Goal: Task Accomplishment & Management: Complete application form

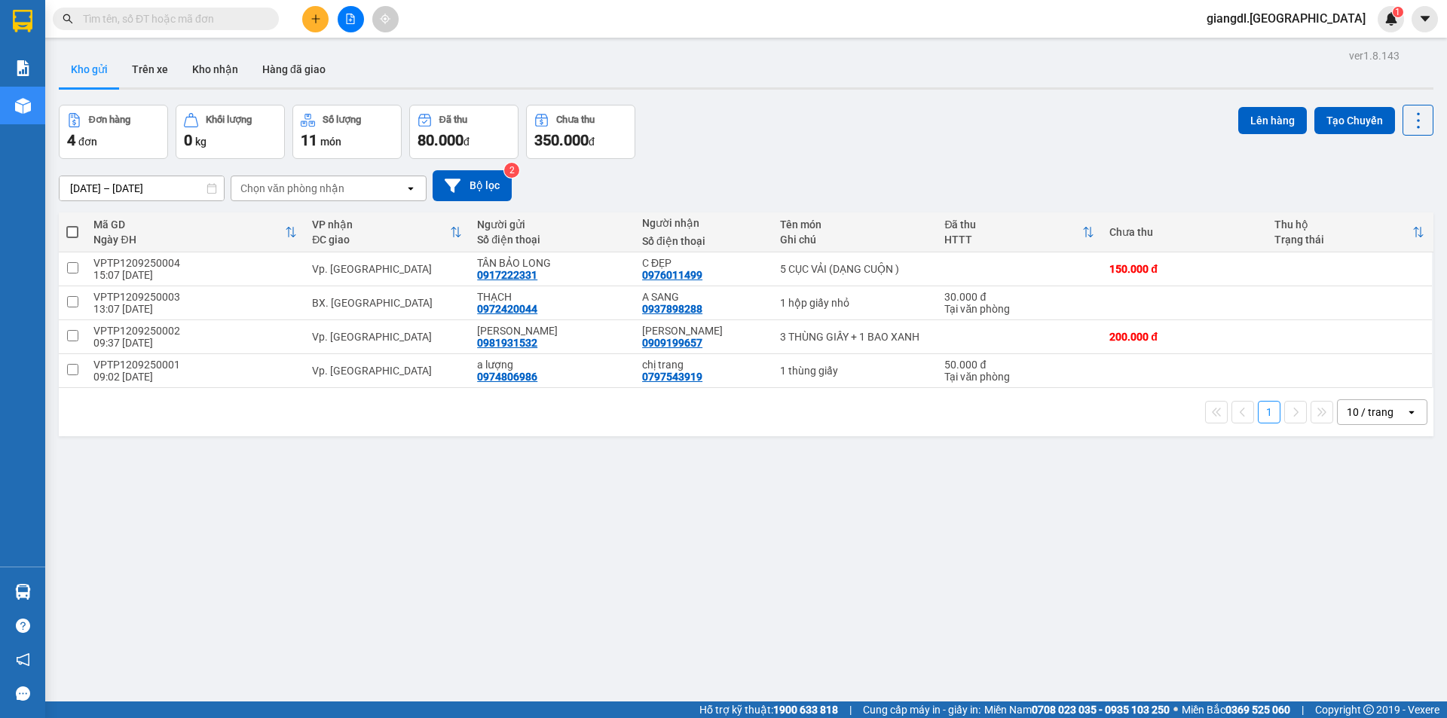
click at [257, 20] on input "text" at bounding box center [172, 19] width 178 height 17
click at [312, 21] on icon "plus" at bounding box center [316, 19] width 11 height 11
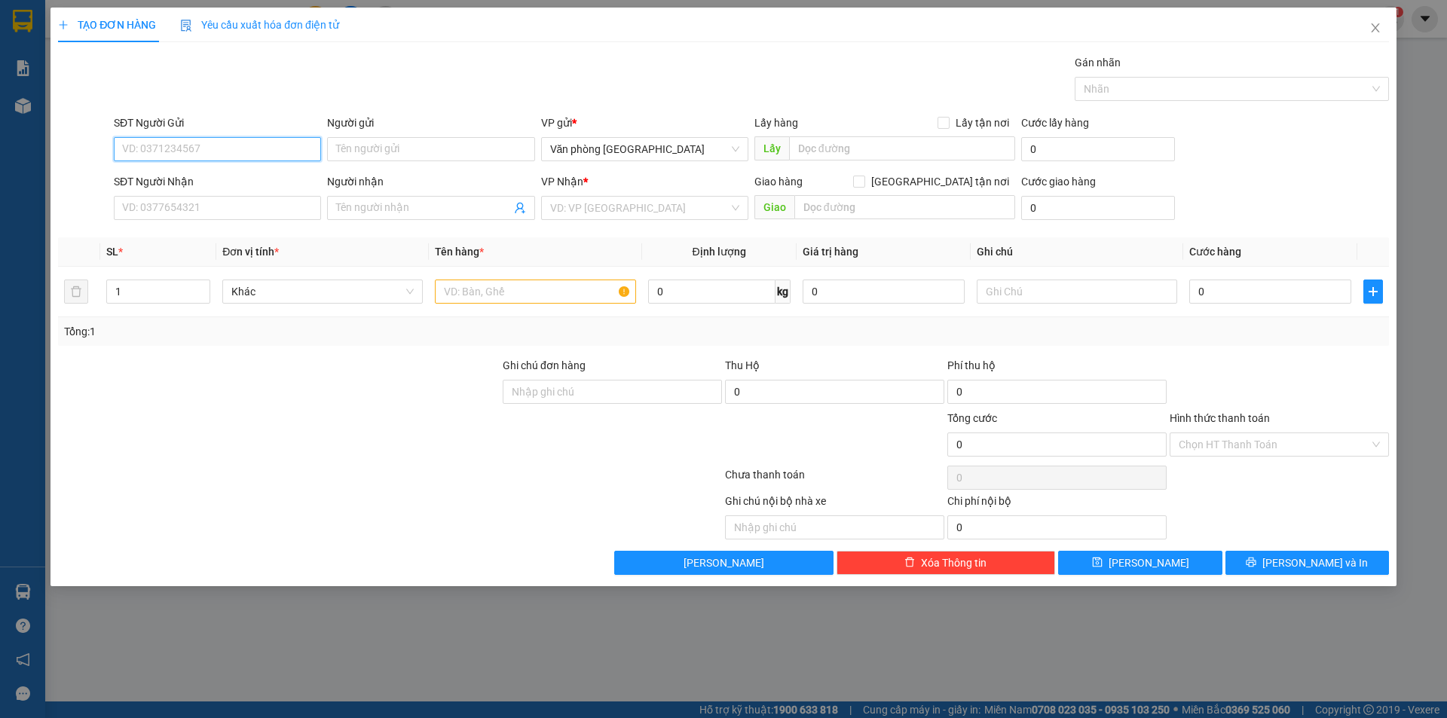
click at [227, 157] on input "SĐT Người Gửi" at bounding box center [217, 149] width 207 height 24
click at [204, 155] on input "0902767345" at bounding box center [217, 149] width 207 height 24
type input "0902767345"
click at [152, 161] on div "SĐT Người Gửi 0902767345 0902767345" at bounding box center [217, 141] width 207 height 53
click at [152, 161] on div "SĐT Người Gửi 0902767345" at bounding box center [217, 141] width 207 height 53
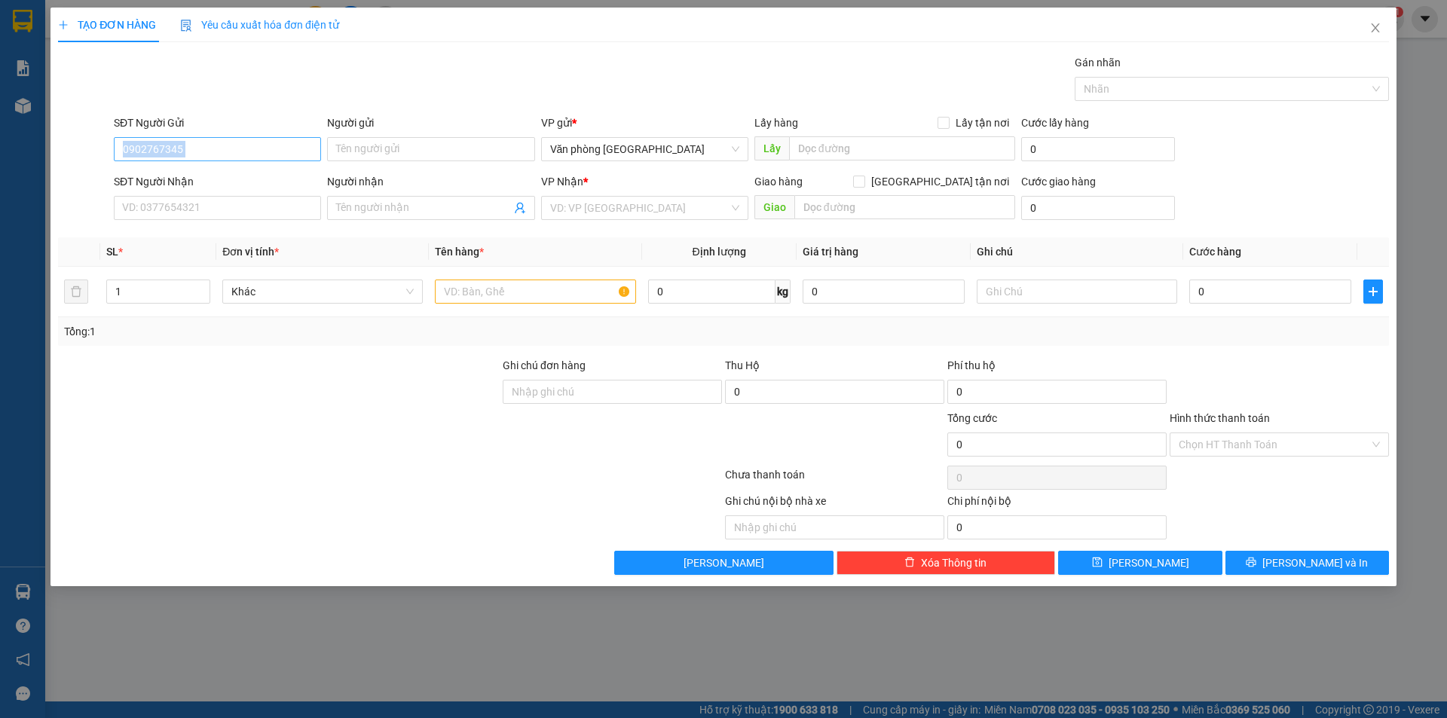
click at [205, 152] on input "0902767345" at bounding box center [217, 149] width 207 height 24
type input "0909620539"
click at [228, 185] on div "0909620539 - A SANG" at bounding box center [217, 179] width 189 height 17
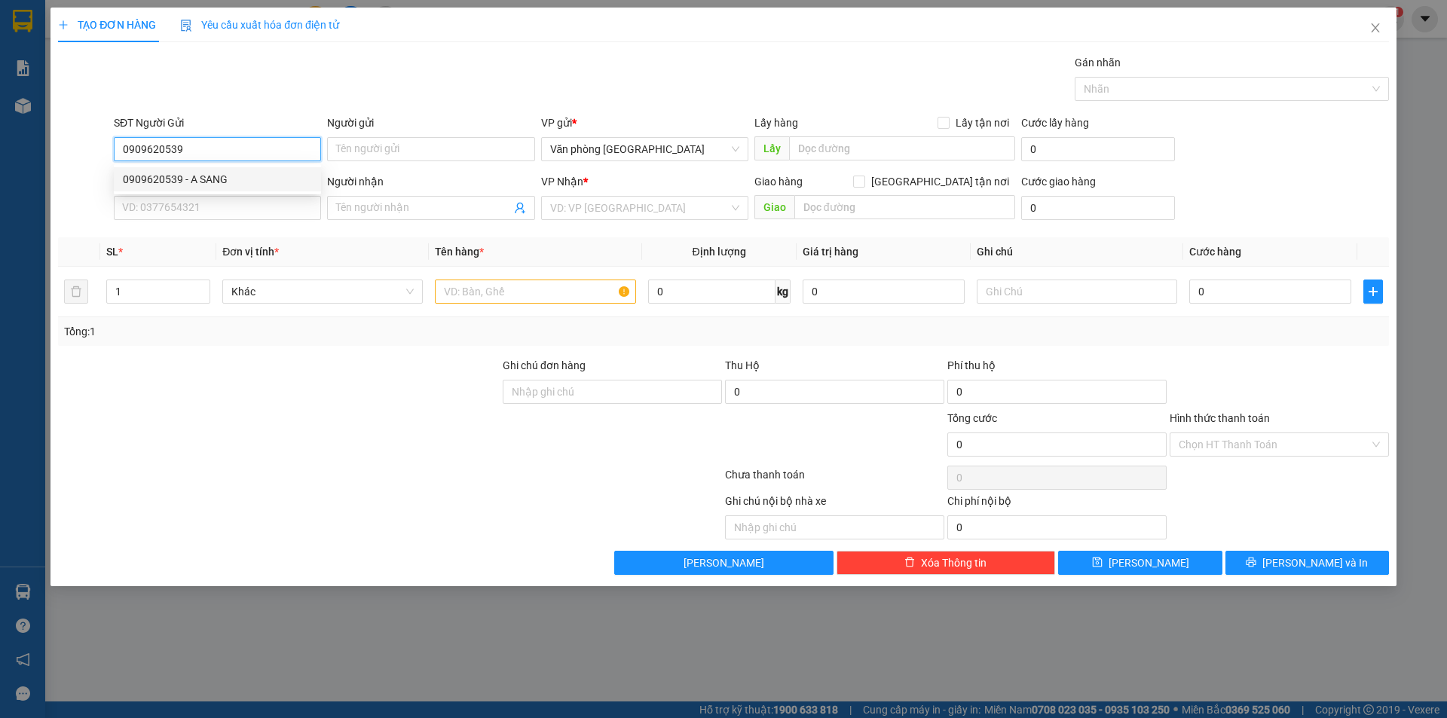
type input "A SANG"
type input "0902767345"
type input "MY CA"
type input "50.000"
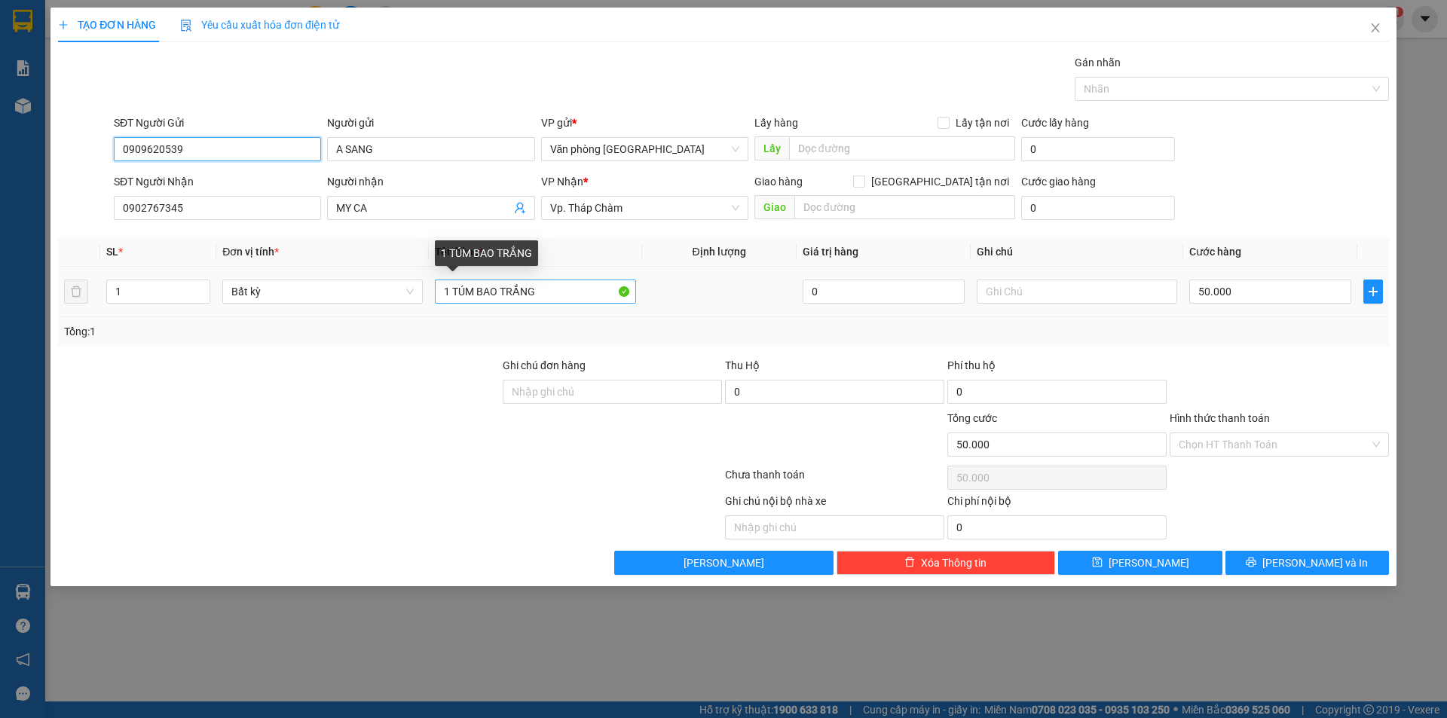
type input "0909620539"
click at [499, 297] on input "1 TÚM BAO TRẮNG" at bounding box center [535, 292] width 201 height 24
type input "1 CỤC ĐEN TRONG BỊ TRẮNG"
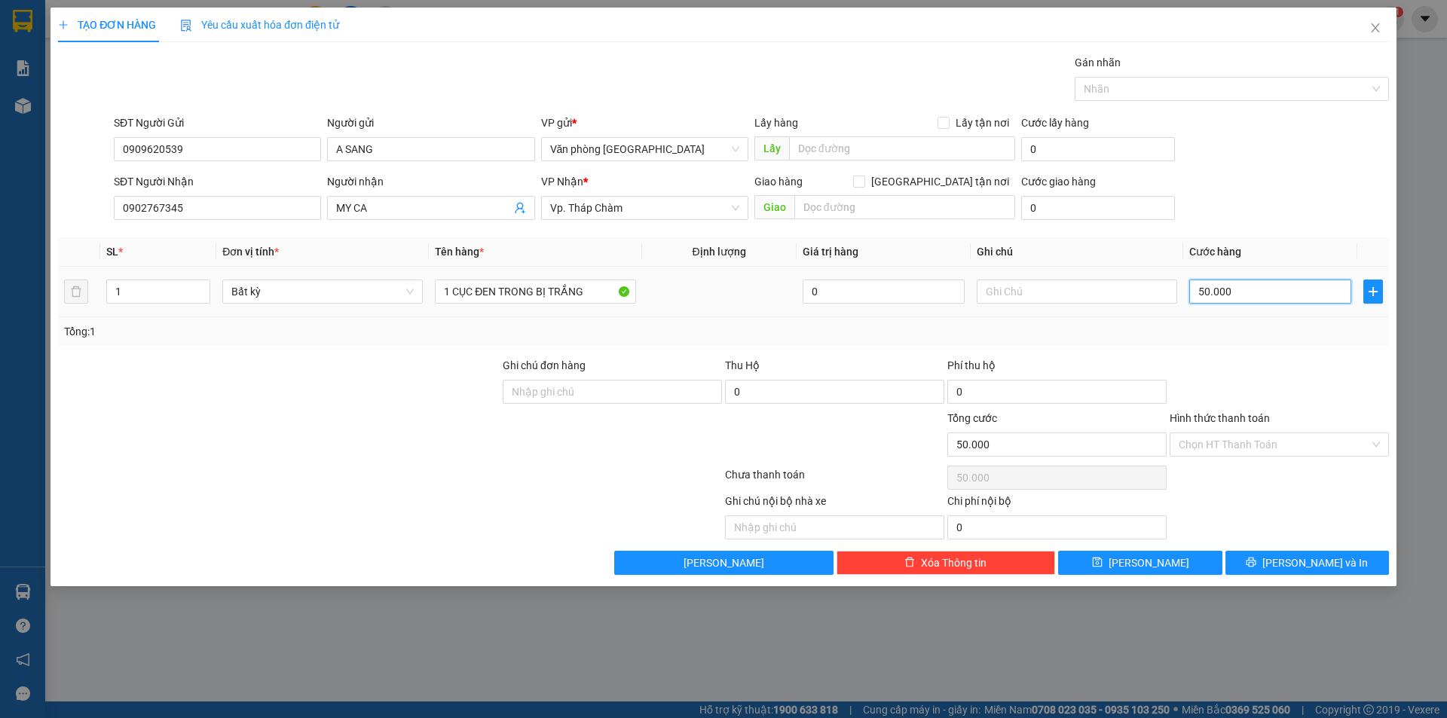
click at [1227, 295] on input "50.000" at bounding box center [1271, 292] width 162 height 24
type input "0"
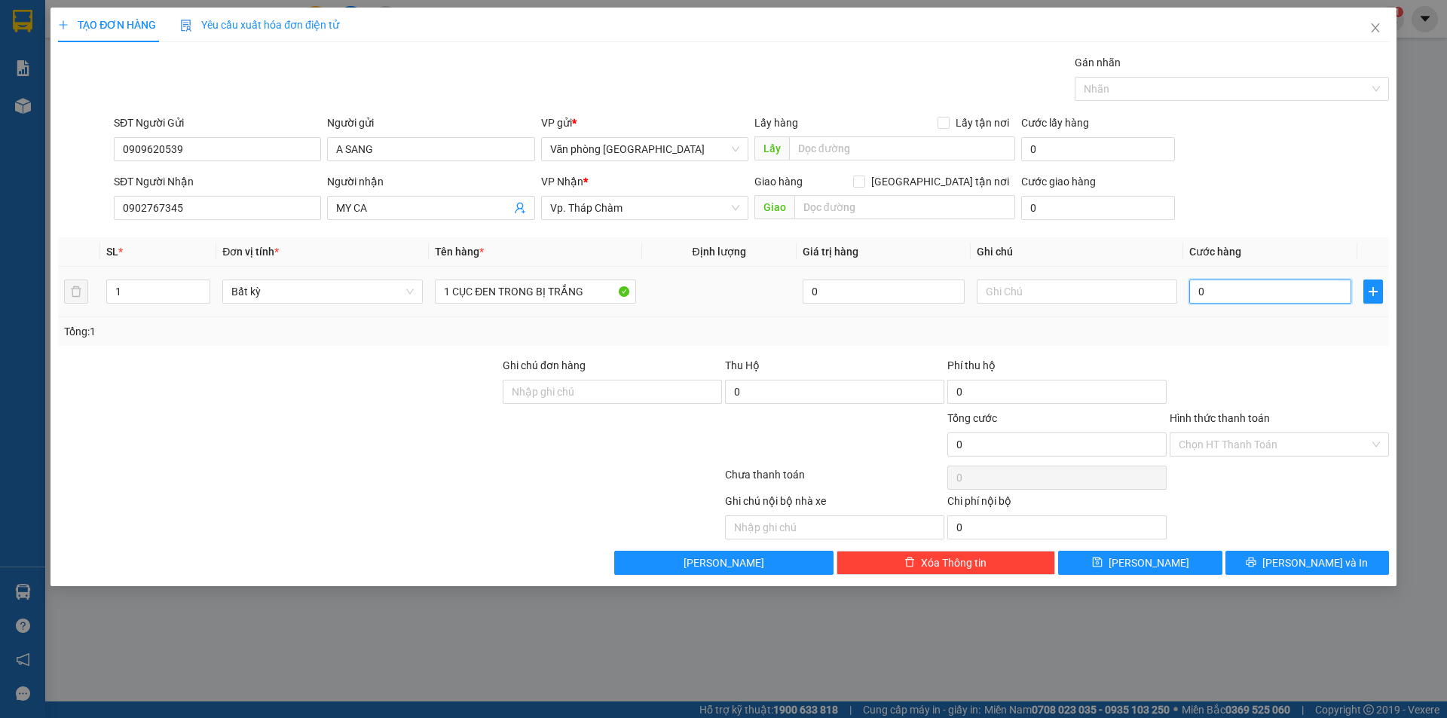
type input "3"
type input "03"
type input "30"
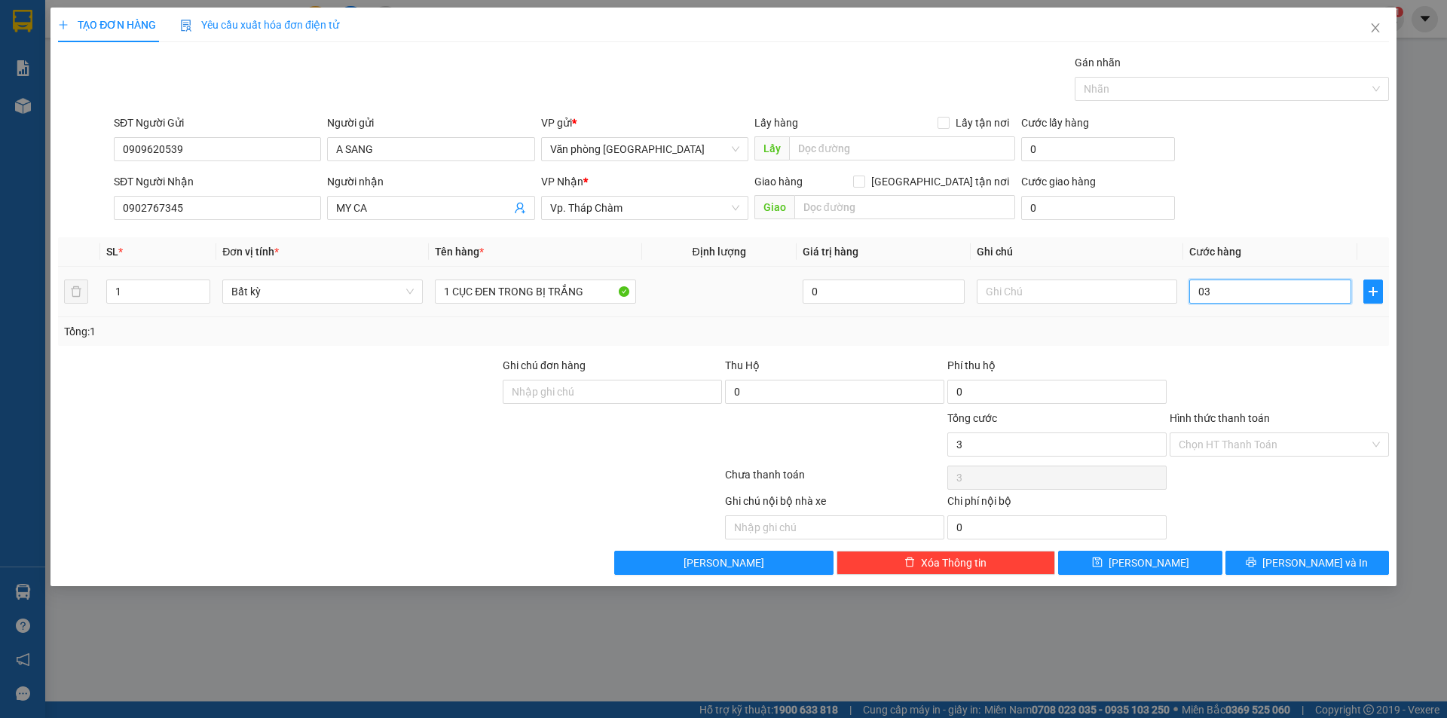
type input "030"
type input "300"
type input "0.300"
type input "3.000"
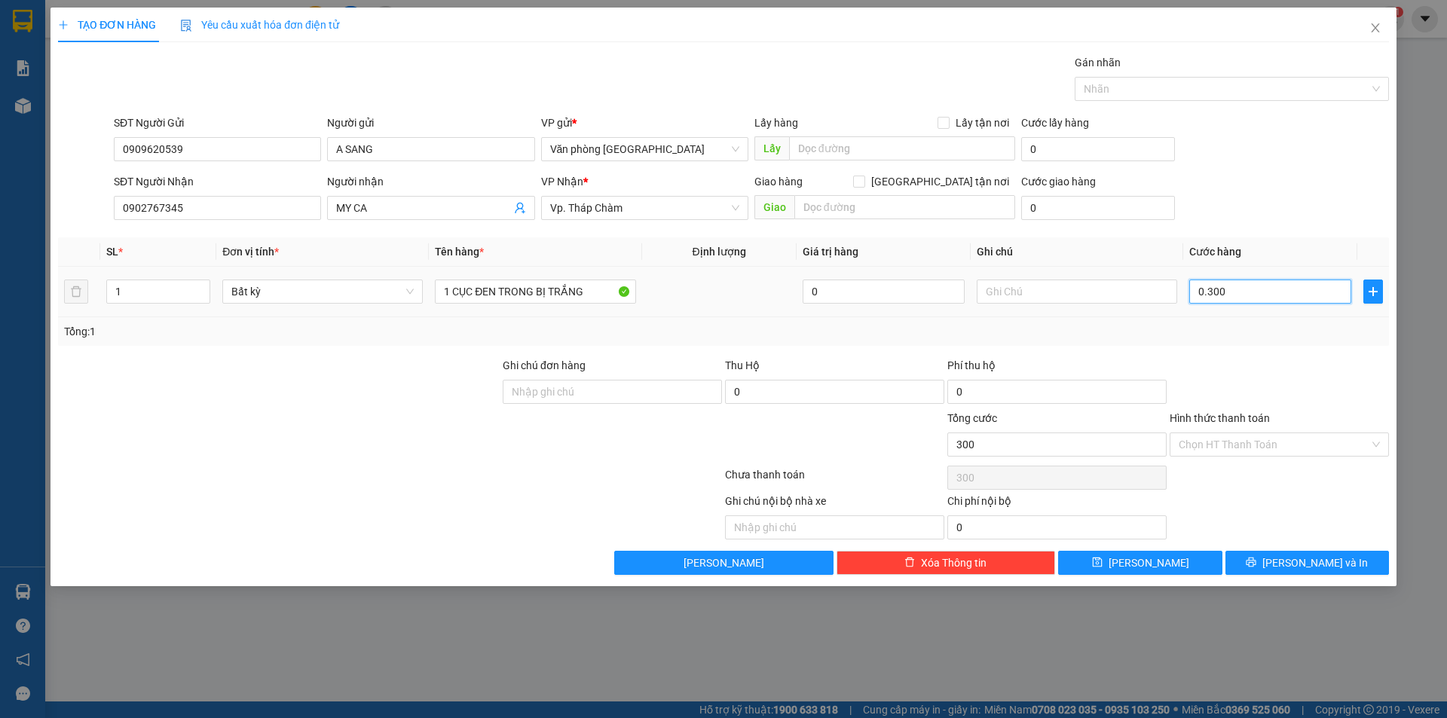
type input "3.000"
type input "03.000"
type input "30.000"
type input "030.000"
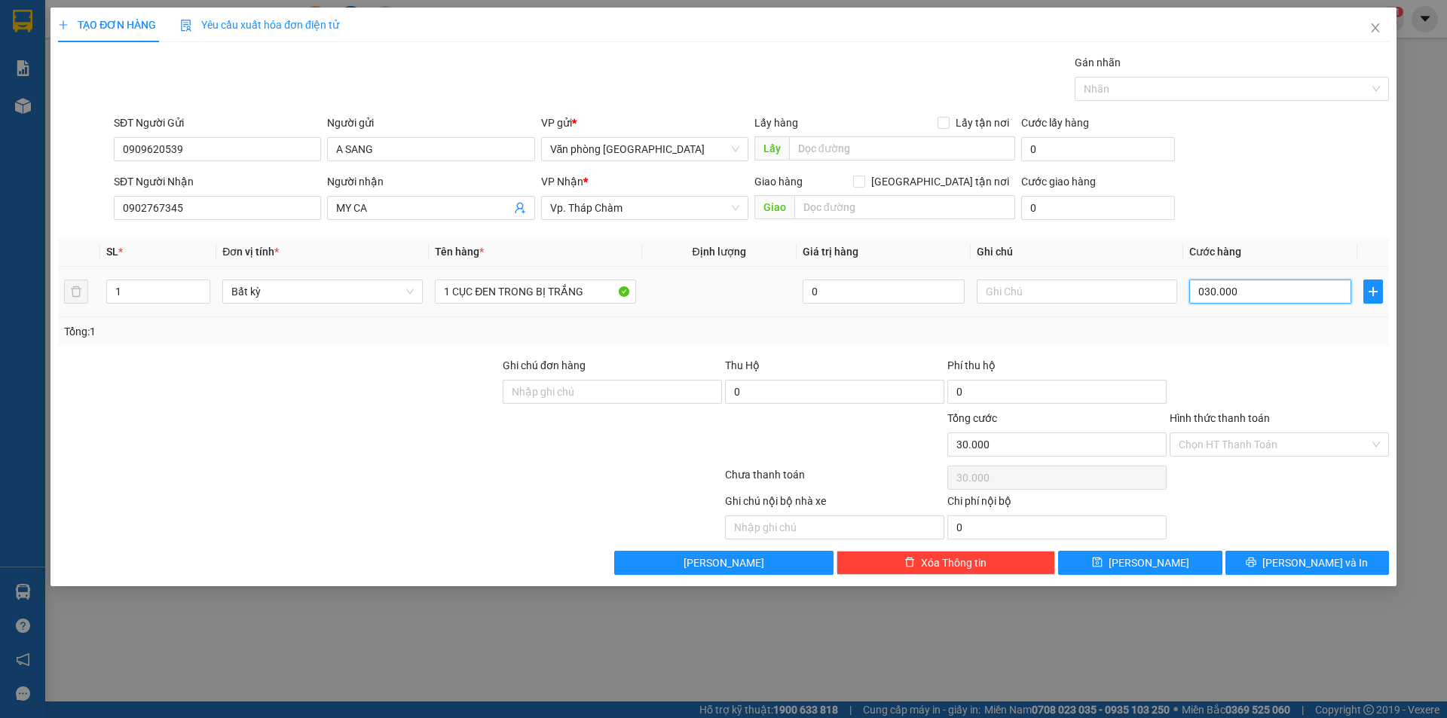
click at [1220, 297] on input "030.000" at bounding box center [1271, 292] width 162 height 24
type input "0"
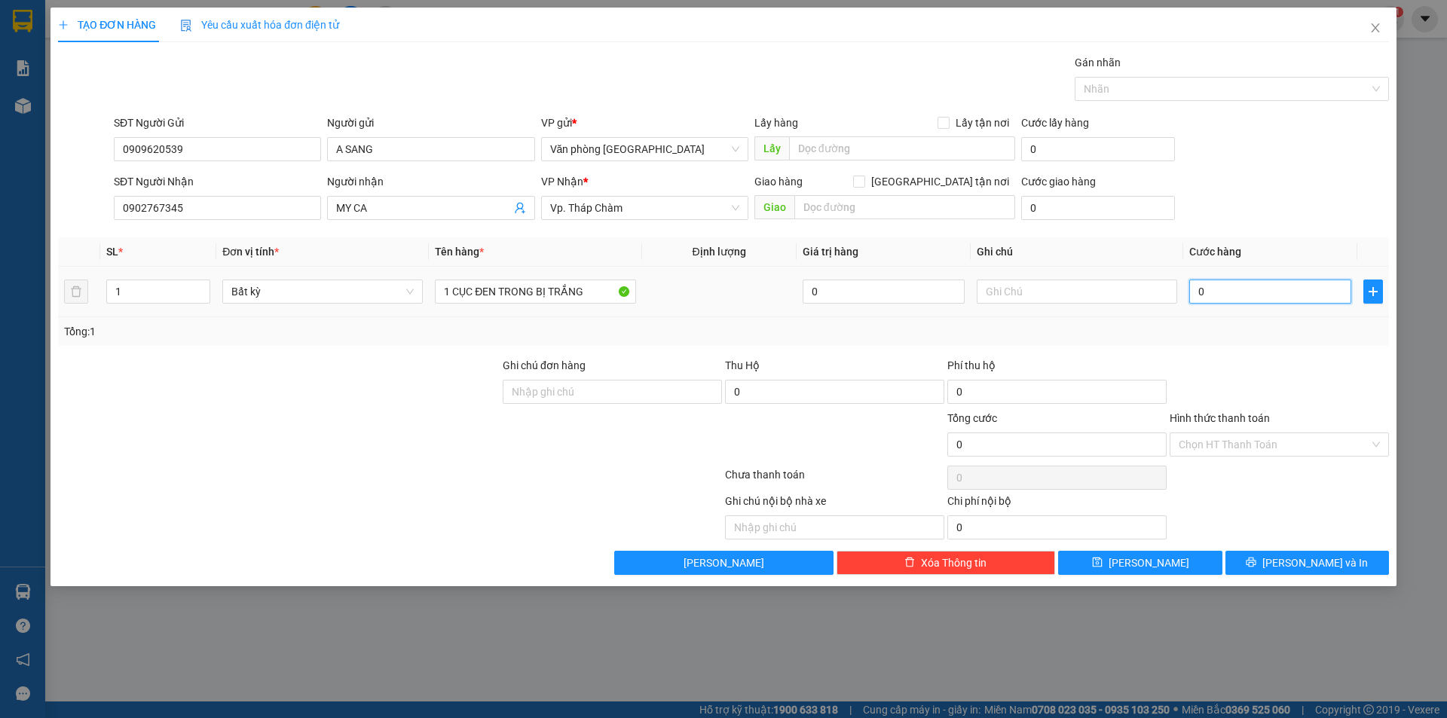
click at [1197, 291] on input "0" at bounding box center [1271, 292] width 162 height 24
type input "30"
type input "300"
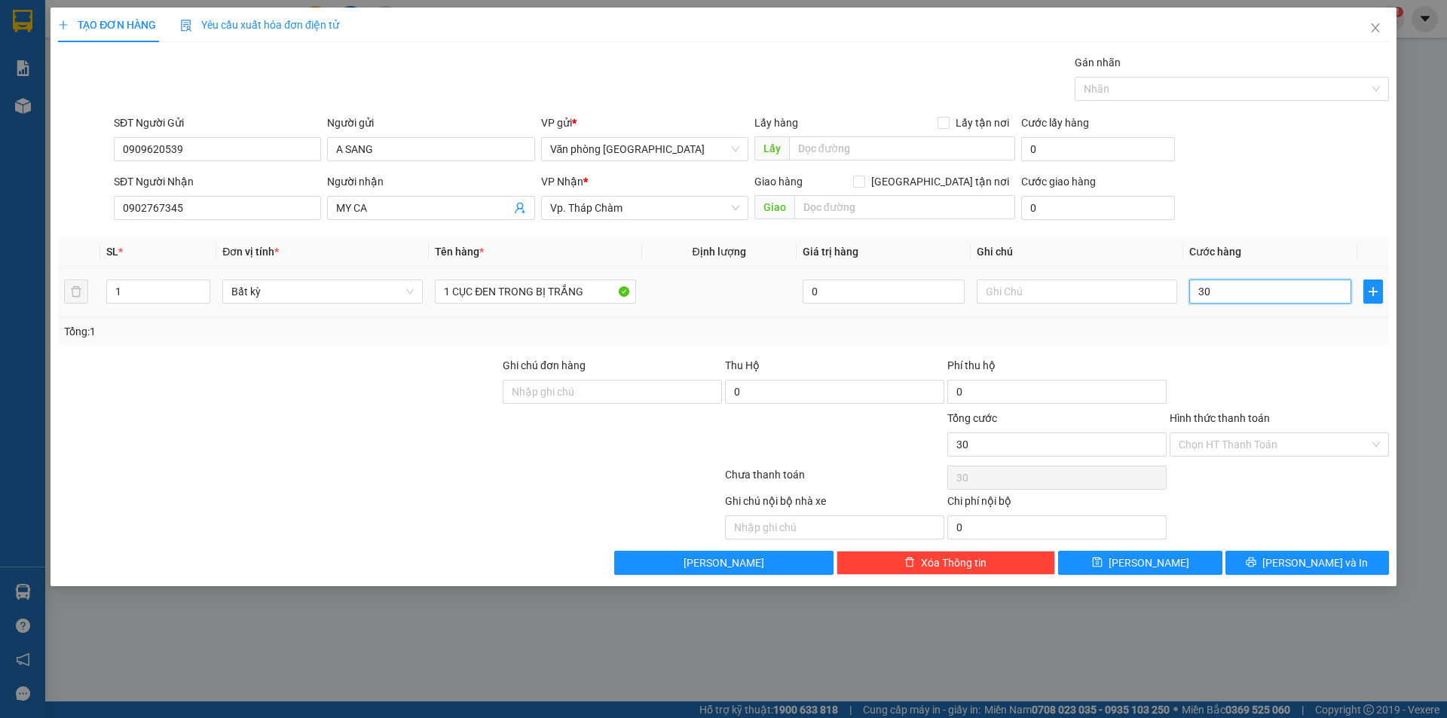
type input "300"
type input "3.000"
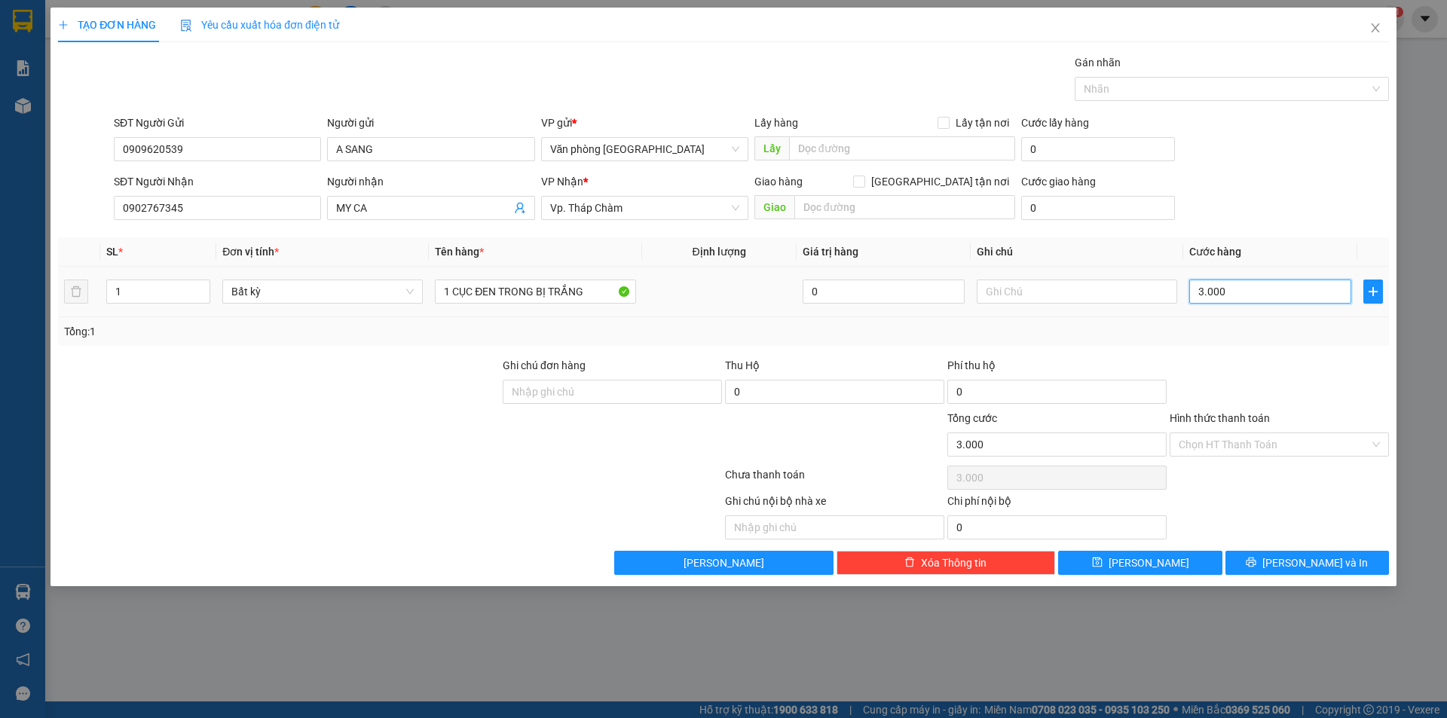
type input "30.000"
click at [1271, 563] on button "[PERSON_NAME] và In" at bounding box center [1308, 563] width 164 height 24
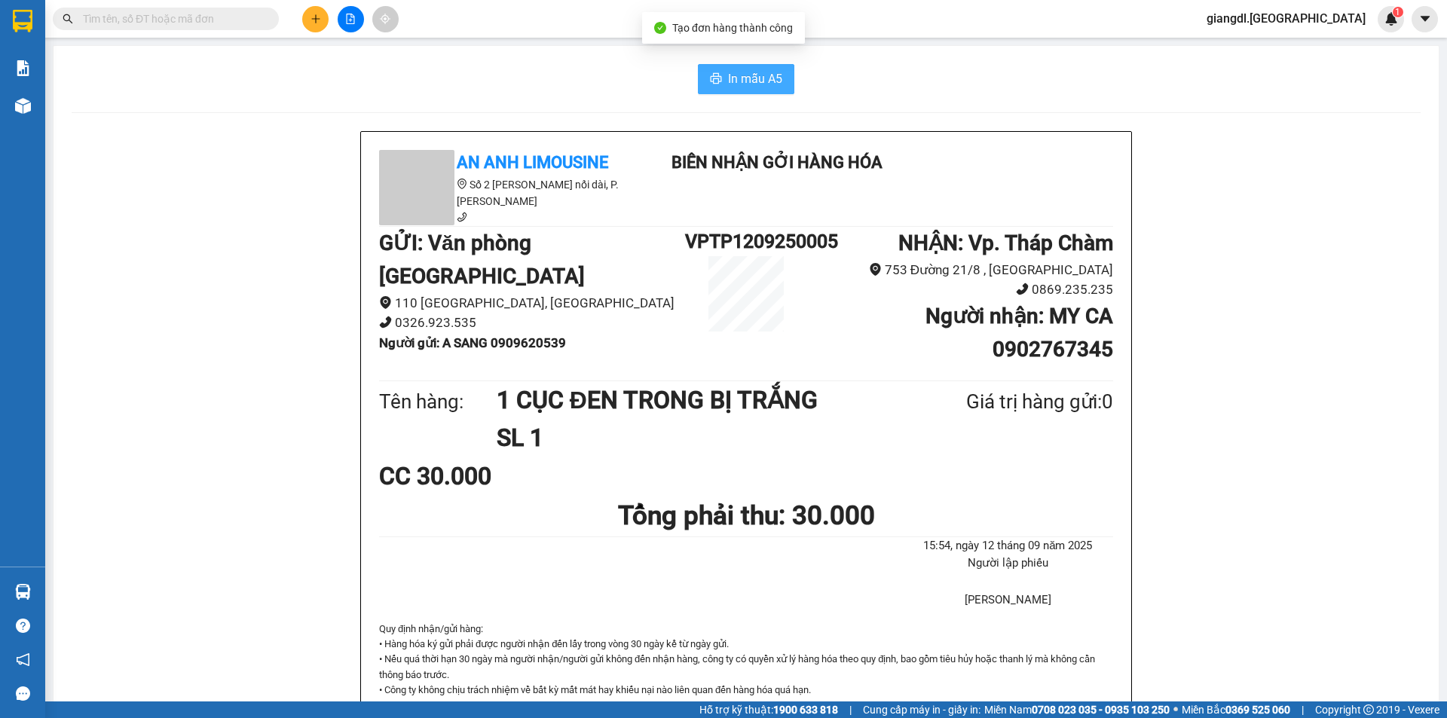
click at [745, 77] on span "In mẫu A5" at bounding box center [755, 78] width 54 height 19
click at [313, 23] on icon "plus" at bounding box center [316, 19] width 11 height 11
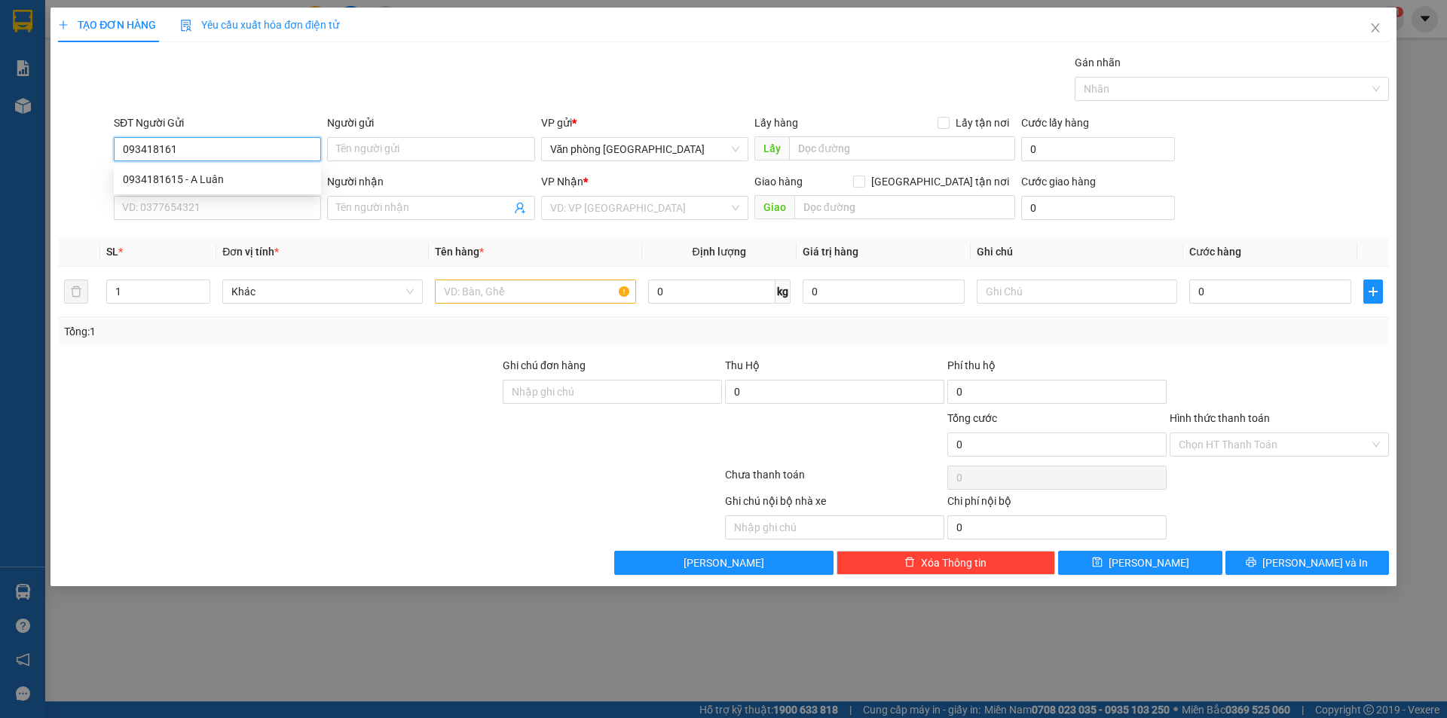
type input "0934181615"
click at [222, 185] on div "0934181615 - A Luân" at bounding box center [217, 179] width 189 height 17
type input "A Luân"
type input "0365777606"
type input "HOA LUẬT"
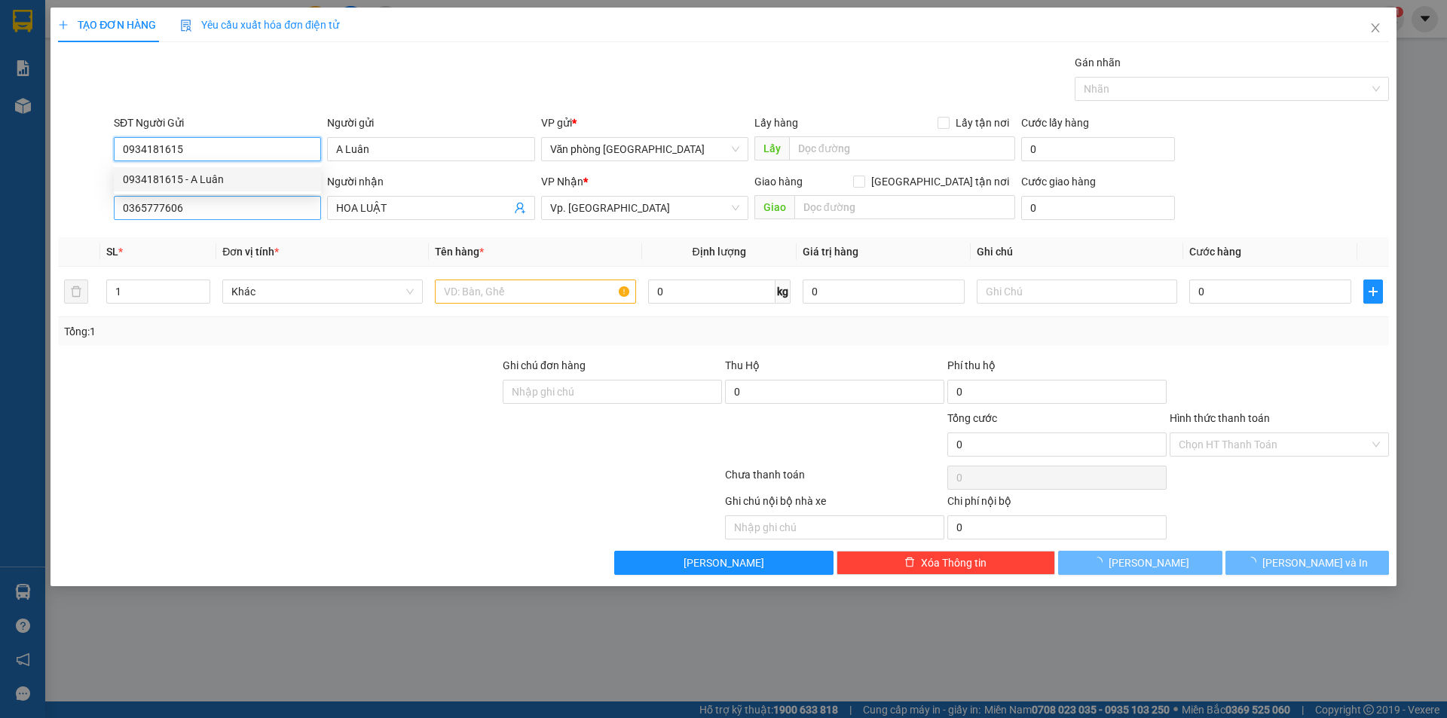
type input "50.000"
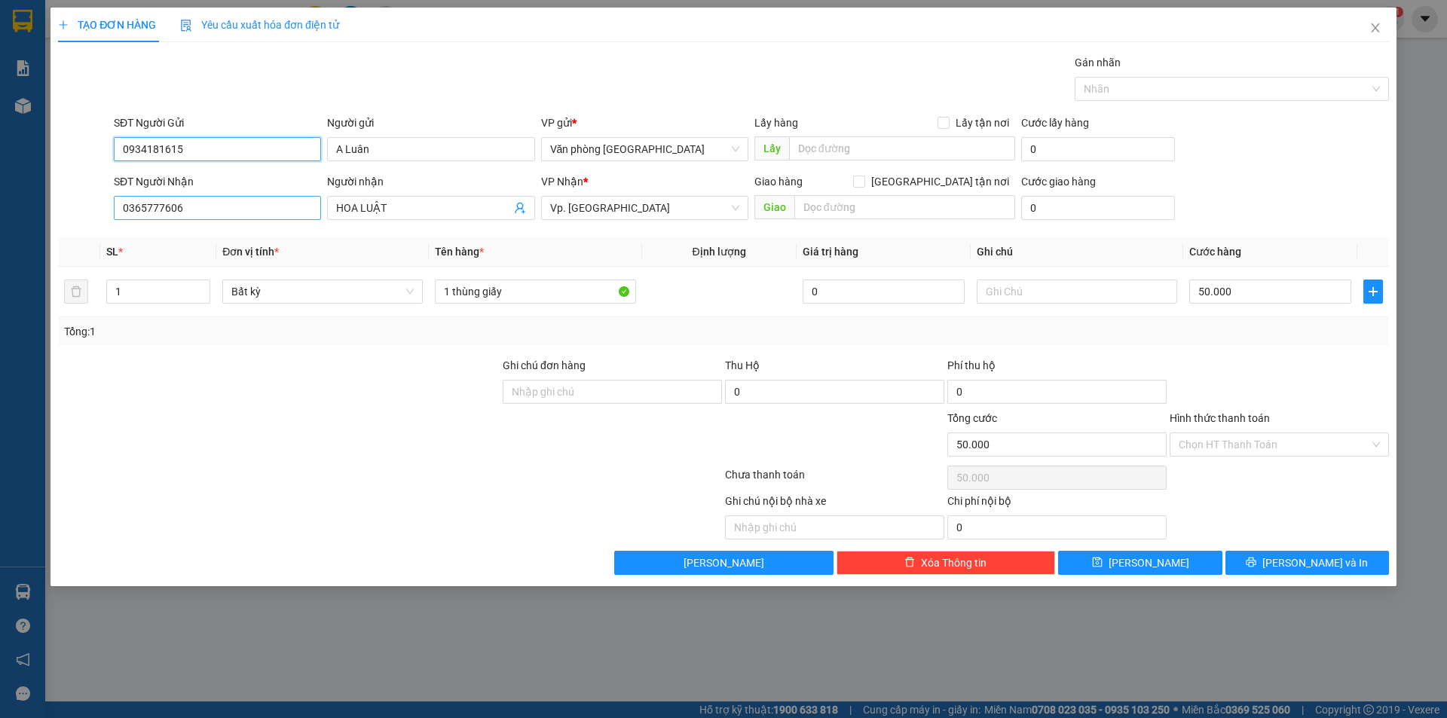
type input "0934181615"
click at [235, 202] on input "0365777606" at bounding box center [217, 208] width 207 height 24
click at [225, 265] on div "0707543011 - A Trí" at bounding box center [217, 262] width 189 height 17
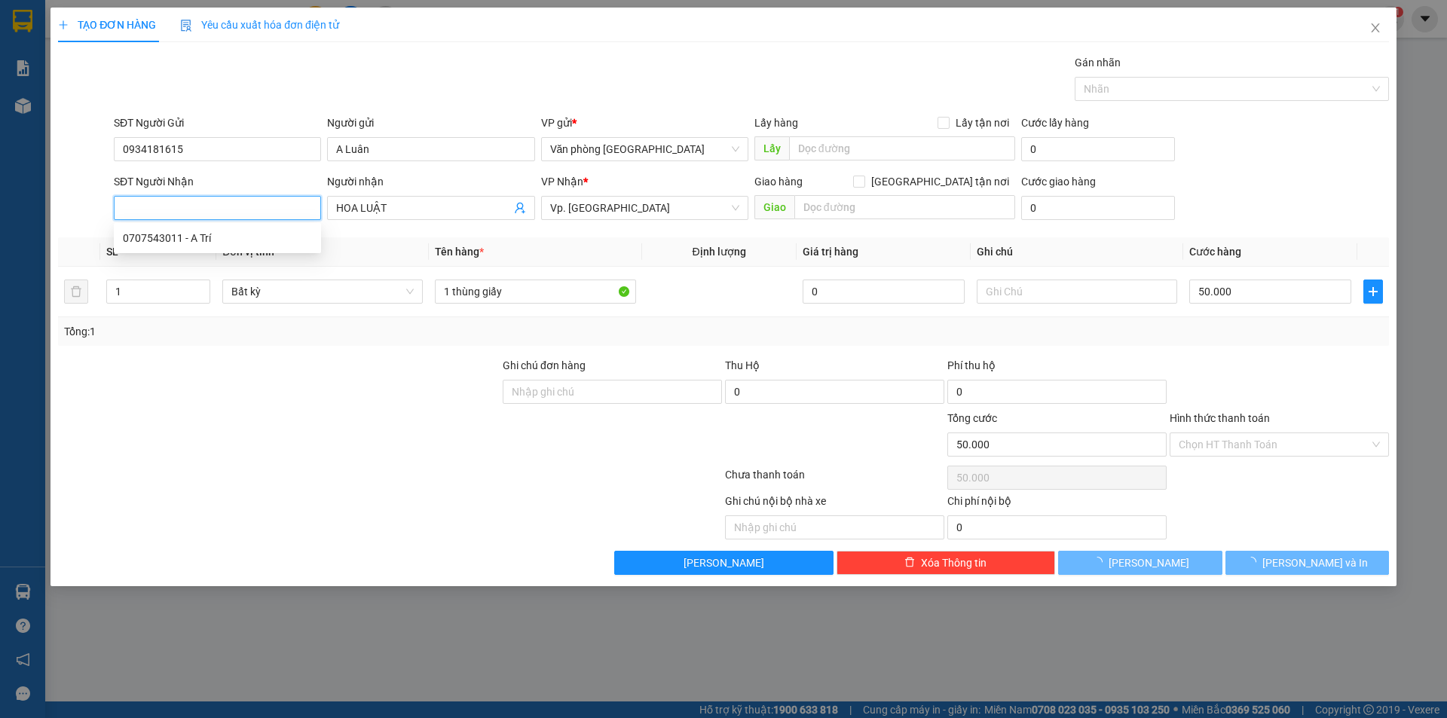
type input "0707543011"
type input "A Trí"
type input "80.000"
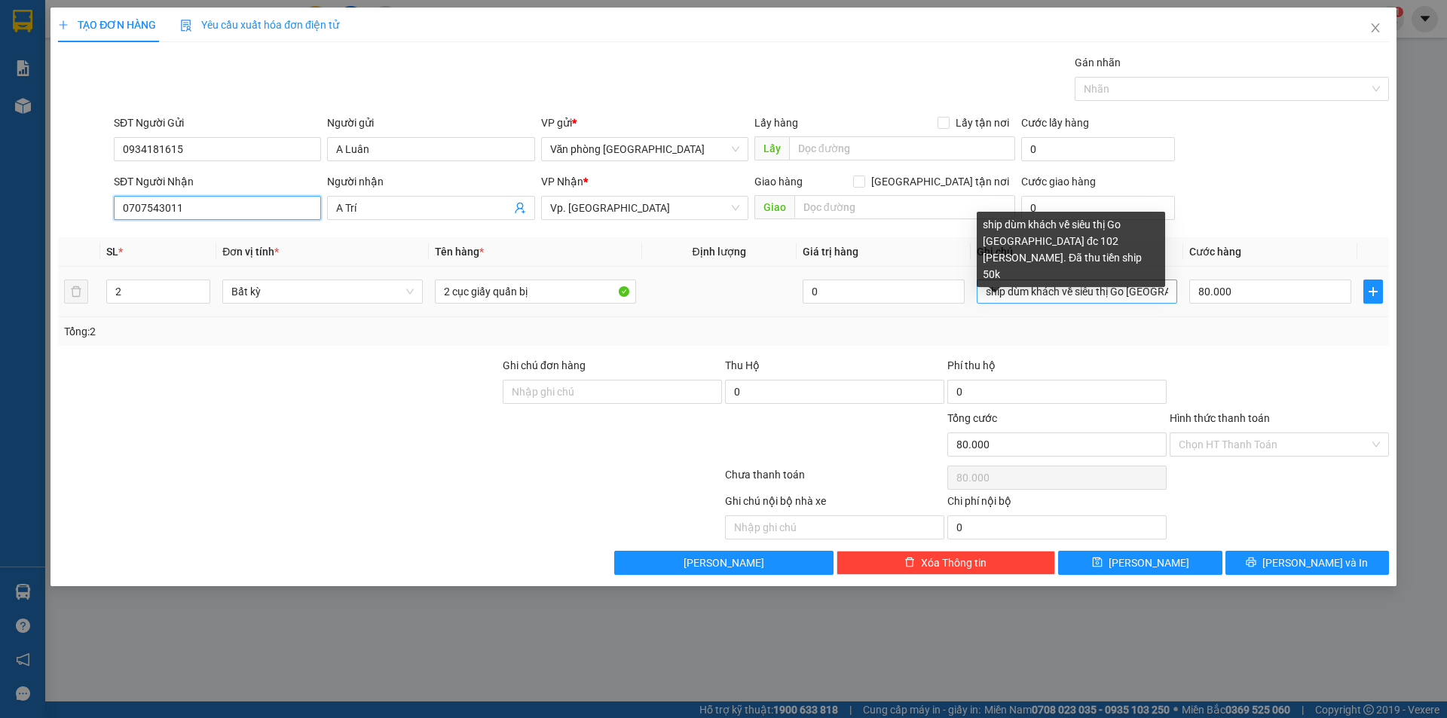
type input "0707543011"
click at [1101, 286] on input "ship dùm khách về siêu thị Go [GEOGRAPHIC_DATA] đc 102 [PERSON_NAME]. Đã thu ti…" at bounding box center [1077, 292] width 201 height 24
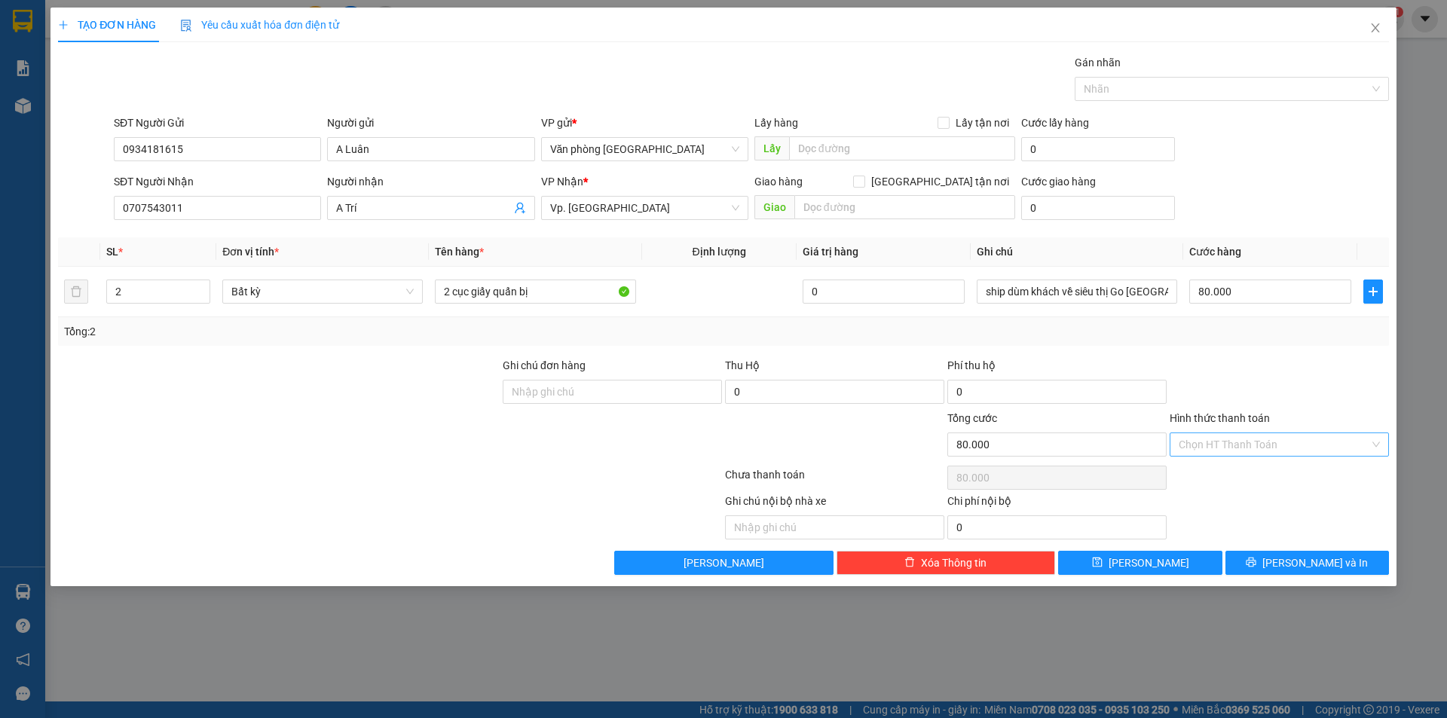
click at [1242, 443] on input "Hình thức thanh toán" at bounding box center [1274, 444] width 191 height 23
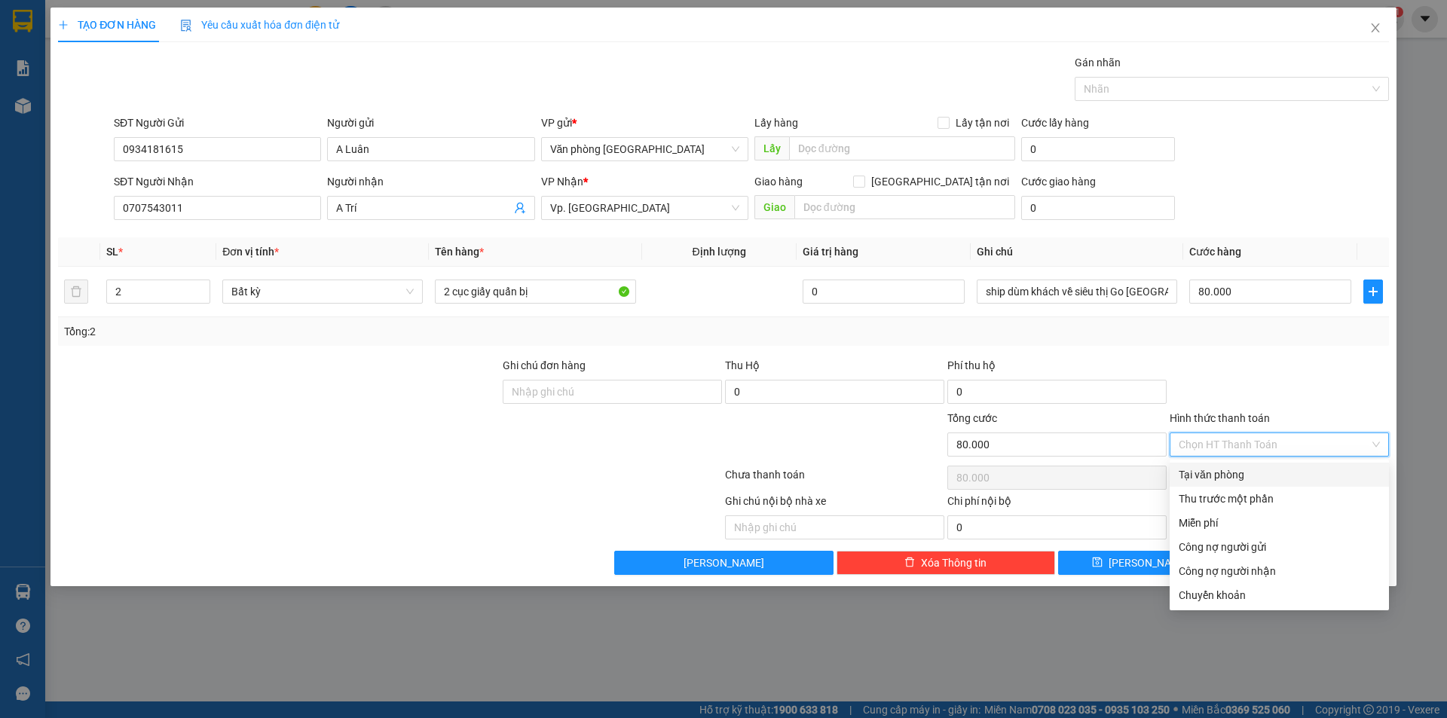
click at [1217, 479] on div "Tại văn phòng" at bounding box center [1279, 475] width 201 height 17
type input "0"
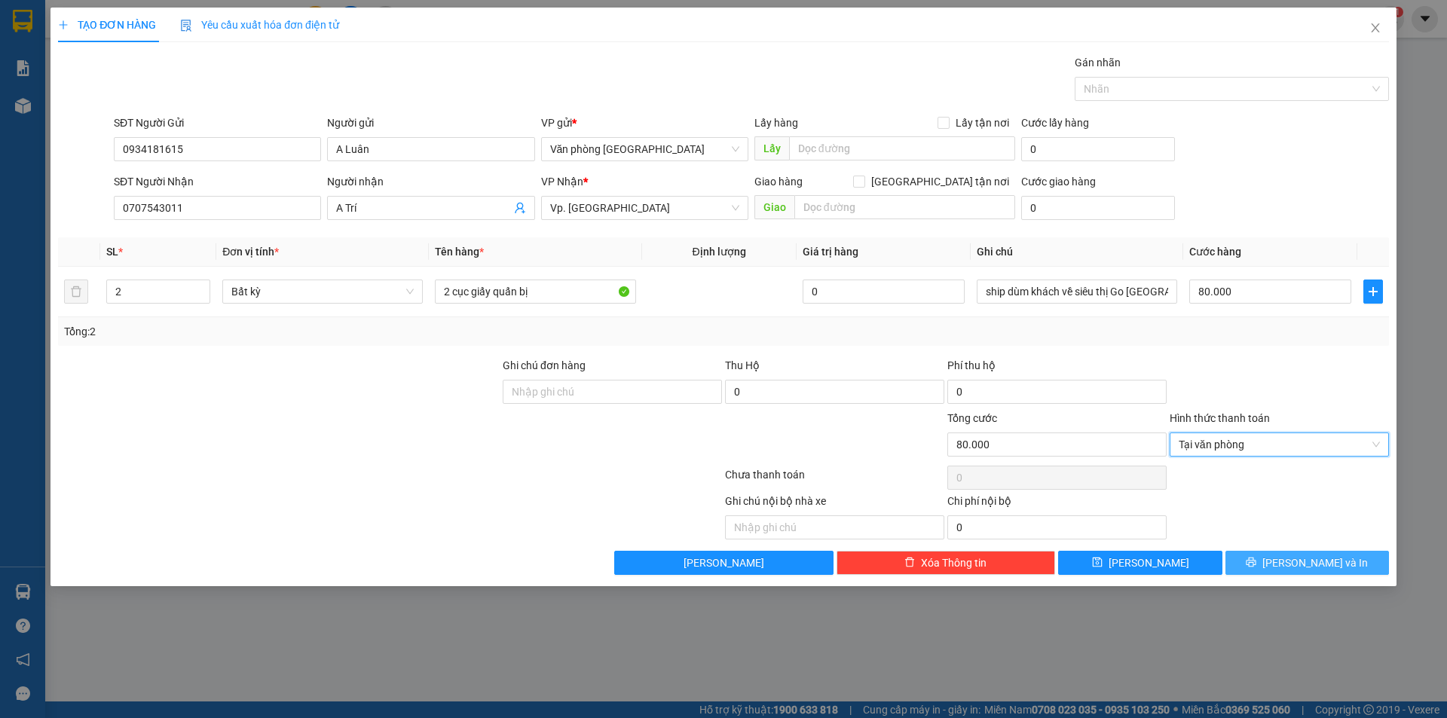
click at [1304, 567] on span "[PERSON_NAME] và In" at bounding box center [1316, 563] width 106 height 17
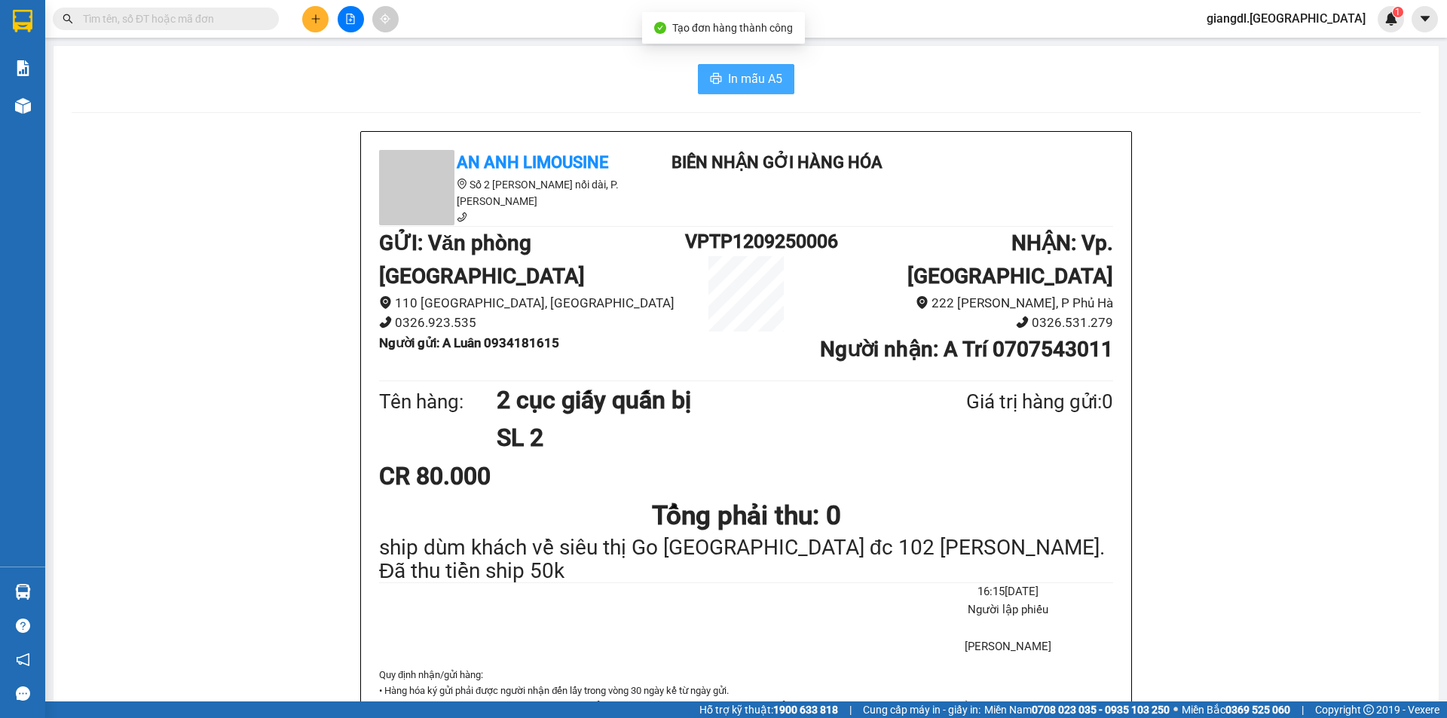
click at [747, 88] on span "In mẫu A5" at bounding box center [755, 78] width 54 height 19
click at [738, 81] on span "In mẫu A5" at bounding box center [755, 78] width 54 height 19
click at [324, 21] on button at bounding box center [315, 19] width 26 height 26
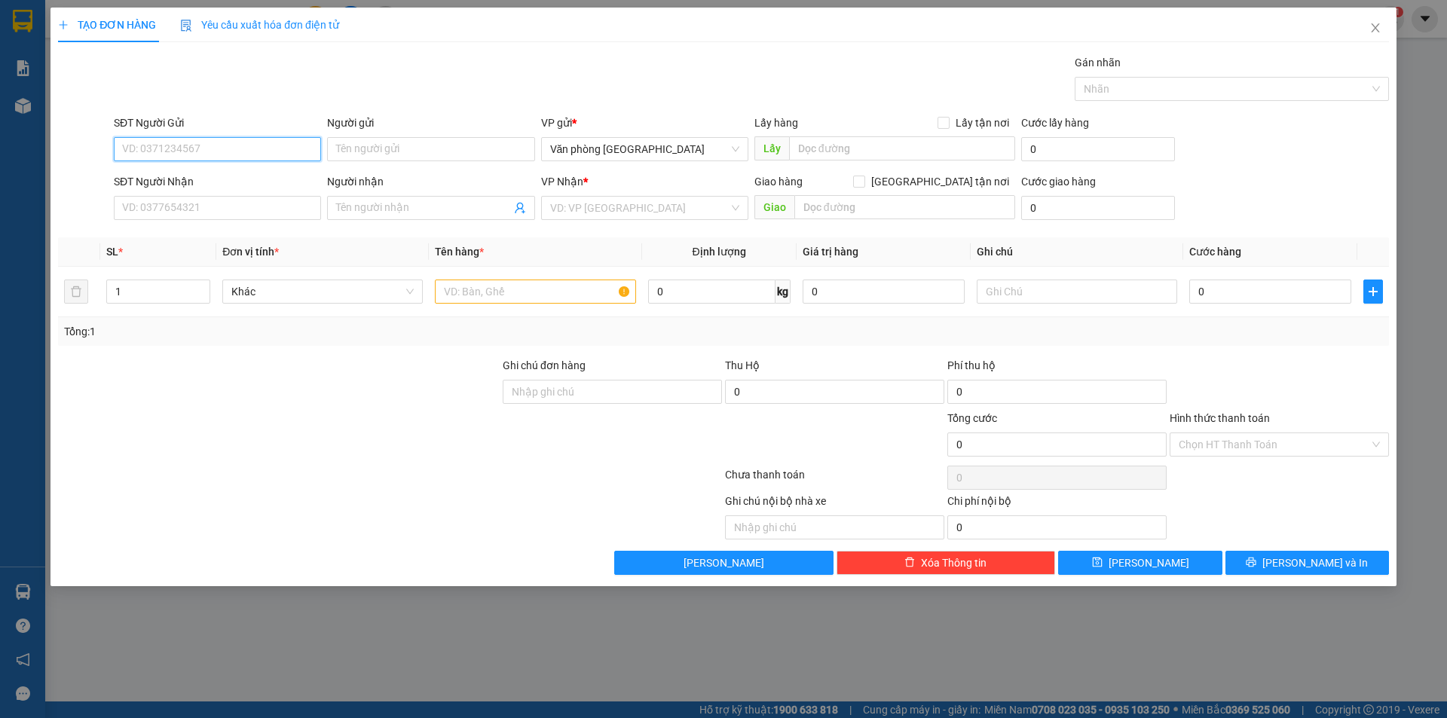
click at [206, 146] on input "SĐT Người Gửi" at bounding box center [217, 149] width 207 height 24
click at [265, 171] on div "0862856734 - [PERSON_NAME]" at bounding box center [217, 179] width 189 height 17
type input "0862856734"
type input "[PERSON_NAME]"
type input "0979834158"
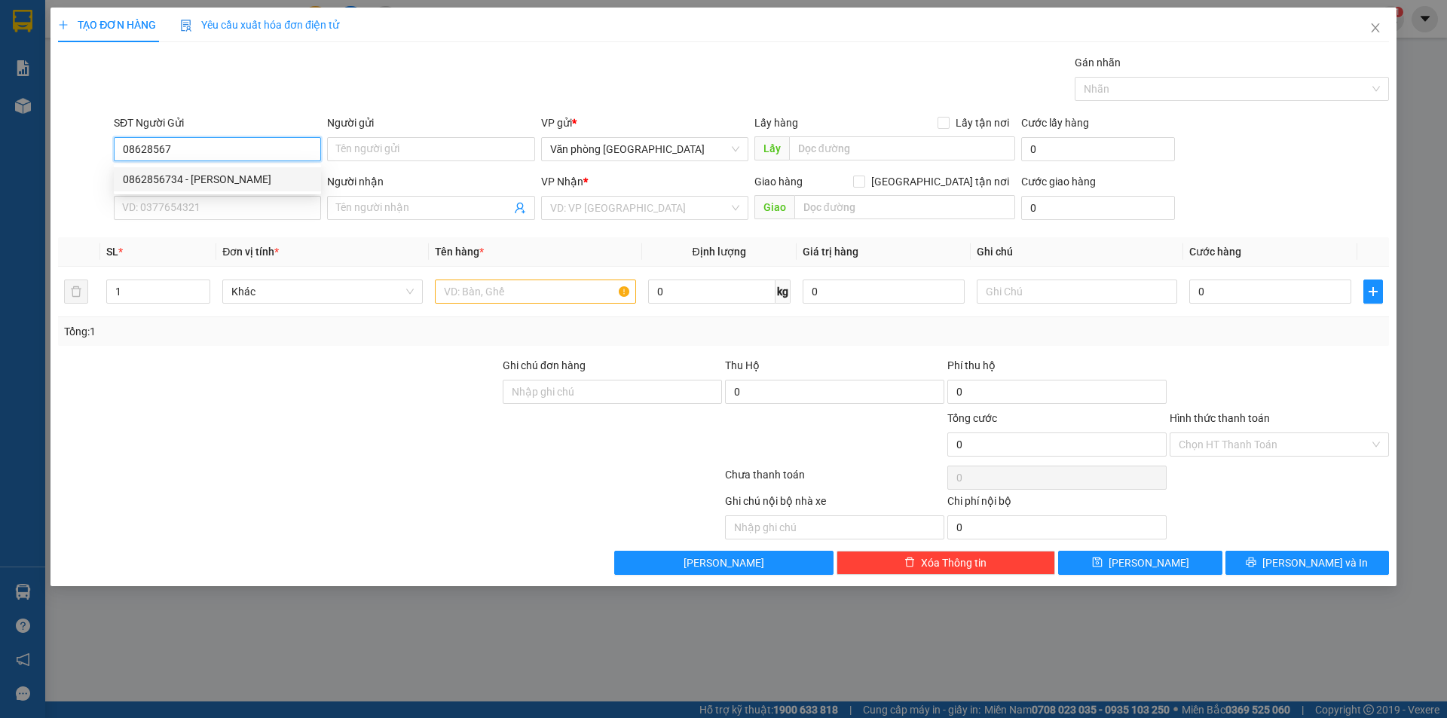
type input "C Tuyến"
type input "40.000"
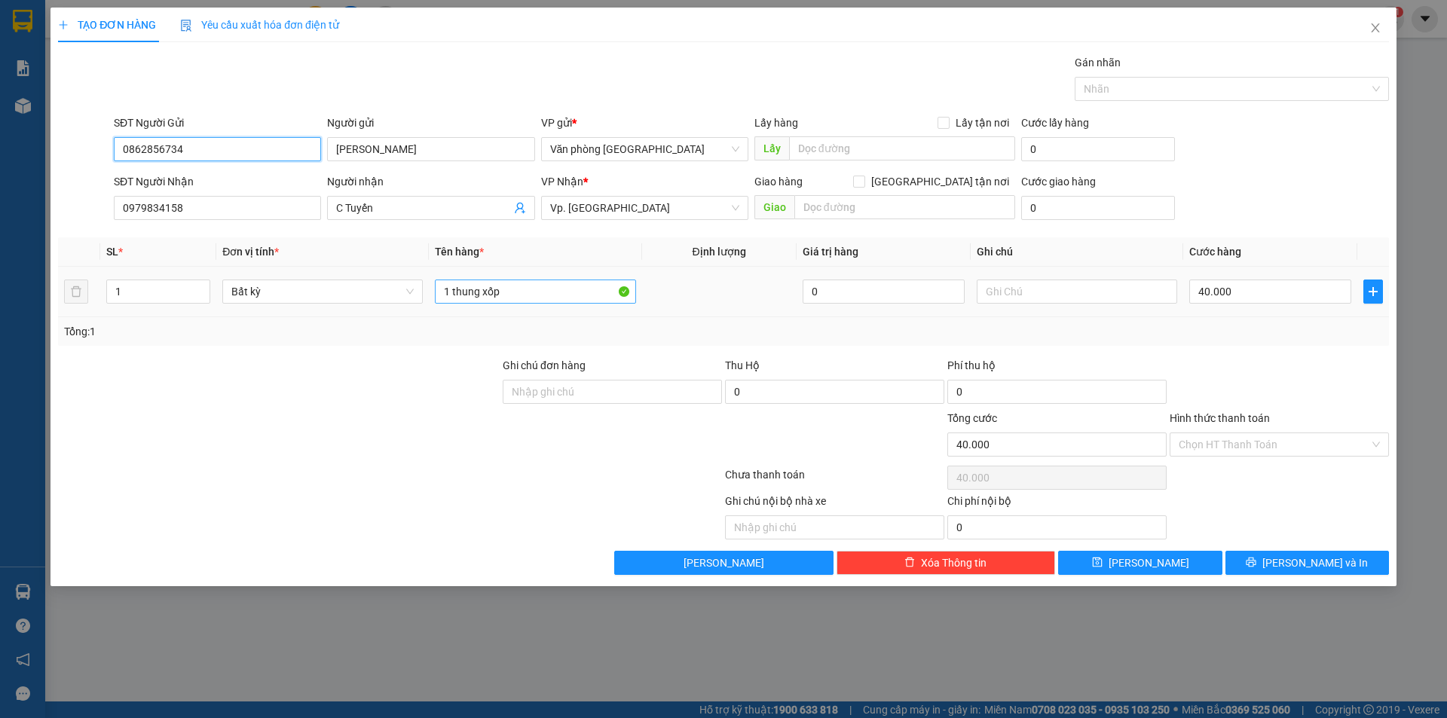
type input "0862856734"
click at [546, 286] on input "1 thung xốp" at bounding box center [535, 292] width 201 height 24
click at [1252, 286] on input "40.000" at bounding box center [1271, 292] width 162 height 24
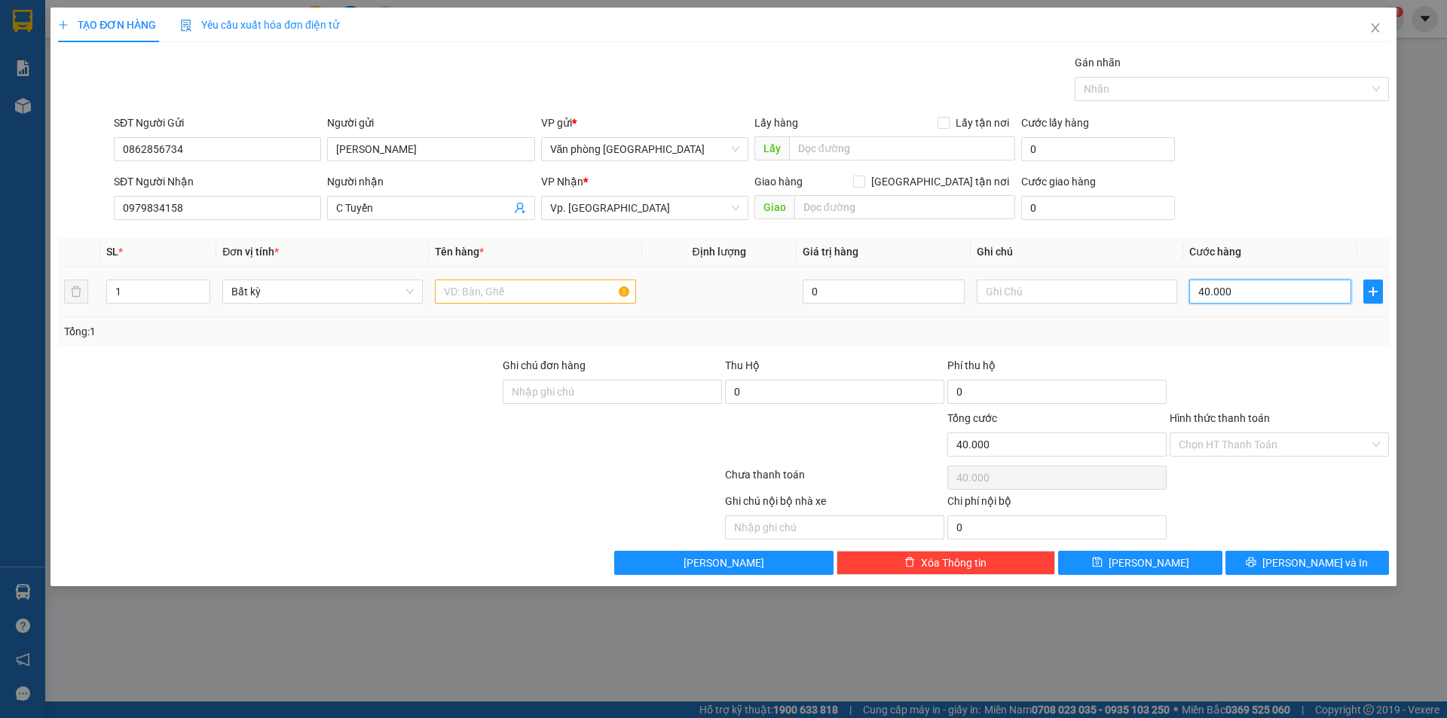
click at [1252, 286] on input "40.000" at bounding box center [1271, 292] width 162 height 24
type input "0"
click at [556, 297] on input "text" at bounding box center [535, 292] width 201 height 24
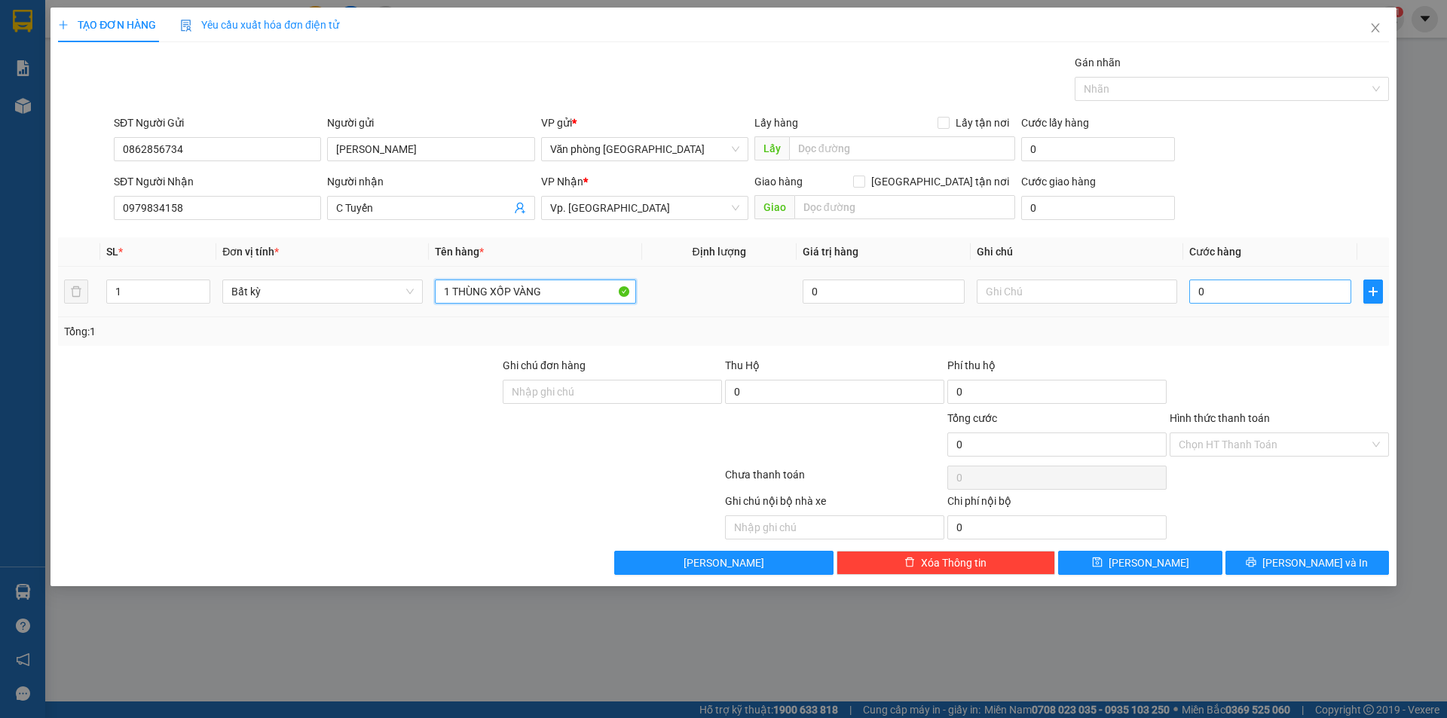
type input "1 THÙNG XỐP VÀNG"
click at [1199, 291] on input "0" at bounding box center [1271, 292] width 162 height 24
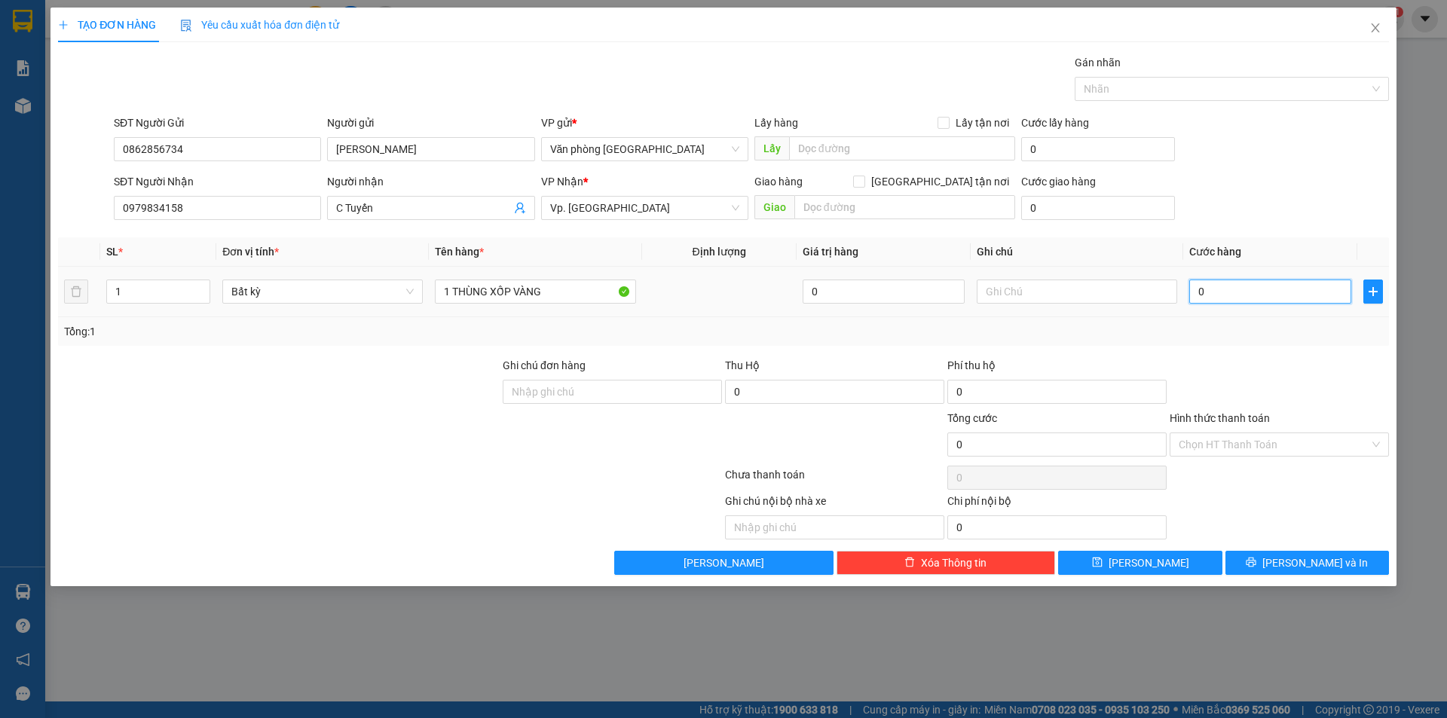
click at [1196, 291] on input "0" at bounding box center [1271, 292] width 162 height 24
type input "50"
type input "500"
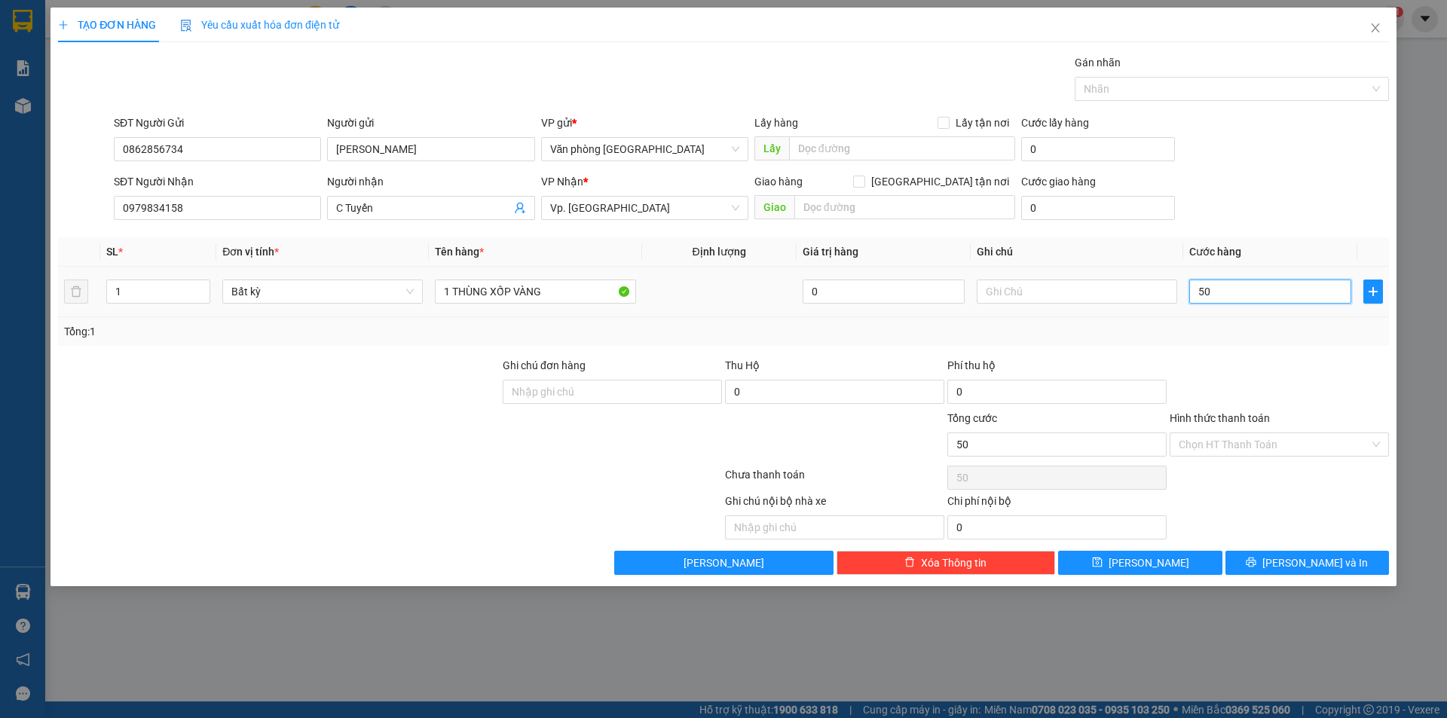
type input "500"
type input "5.000"
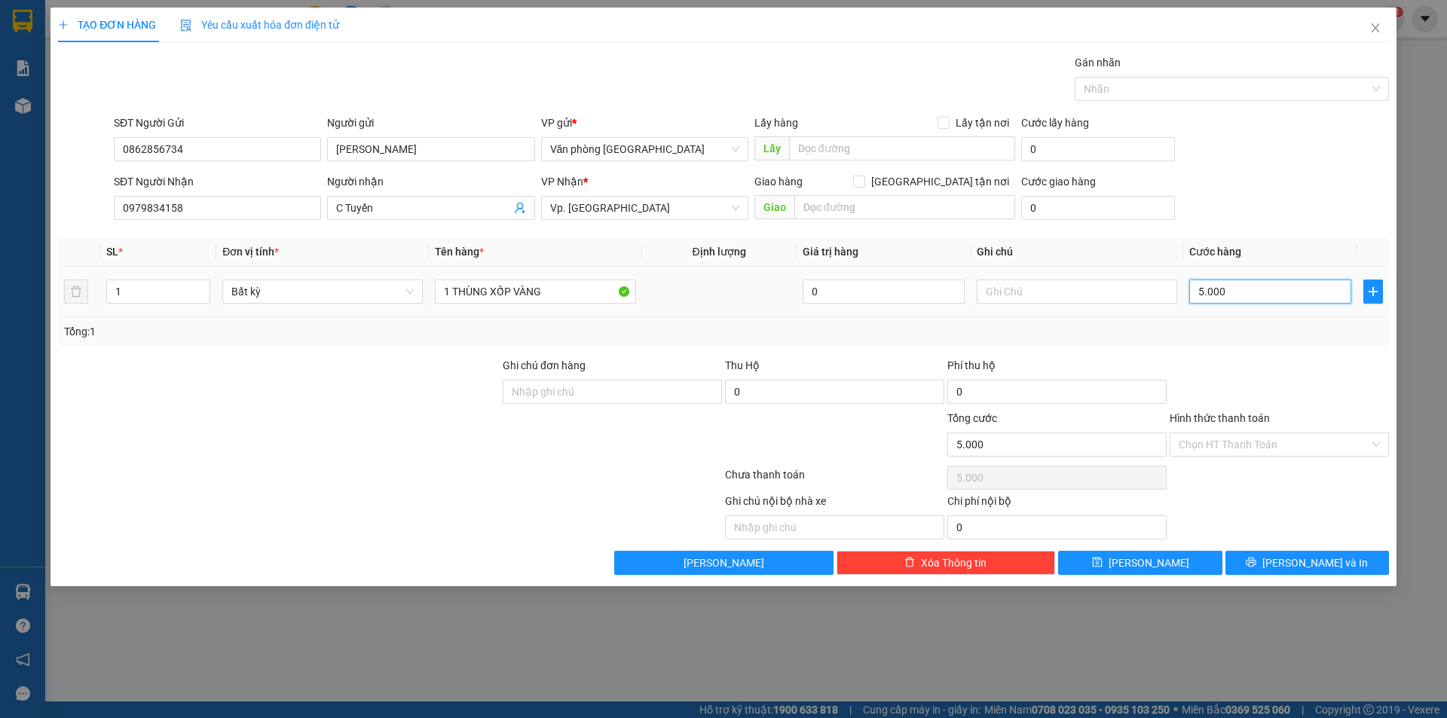
type input "50.000"
click at [1252, 443] on input "Hình thức thanh toán" at bounding box center [1274, 444] width 191 height 23
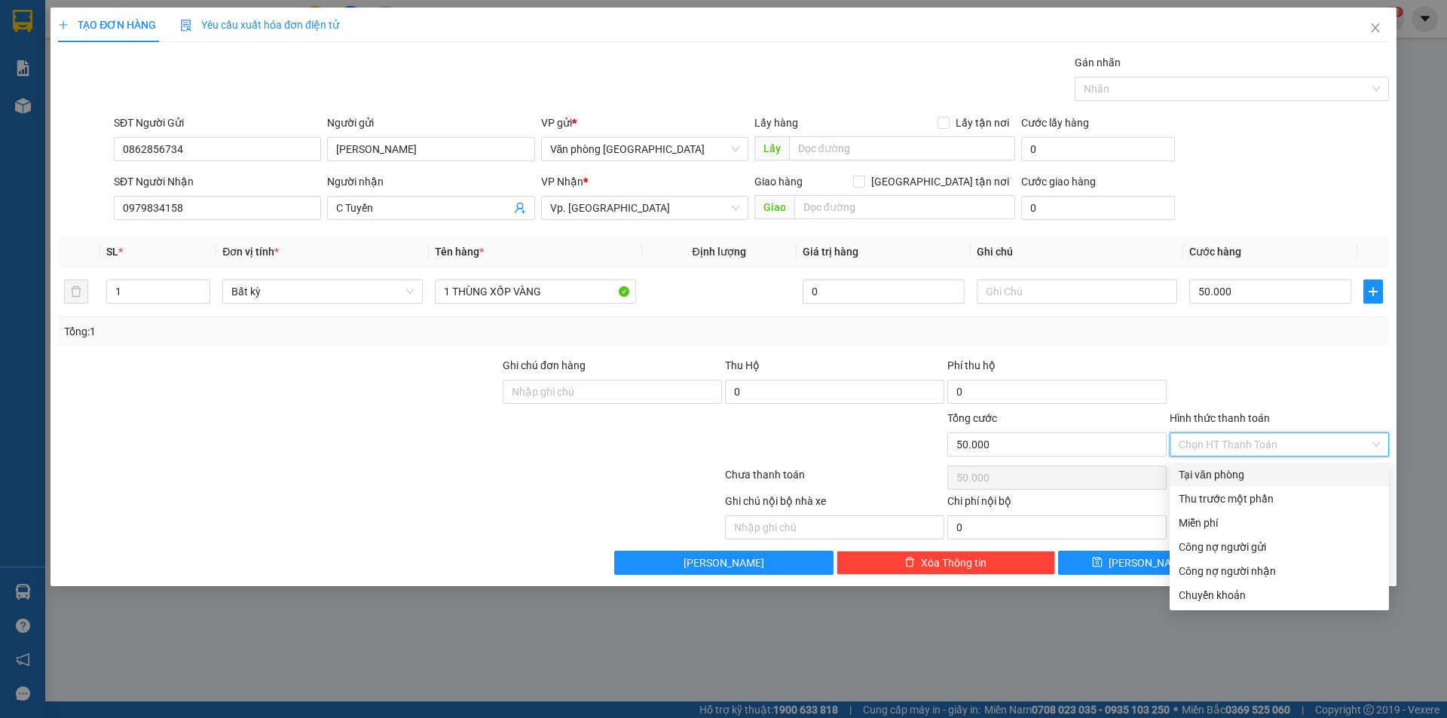
click at [1257, 475] on div "Tại văn phòng" at bounding box center [1279, 475] width 201 height 17
type input "0"
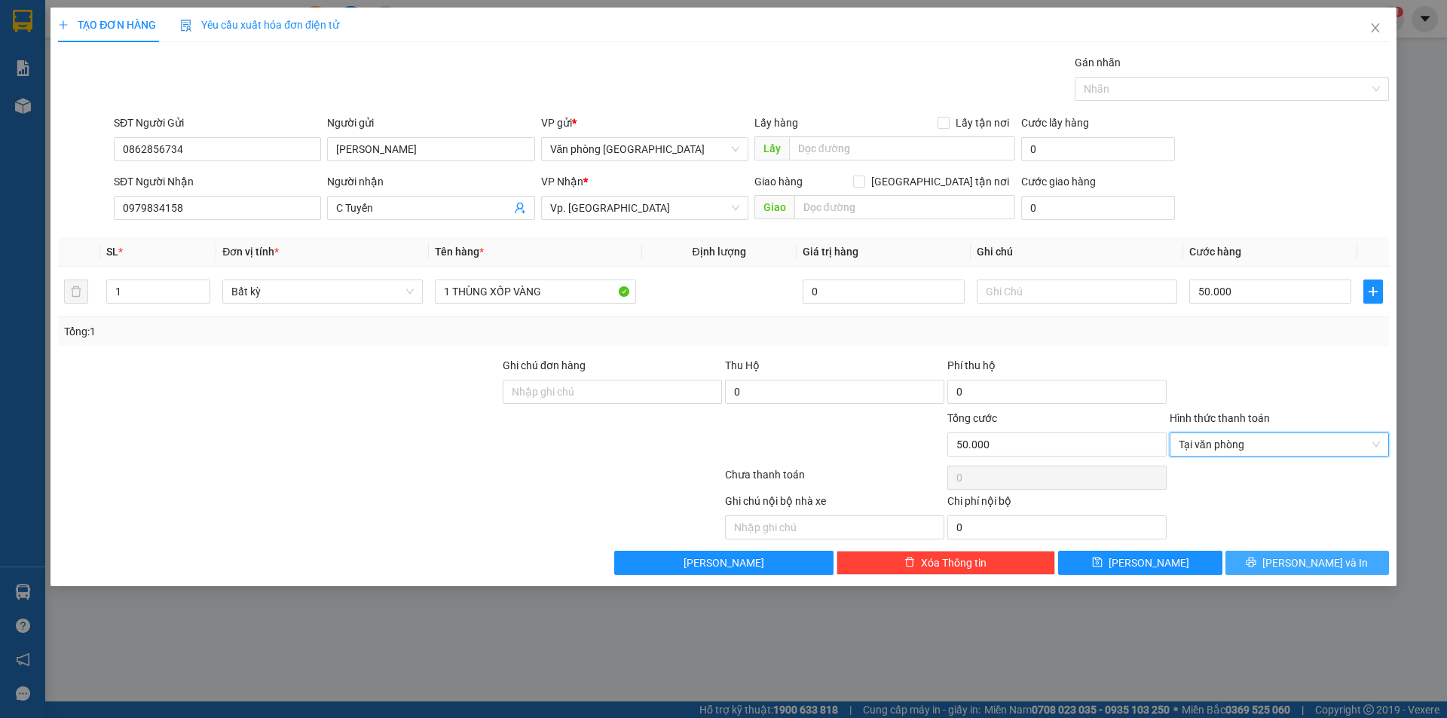
click at [1257, 560] on icon "printer" at bounding box center [1251, 562] width 11 height 11
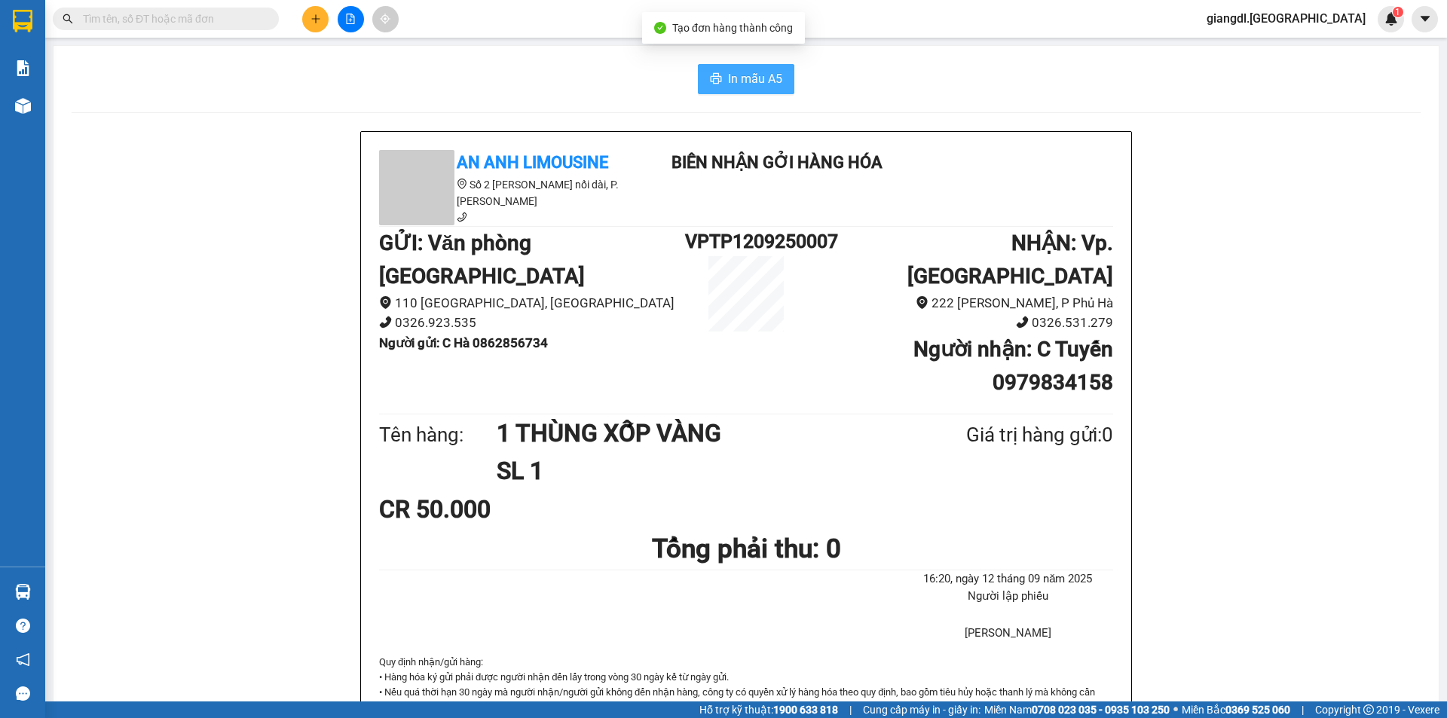
click at [766, 78] on span "In mẫu A5" at bounding box center [755, 78] width 54 height 19
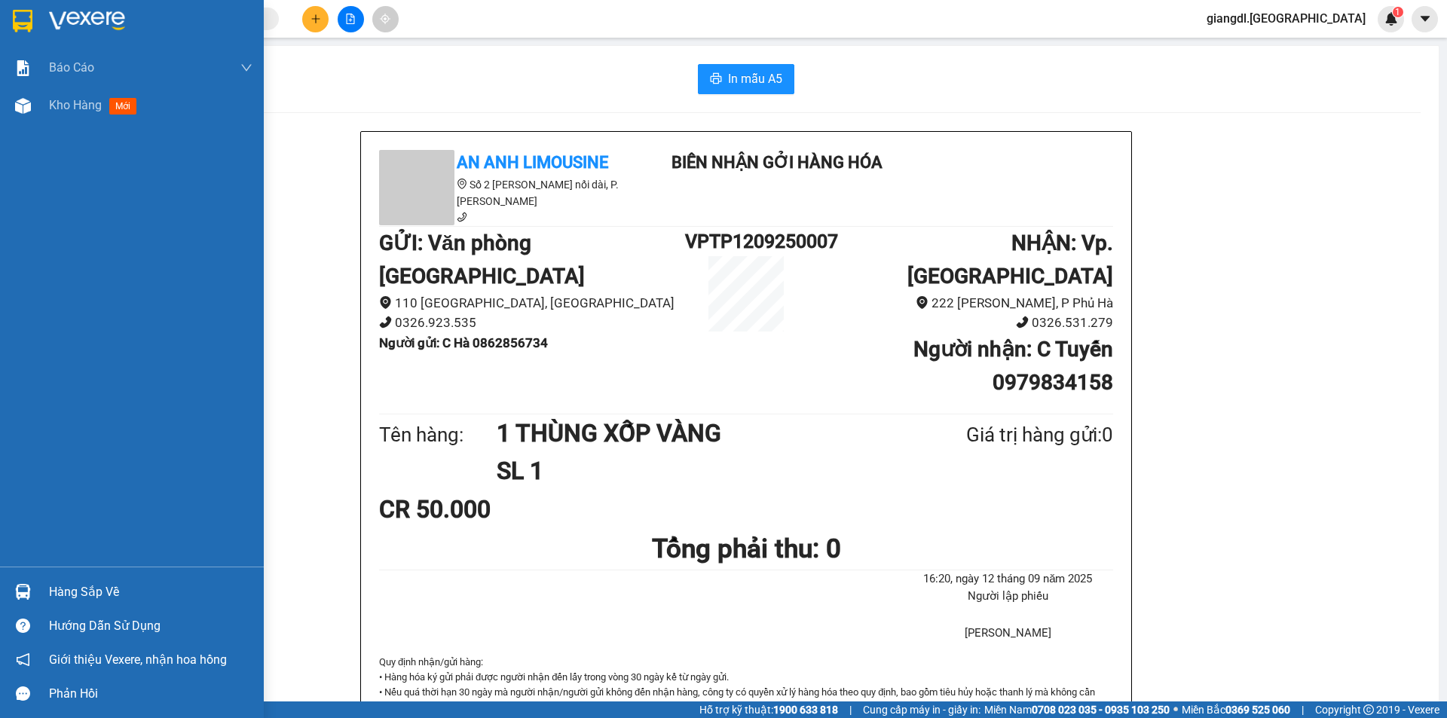
click at [4, 492] on div "Báo cáo 1. Doanh số tạo đơn theo VP gửi (nhân viên) 1. Doanh số tạo đơn theo VP…" at bounding box center [132, 308] width 264 height 518
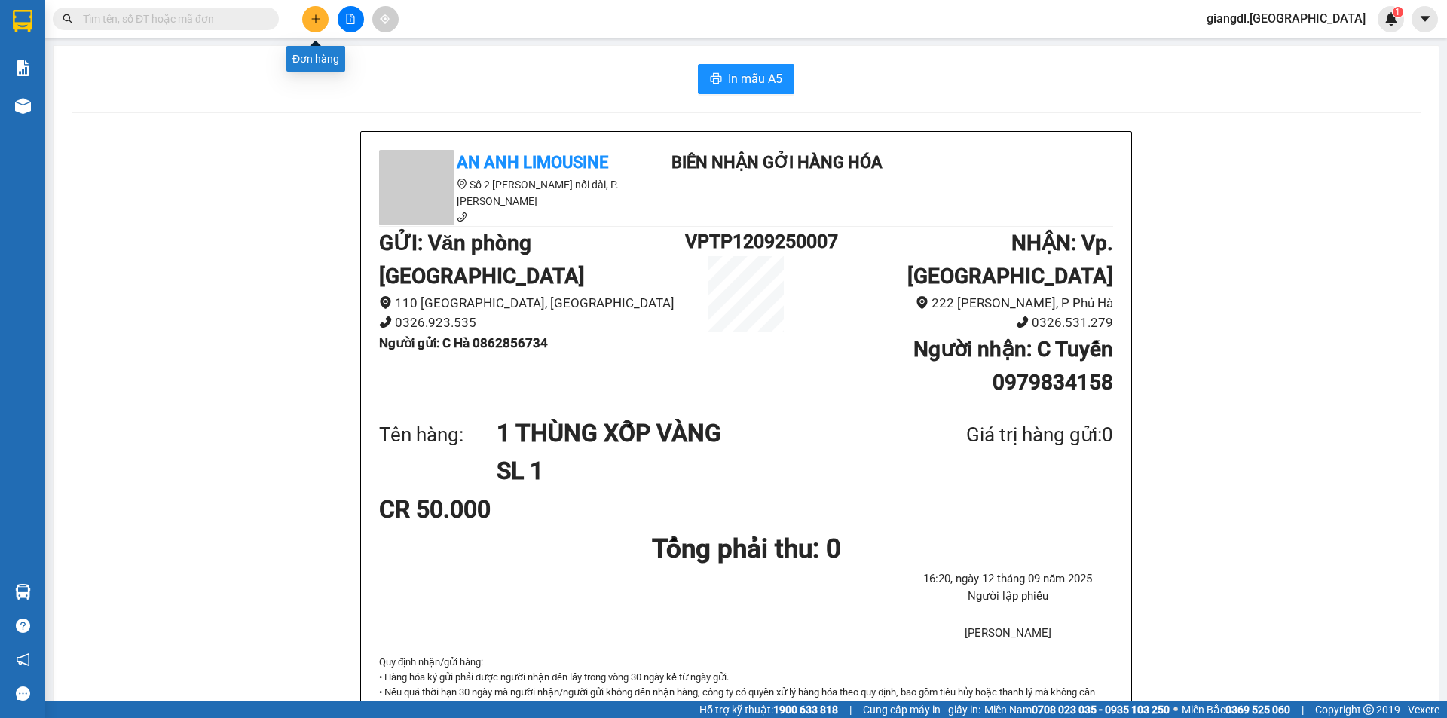
click at [320, 15] on icon "plus" at bounding box center [316, 19] width 11 height 11
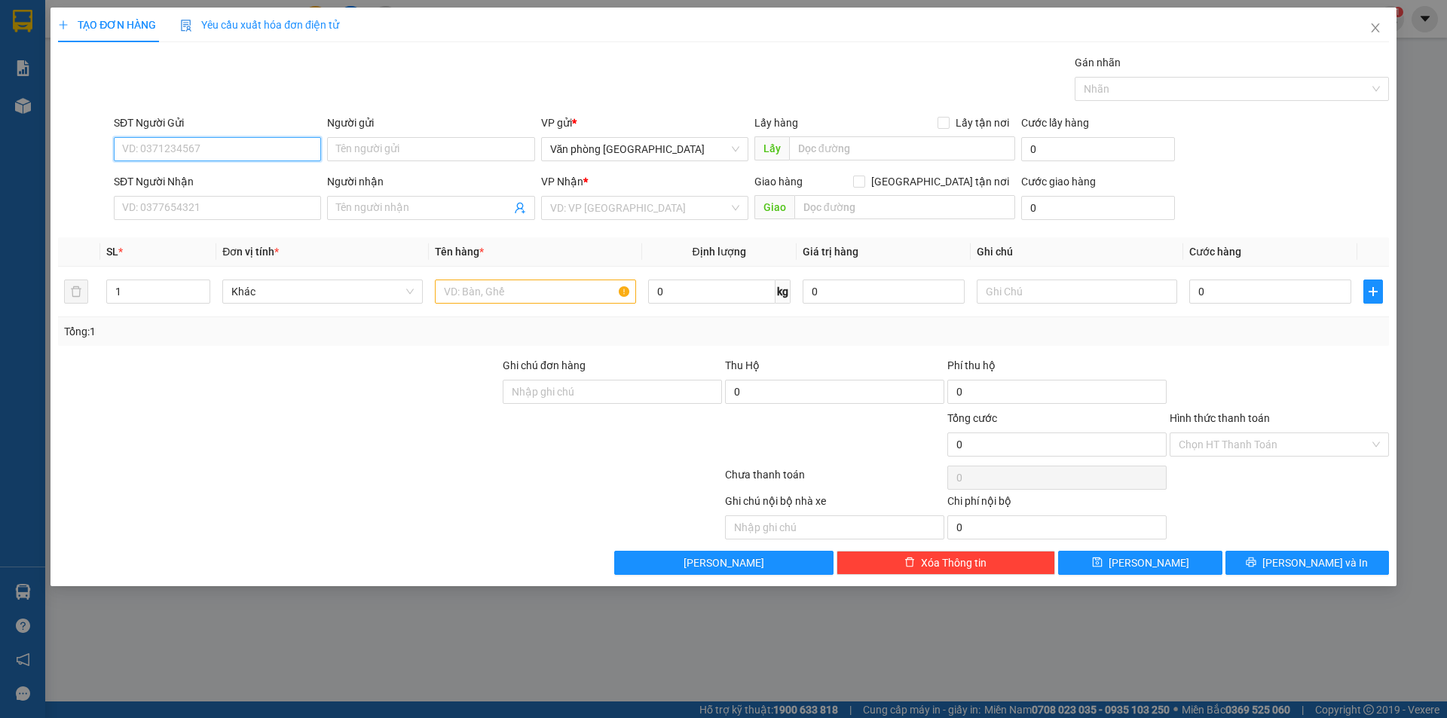
click at [183, 149] on input "SĐT Người Gửi" at bounding box center [217, 149] width 207 height 24
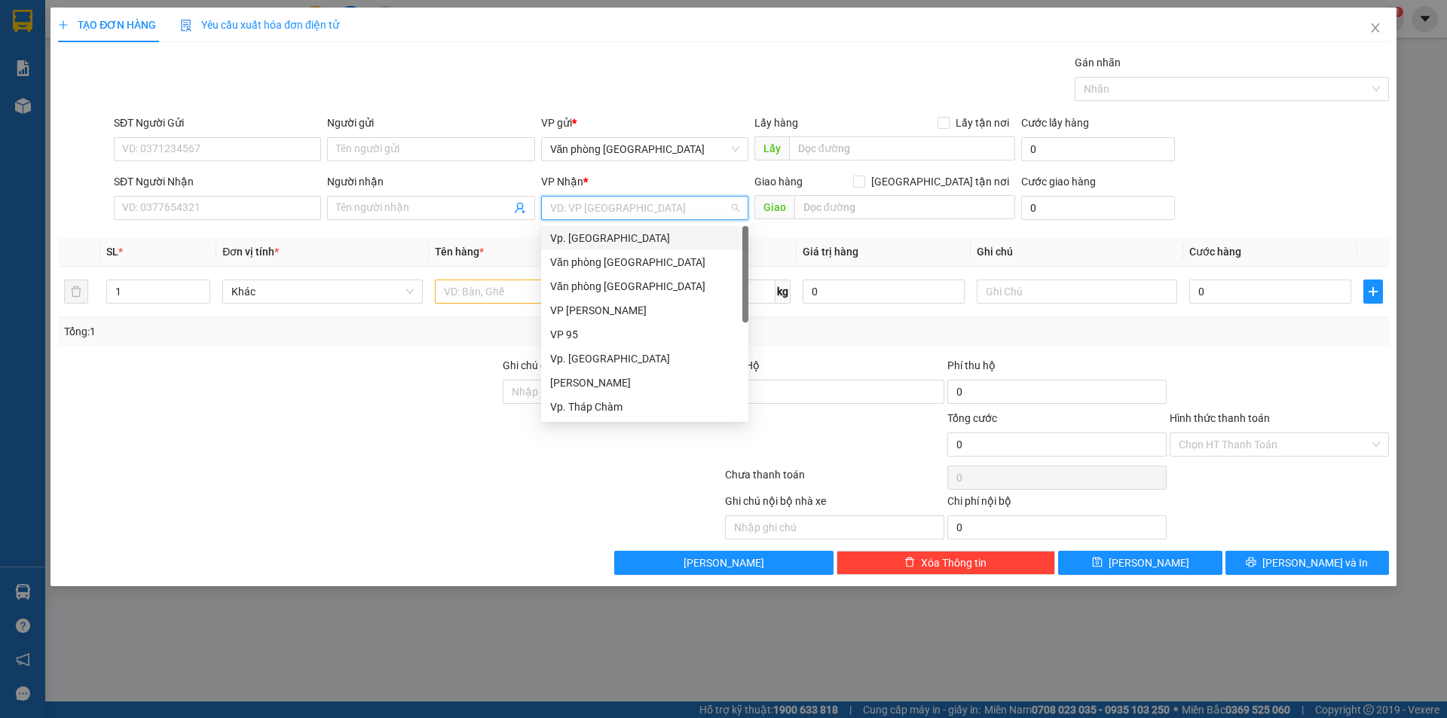
click at [630, 207] on input "search" at bounding box center [639, 208] width 179 height 23
click at [621, 240] on div "Vp. [GEOGRAPHIC_DATA]" at bounding box center [644, 238] width 189 height 17
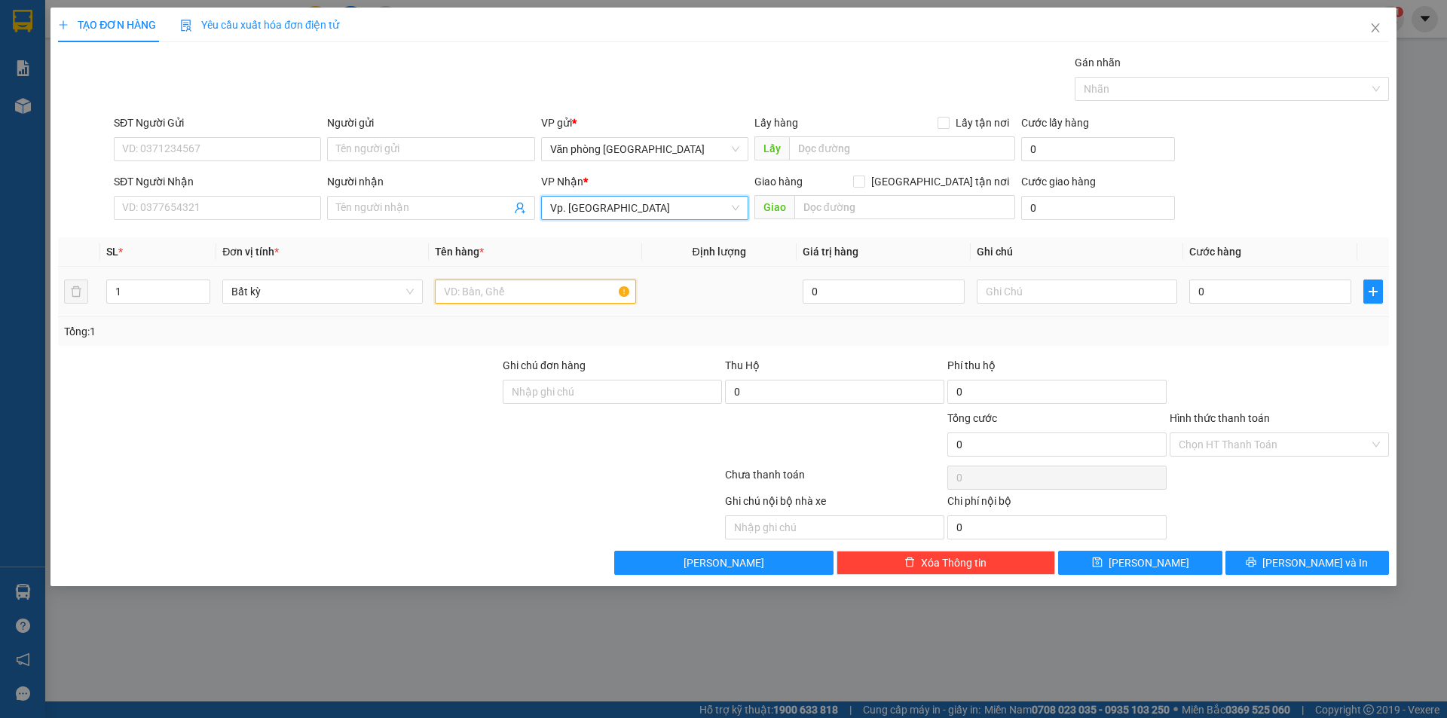
click at [467, 287] on input "text" at bounding box center [535, 292] width 201 height 24
type input "1 THÙNG GIẤY"
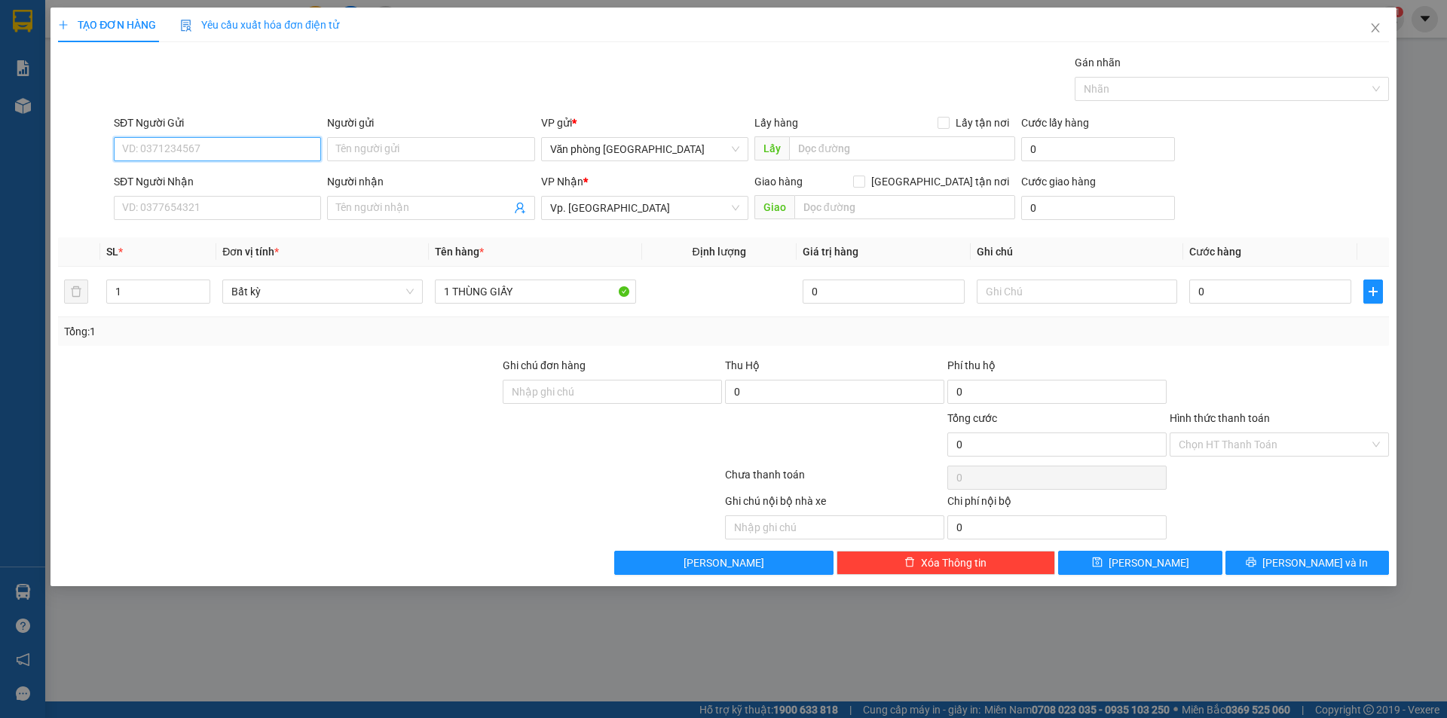
click at [235, 152] on input "SĐT Người Gửi" at bounding box center [217, 149] width 207 height 24
type input "0773674112"
click at [411, 157] on input "Người gửi" at bounding box center [430, 149] width 207 height 24
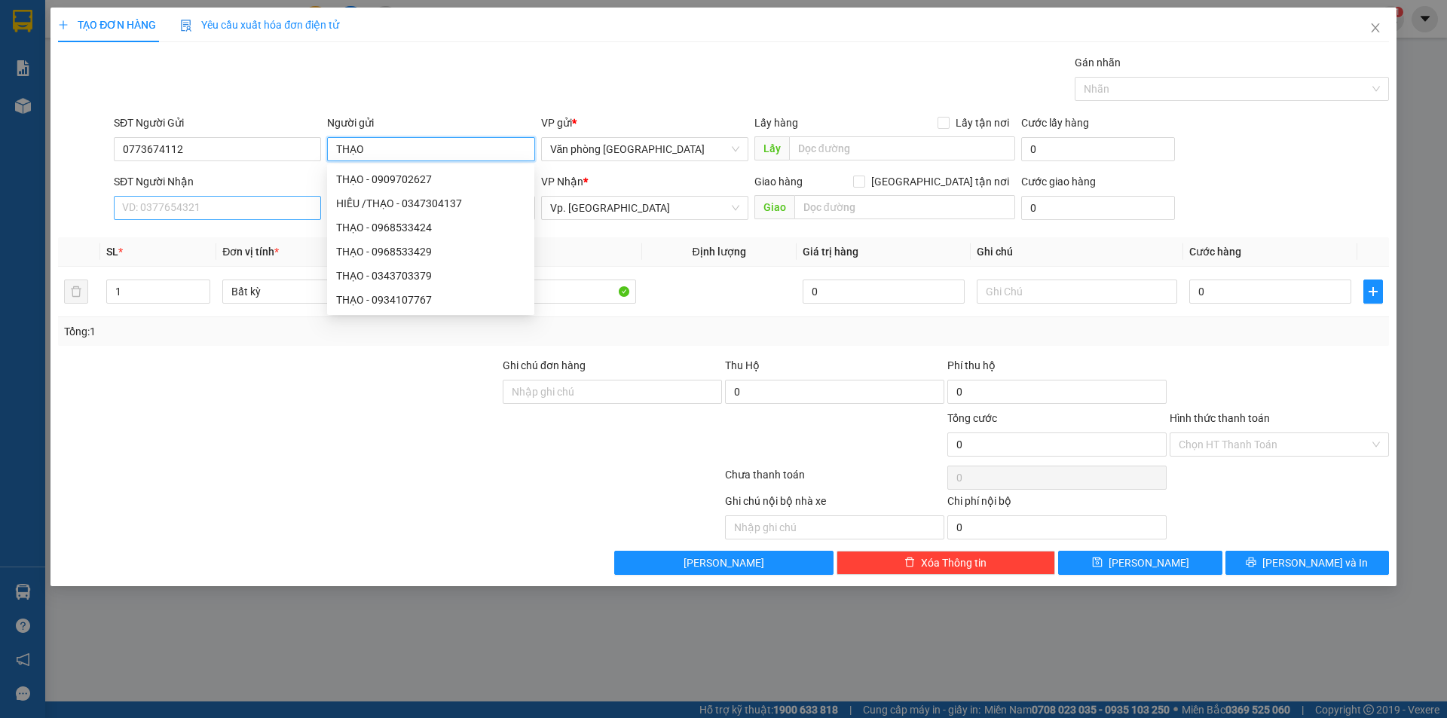
type input "THẠO"
click at [225, 208] on input "SĐT Người Nhận" at bounding box center [217, 208] width 207 height 24
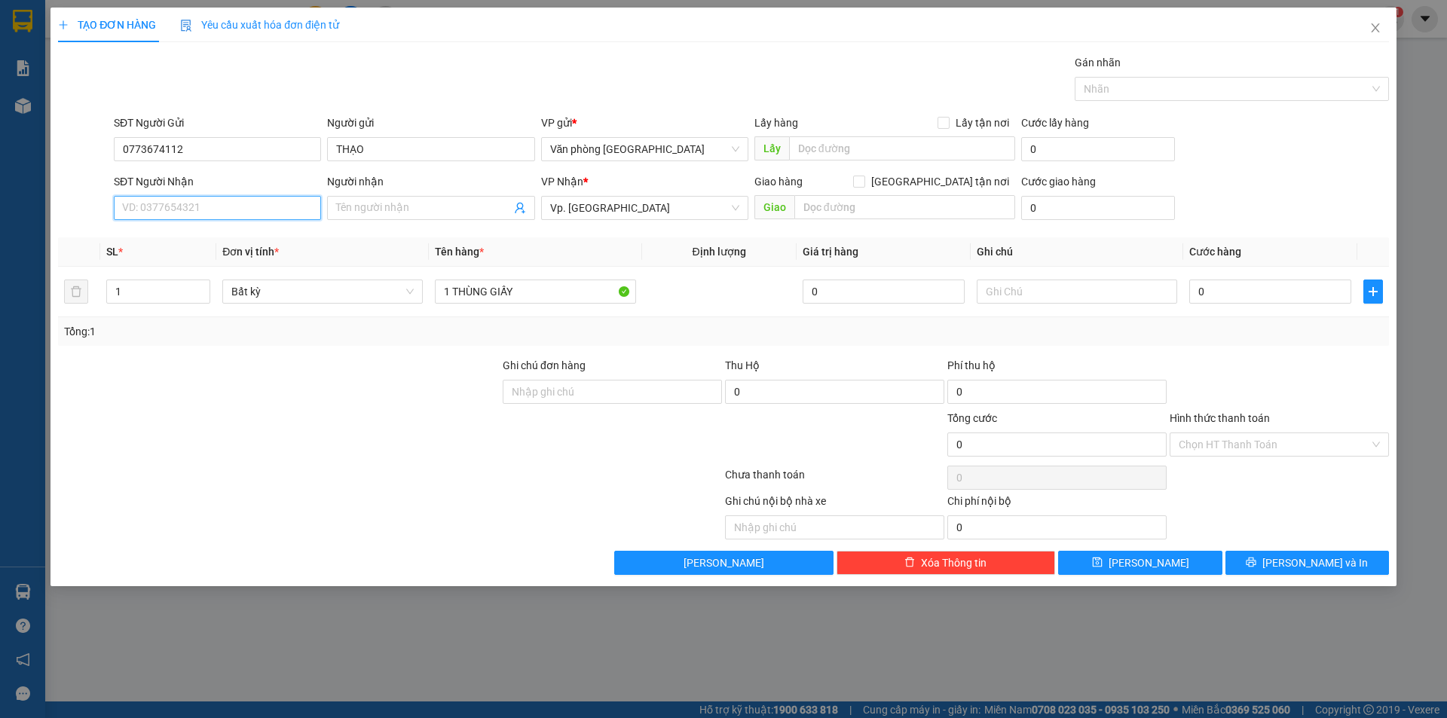
click at [225, 208] on input "SĐT Người Nhận" at bounding box center [217, 208] width 207 height 24
click at [434, 211] on input "Người nhận" at bounding box center [423, 208] width 174 height 17
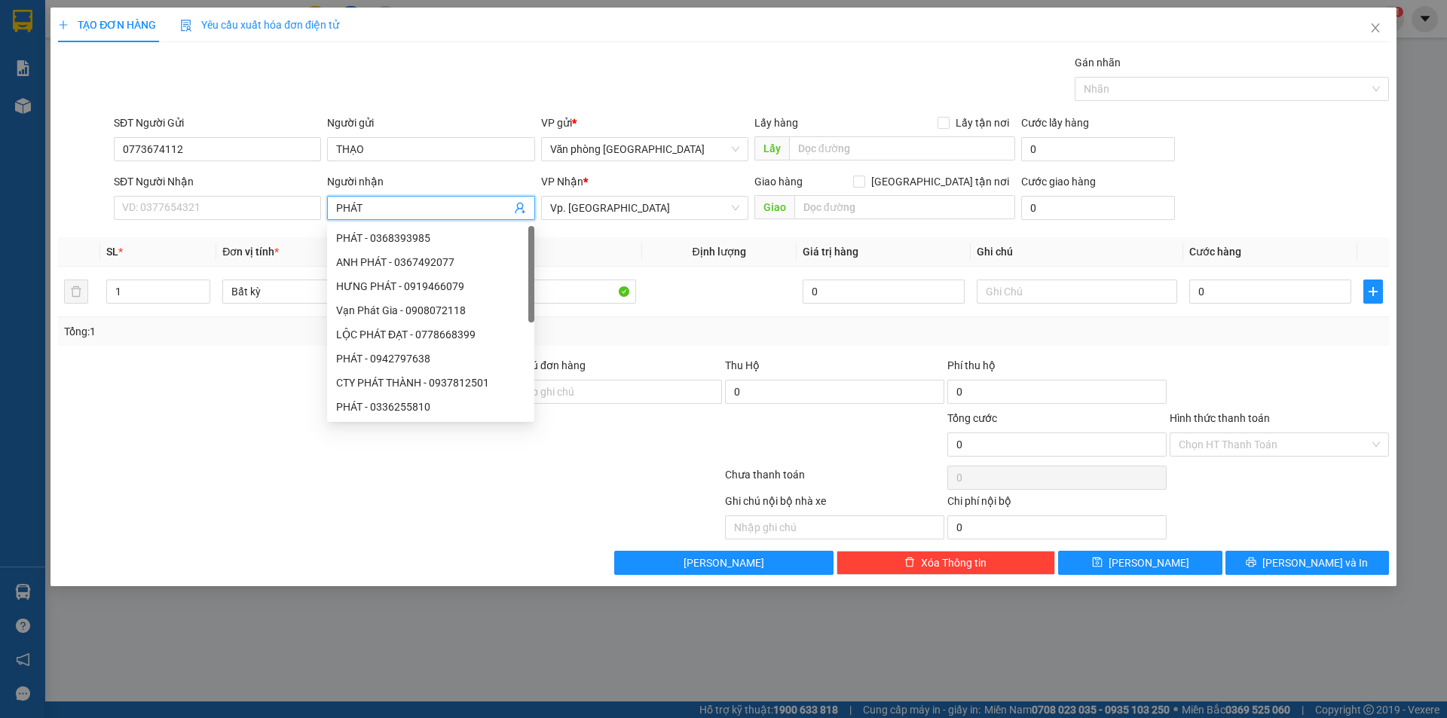
type input "PHÁT"
click at [227, 221] on div "SĐT Người Nhận VD: 0377654321" at bounding box center [217, 199] width 207 height 53
click at [234, 207] on input "SĐT Người Nhận" at bounding box center [217, 208] width 207 height 24
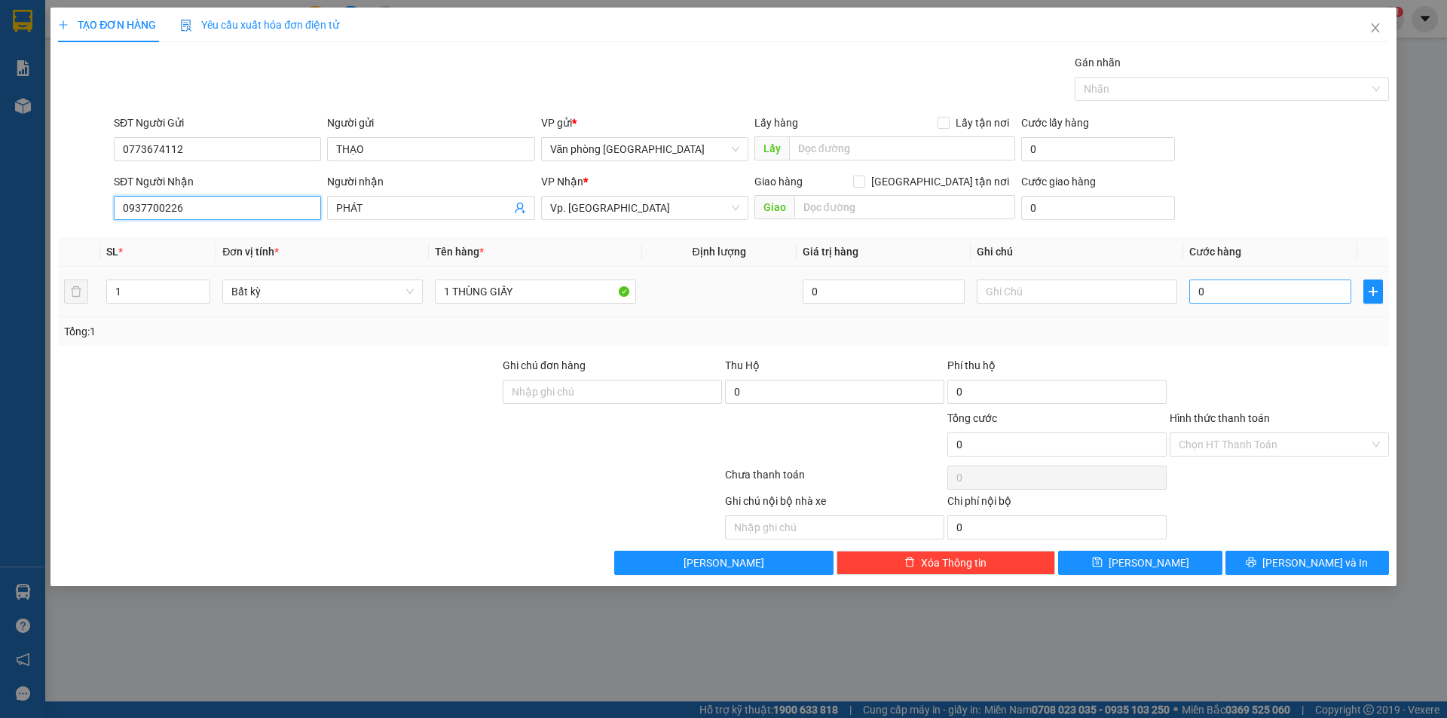
type input "0937700226"
click at [1201, 294] on input "0" at bounding box center [1271, 292] width 162 height 24
click at [1196, 293] on input "0" at bounding box center [1271, 292] width 162 height 24
click at [1200, 289] on input "0" at bounding box center [1271, 292] width 162 height 24
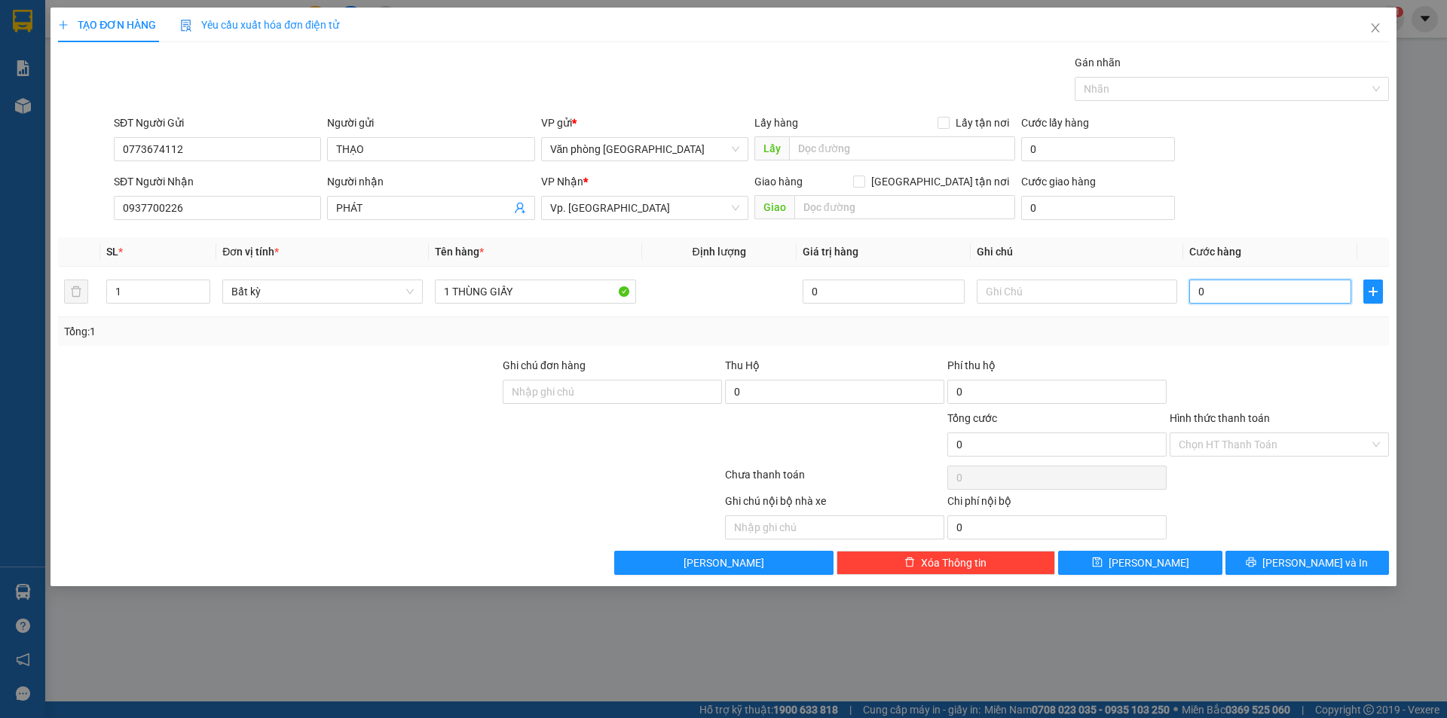
type input "40"
type input "400"
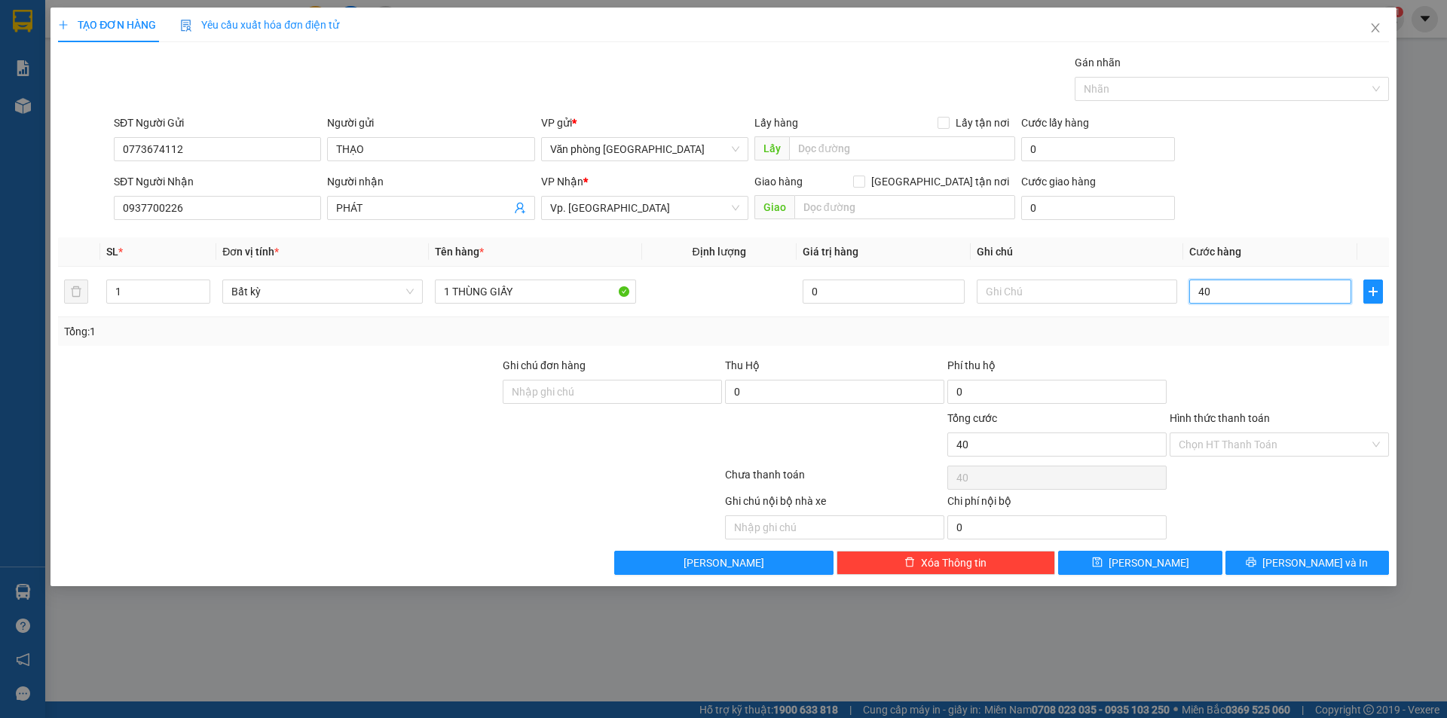
type input "400"
type input "4.000"
type input "40.000"
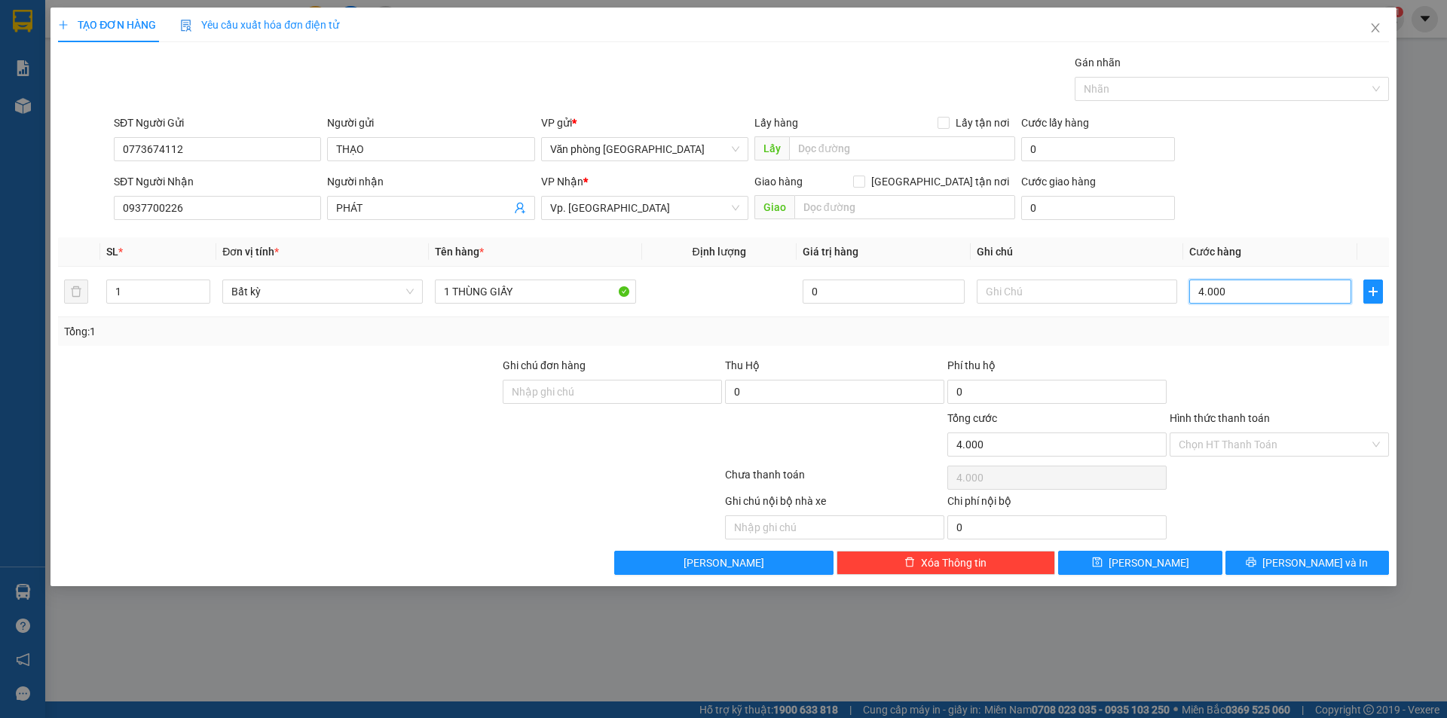
type input "40.000"
click at [1235, 440] on input "Hình thức thanh toán" at bounding box center [1274, 444] width 191 height 23
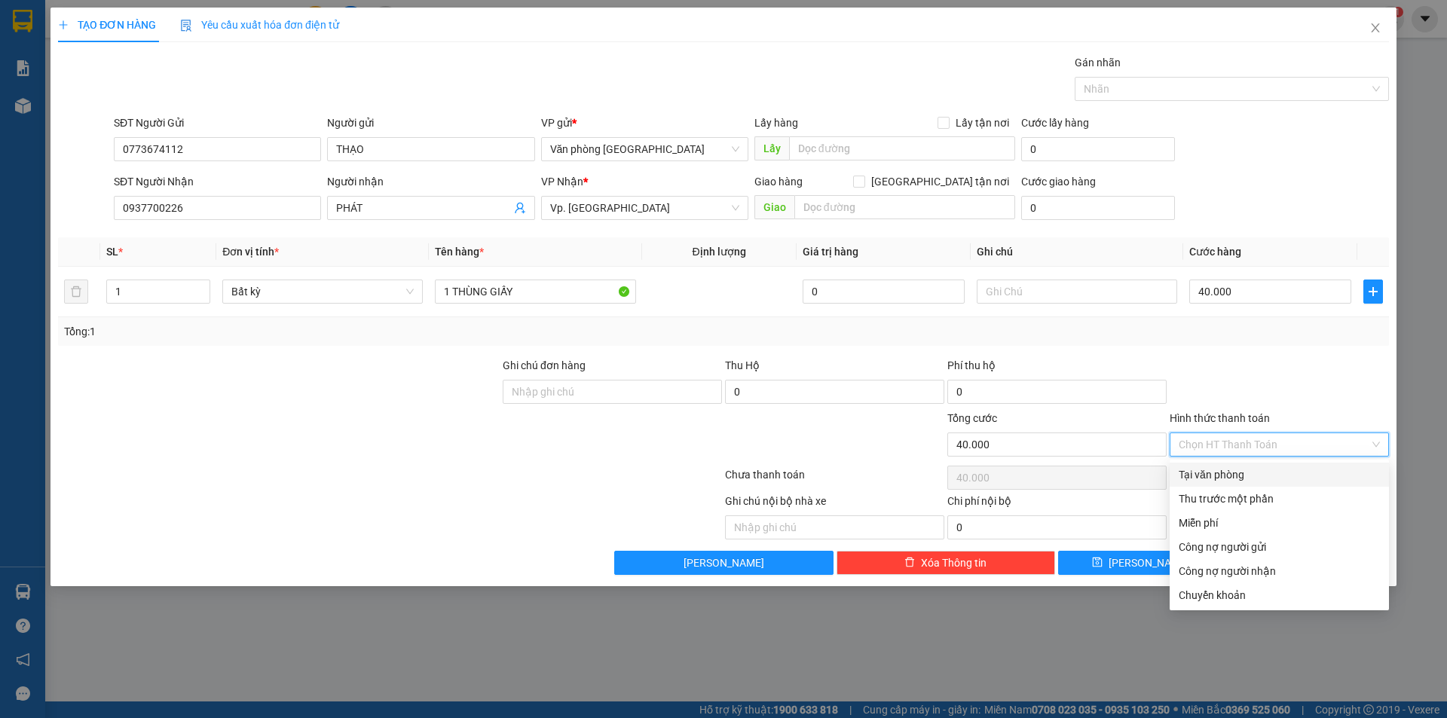
click at [1227, 472] on div "Tại văn phòng" at bounding box center [1279, 475] width 201 height 17
type input "0"
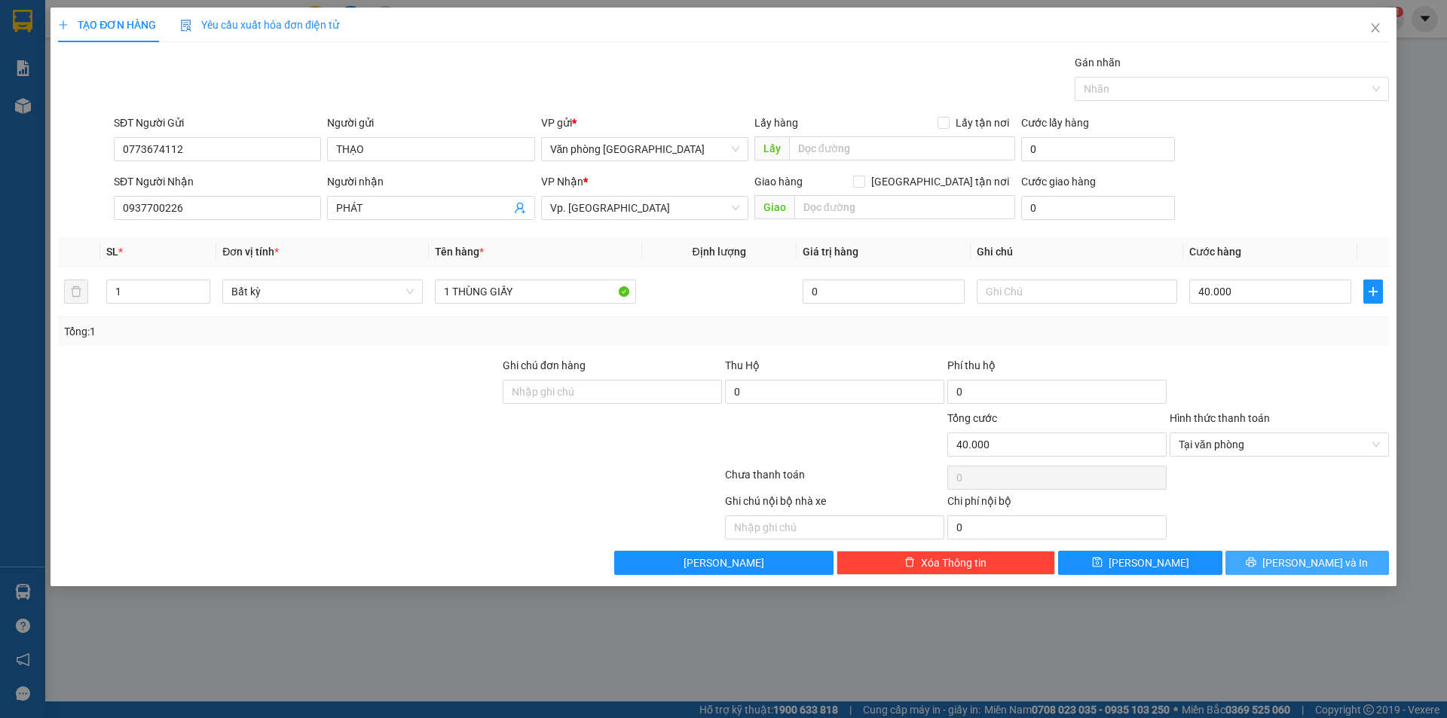
click at [1257, 552] on button "[PERSON_NAME] và In" at bounding box center [1308, 563] width 164 height 24
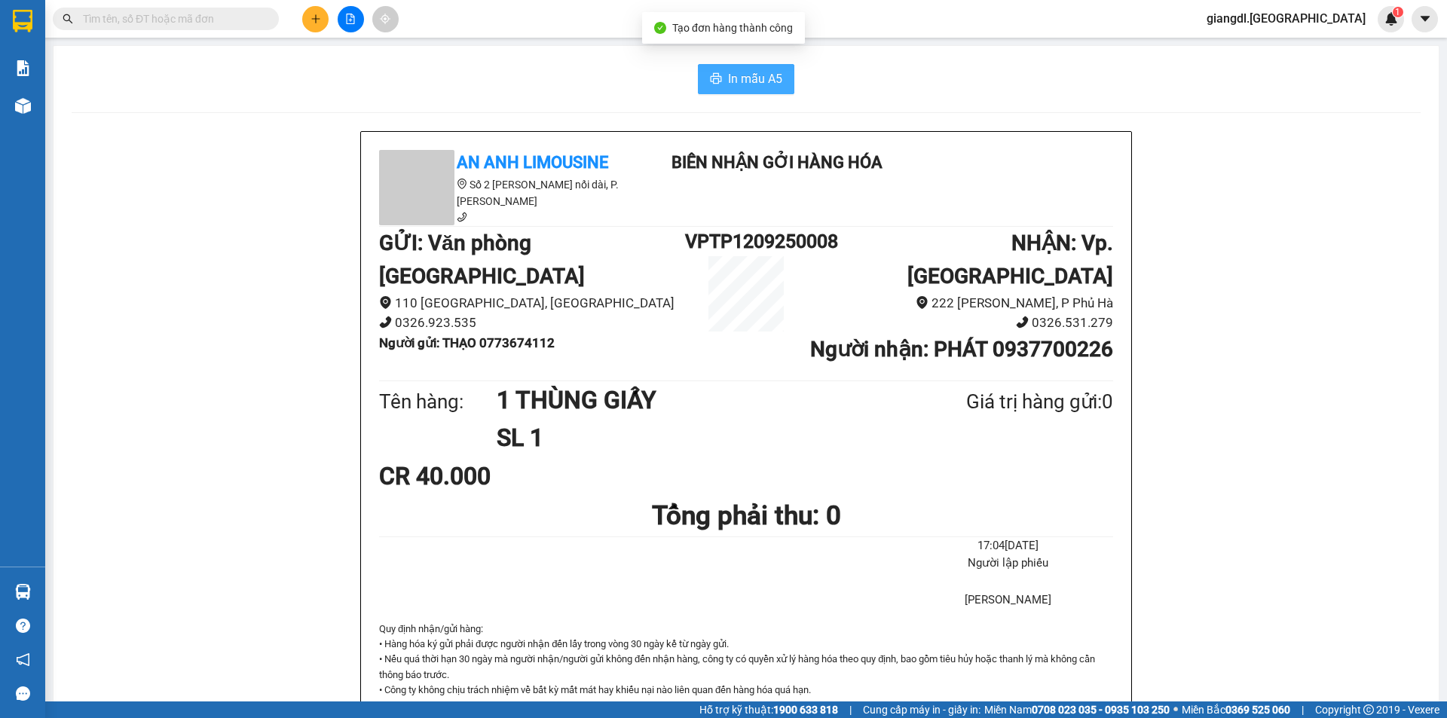
click at [757, 77] on span "In mẫu A5" at bounding box center [755, 78] width 54 height 19
click at [312, 19] on icon "plus" at bounding box center [315, 18] width 8 height 1
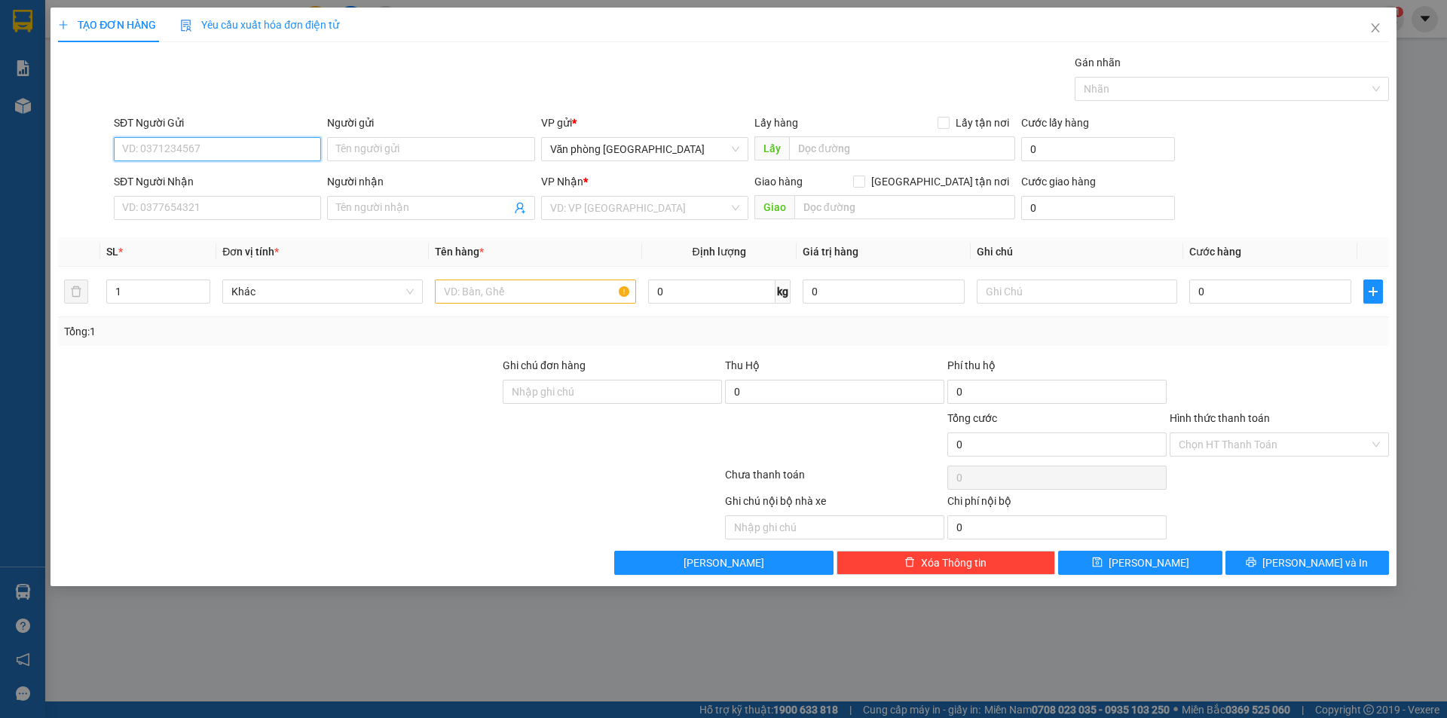
click at [246, 154] on input "SĐT Người Gửi" at bounding box center [217, 149] width 207 height 24
click at [236, 176] on div "0376433083 - A Phước" at bounding box center [217, 179] width 189 height 17
type input "0376433083"
type input "A Phước"
type input "0933276165"
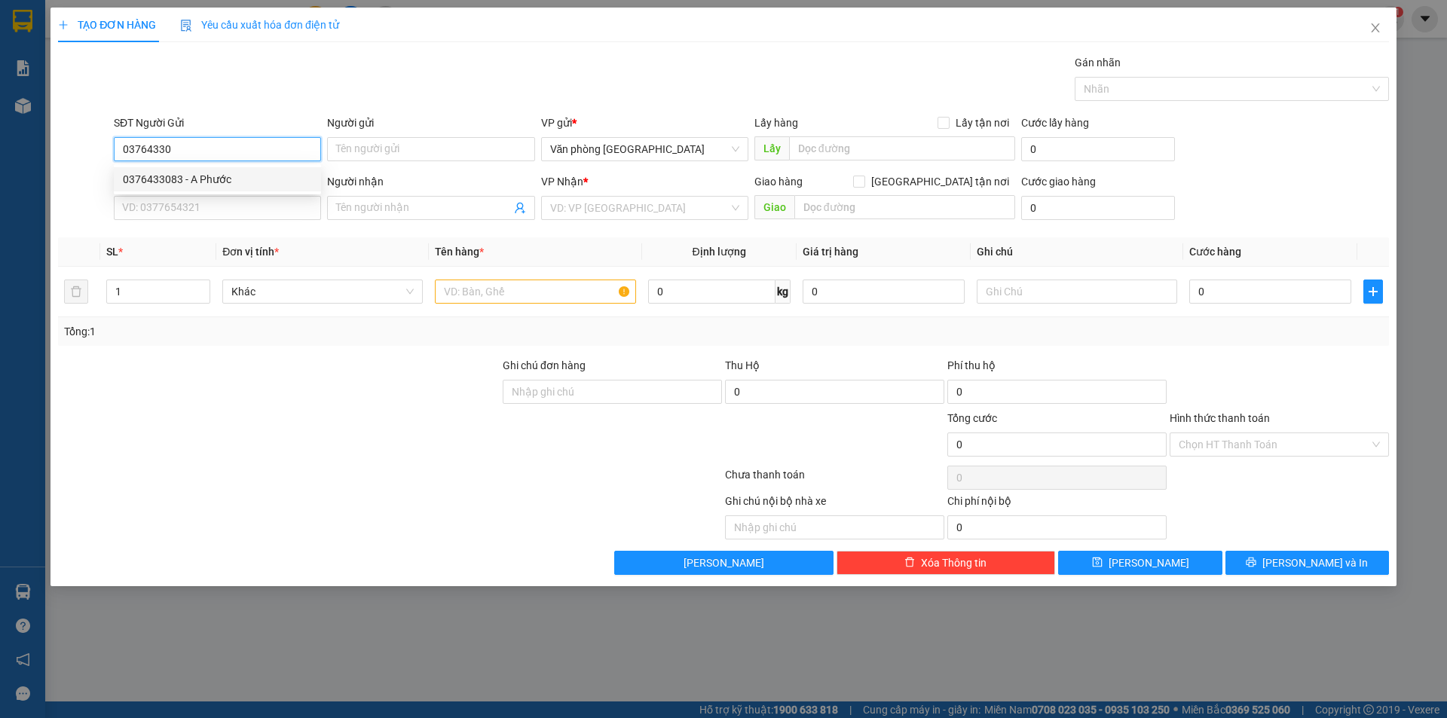
type input "C Hạnh"
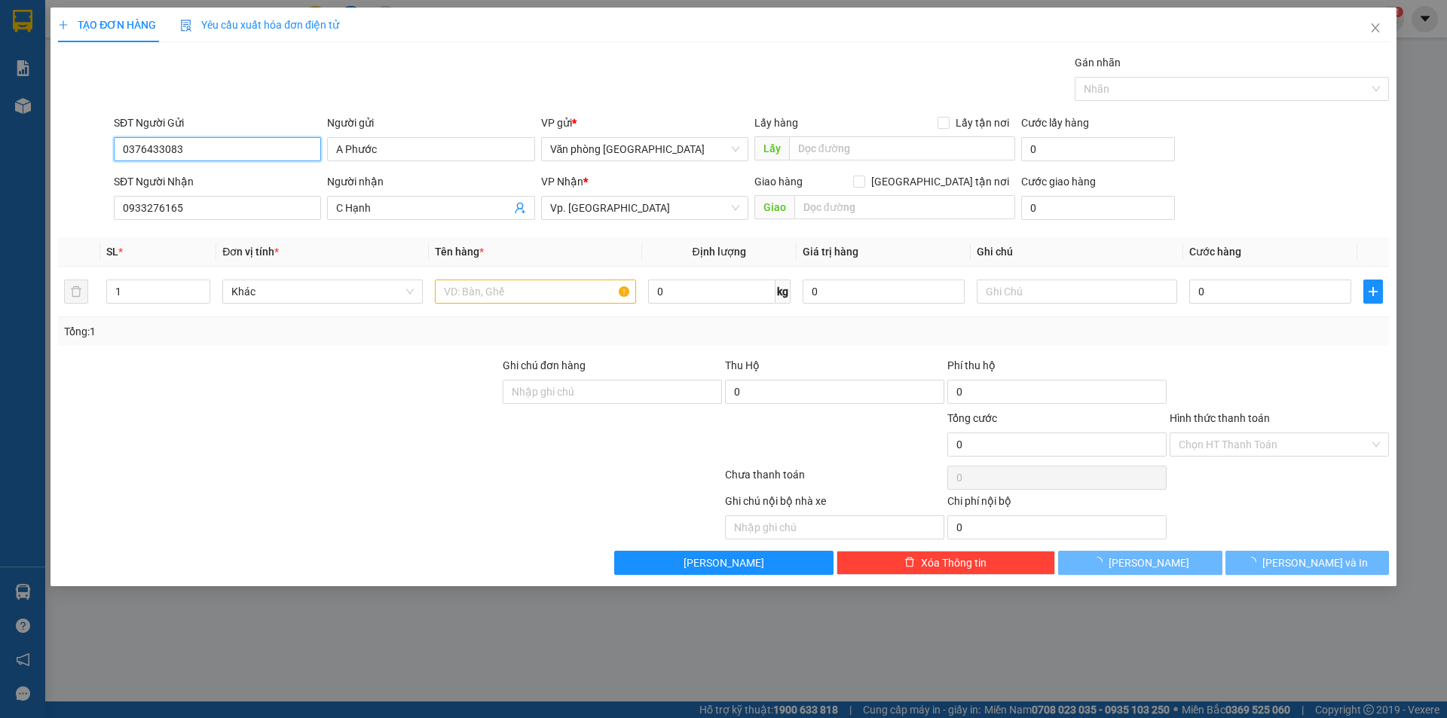
type input "100.000"
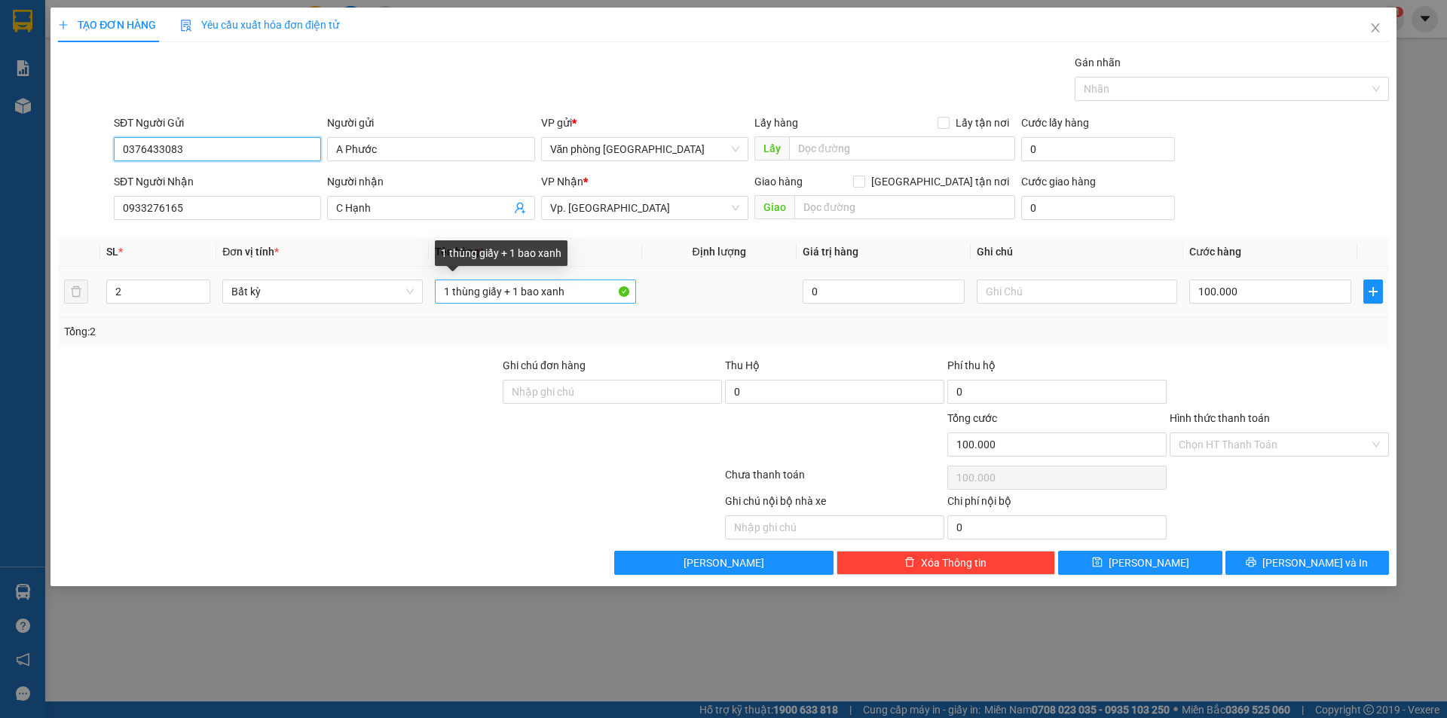
type input "0376433083"
click at [475, 302] on input "1 thùng giấy + 1 bao xanh" at bounding box center [535, 292] width 201 height 24
click at [477, 296] on input "1 thùng giấy + 1 bao xanh" at bounding box center [535, 292] width 201 height 24
click at [510, 296] on input "1 thùng giấy + 1 bao xanh" at bounding box center [535, 292] width 201 height 24
drag, startPoint x: 507, startPoint y: 296, endPoint x: 605, endPoint y: 307, distance: 99.4
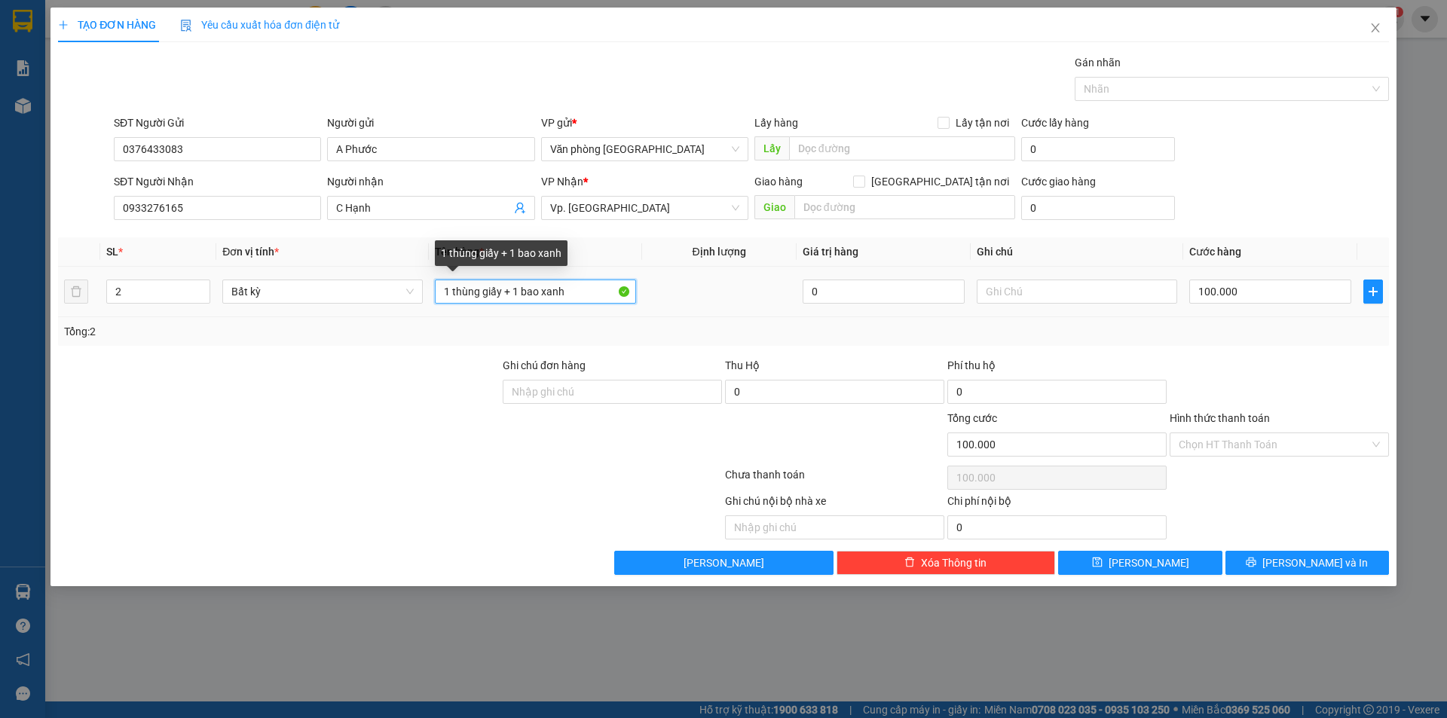
click at [605, 307] on td "1 thùng giấy + 1 bao xanh" at bounding box center [535, 292] width 213 height 51
type input "1 thùng giấy"
click at [166, 296] on input "2" at bounding box center [158, 291] width 103 height 23
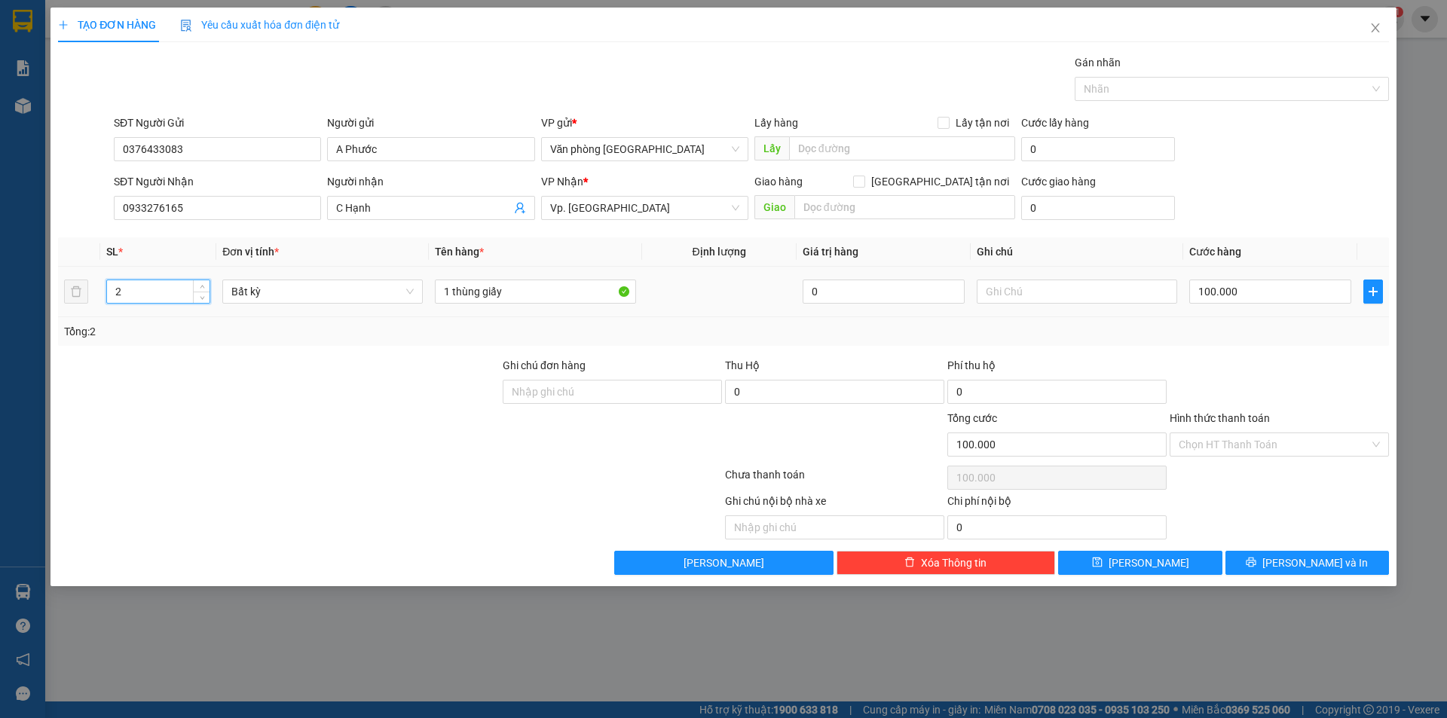
click at [166, 296] on input "2" at bounding box center [158, 291] width 103 height 23
type input "1"
click at [1247, 291] on input "100.000" at bounding box center [1271, 292] width 162 height 24
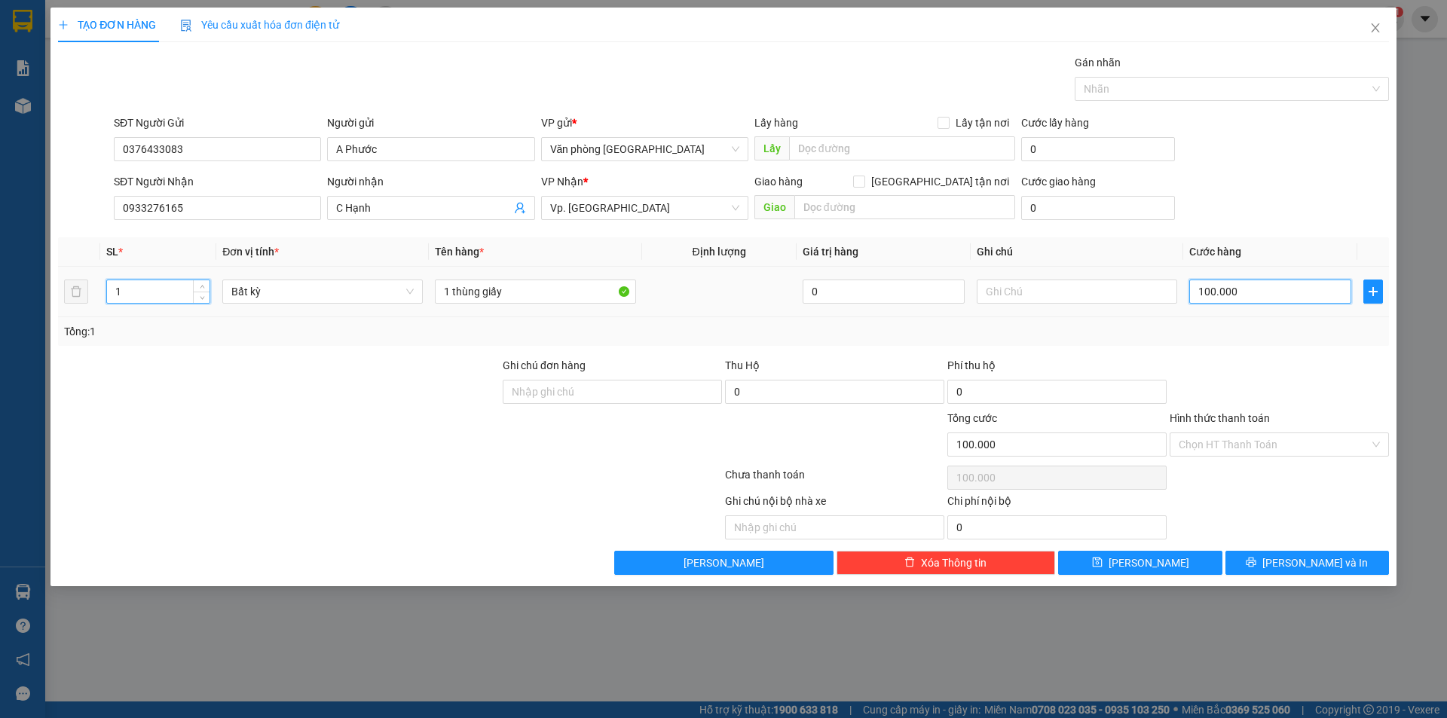
type input "0"
type input "5"
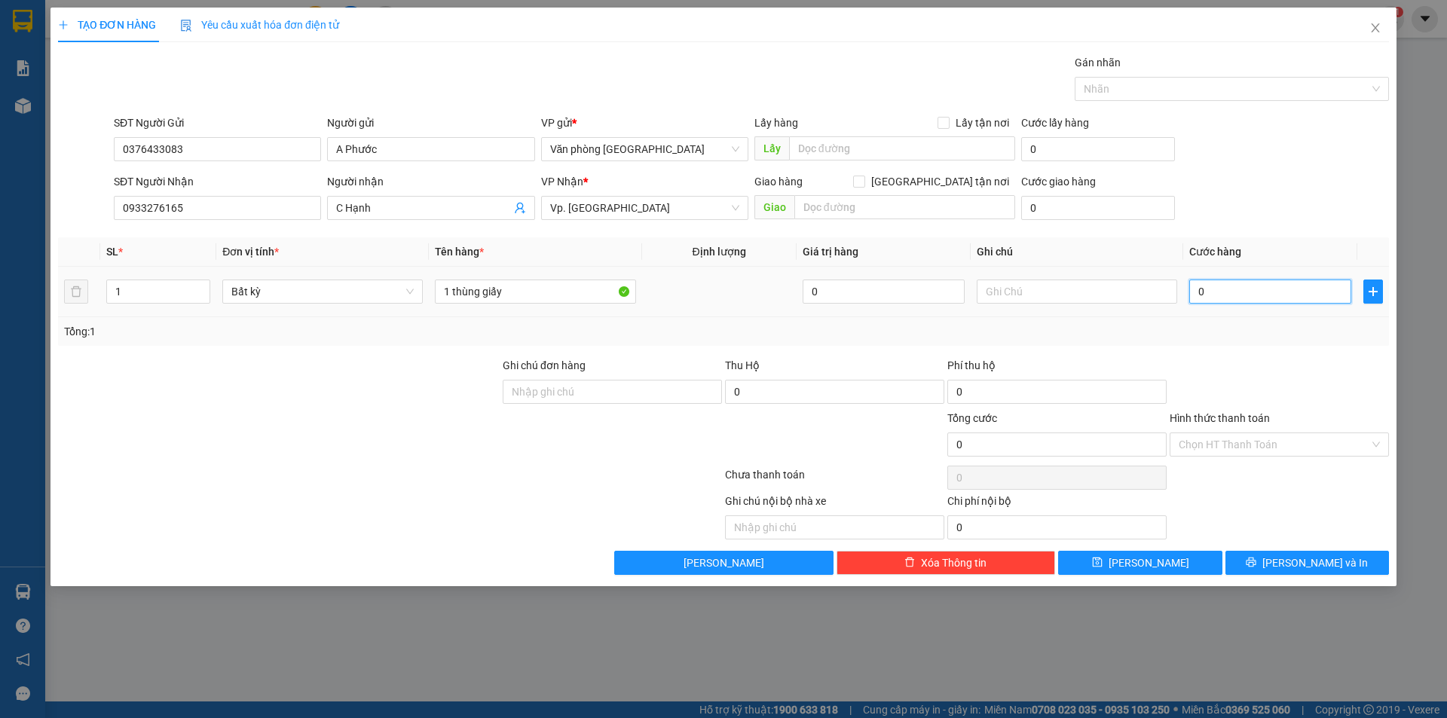
type input "05"
type input "50"
type input "050"
type input "500"
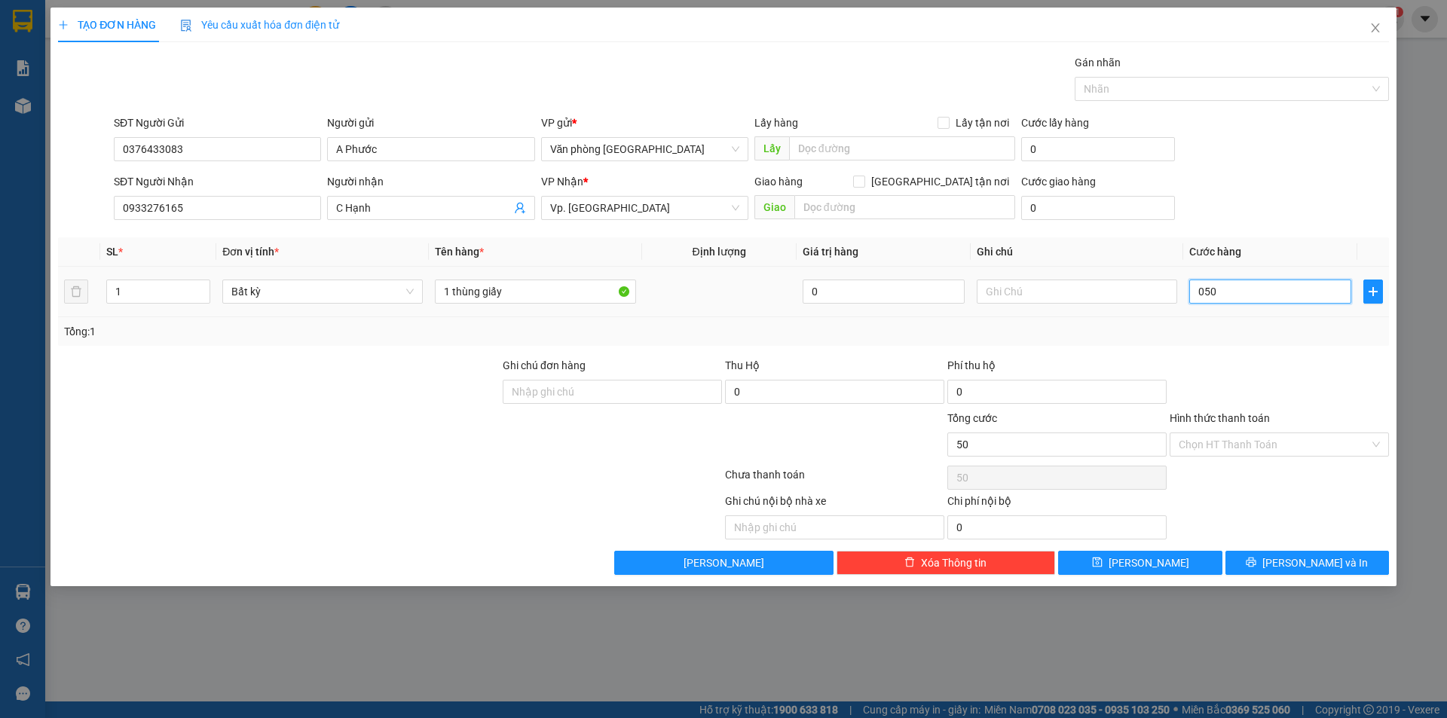
type input "500"
type input "0.500"
click at [1216, 301] on input "0.500" at bounding box center [1271, 292] width 162 height 24
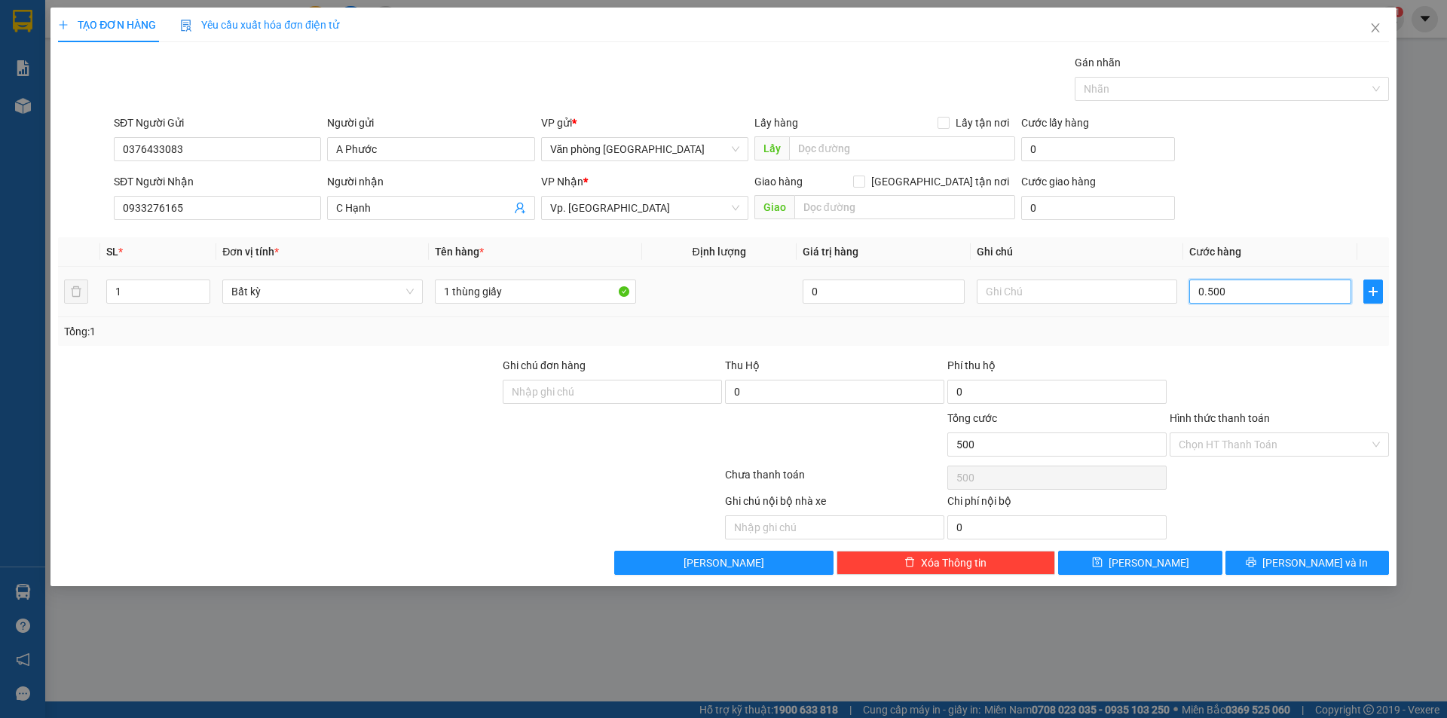
click at [1215, 301] on input "0.500" at bounding box center [1271, 292] width 162 height 24
type input "0"
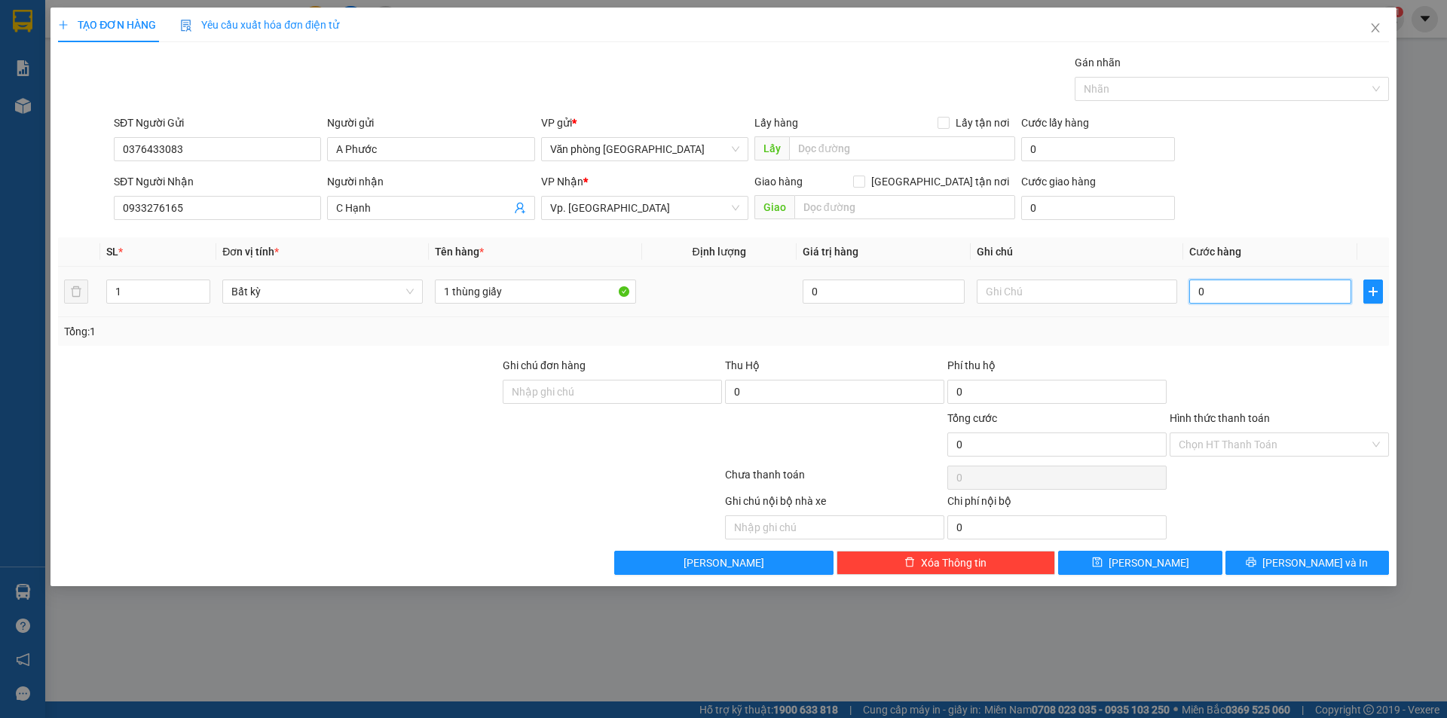
click at [1198, 296] on input "0" at bounding box center [1271, 292] width 162 height 24
type input "50"
type input "500"
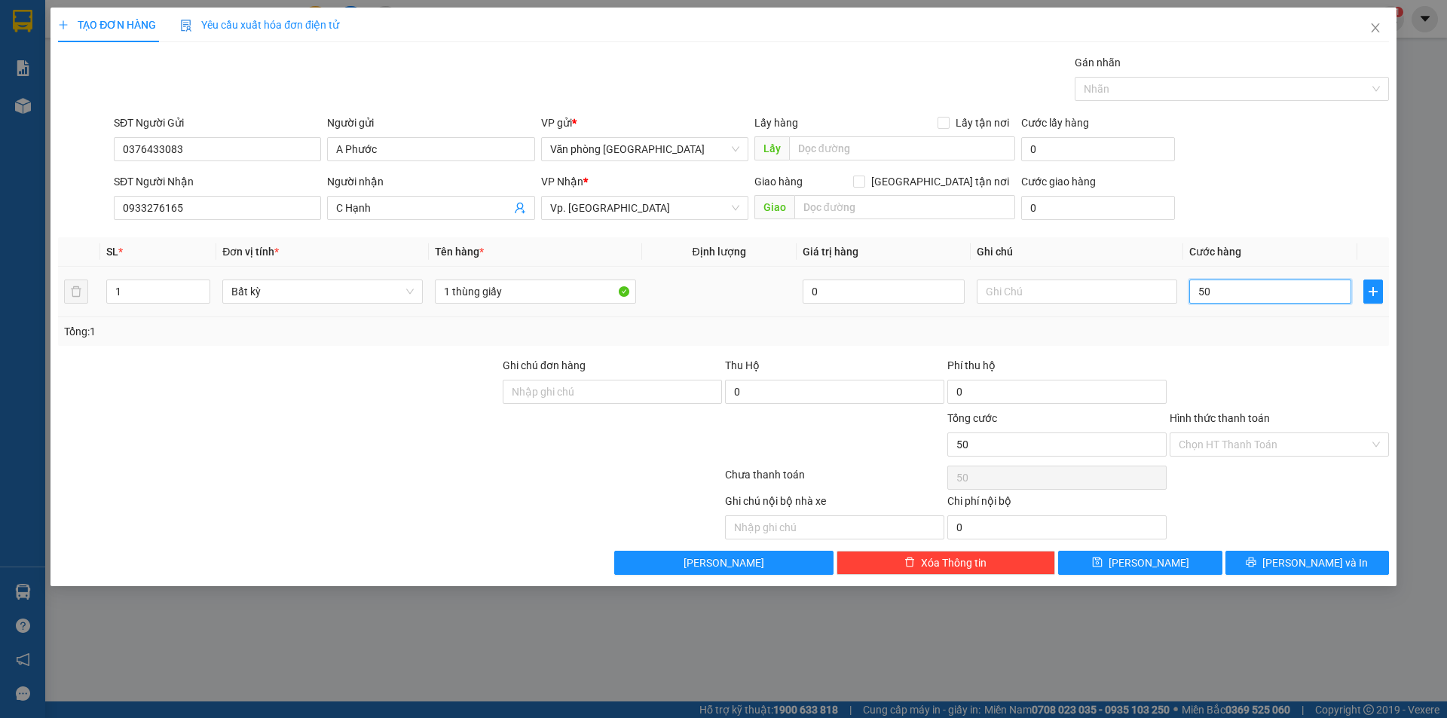
type input "500"
type input "5.000"
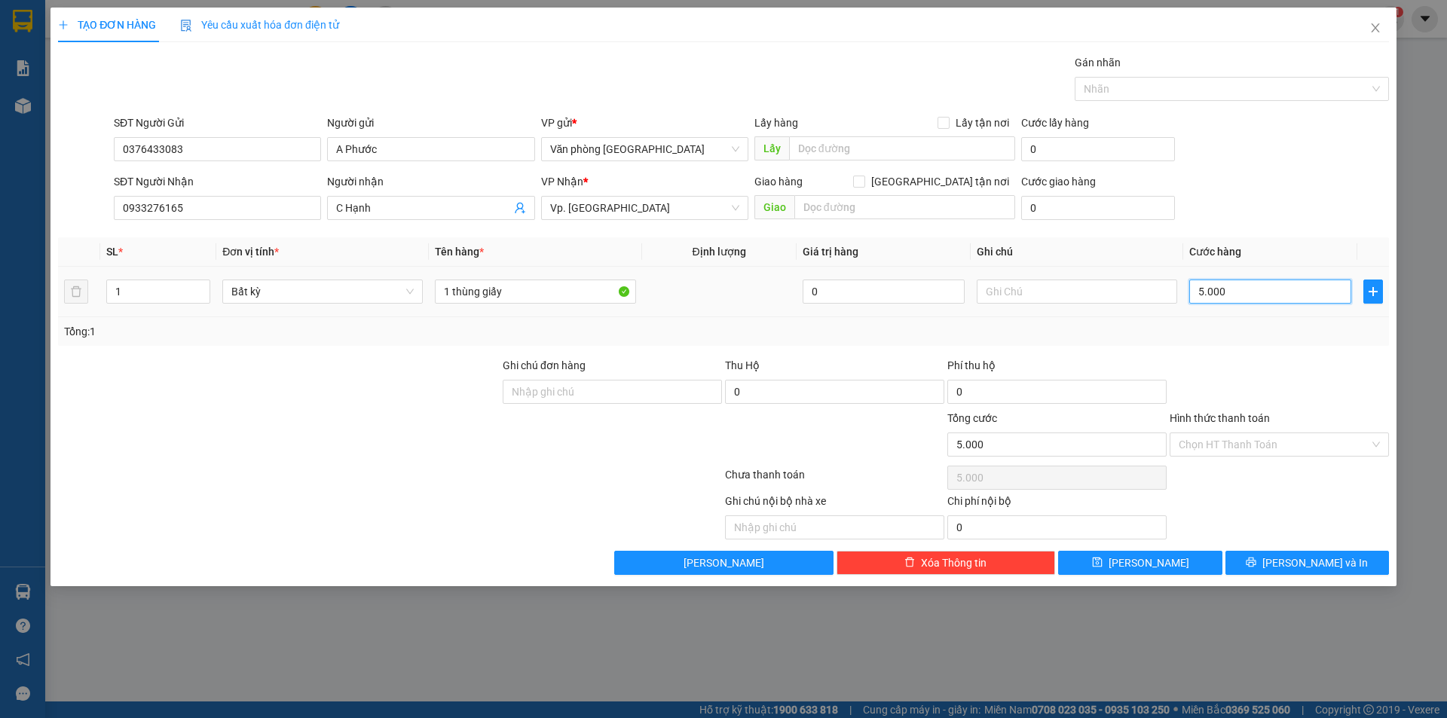
type input "50.000"
click at [1216, 452] on input "Hình thức thanh toán" at bounding box center [1274, 444] width 191 height 23
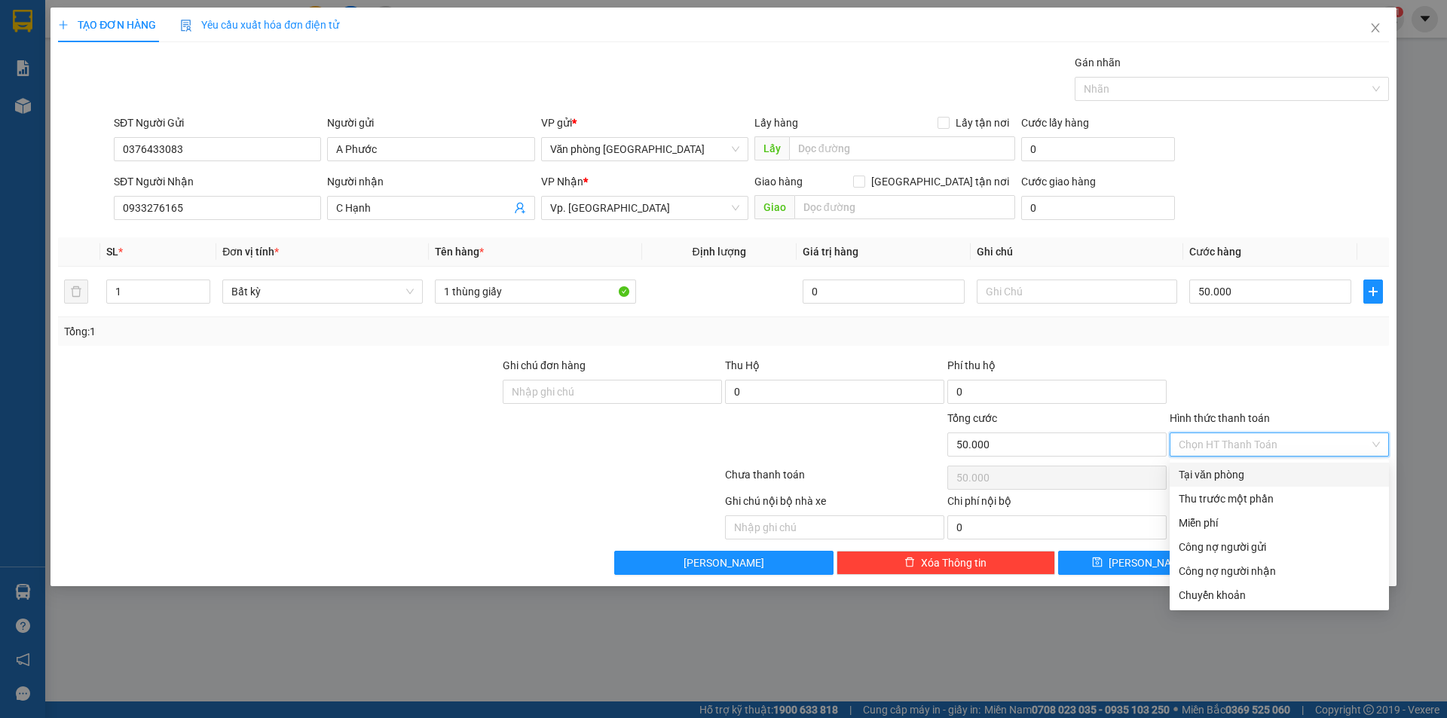
click at [1220, 467] on div "Tại văn phòng" at bounding box center [1279, 475] width 201 height 17
type input "0"
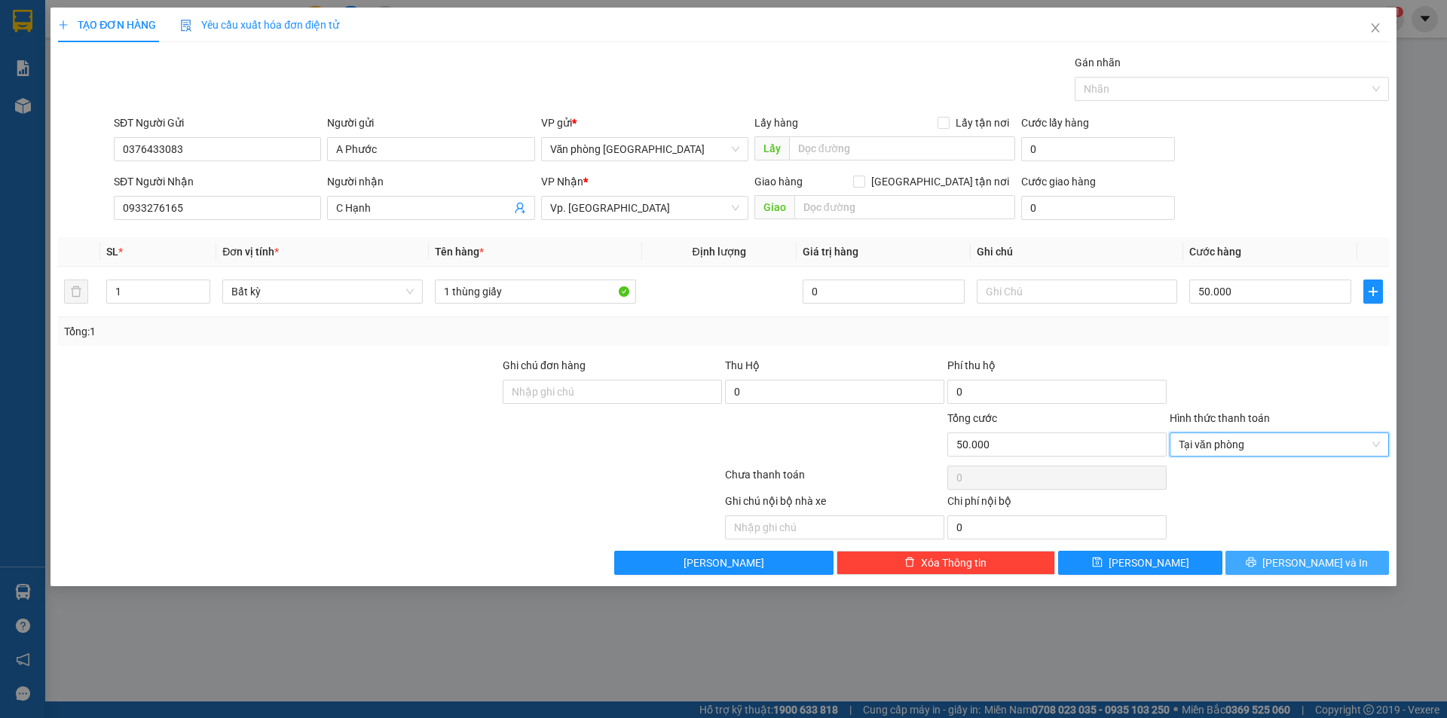
click at [1292, 559] on button "[PERSON_NAME] và In" at bounding box center [1308, 563] width 164 height 24
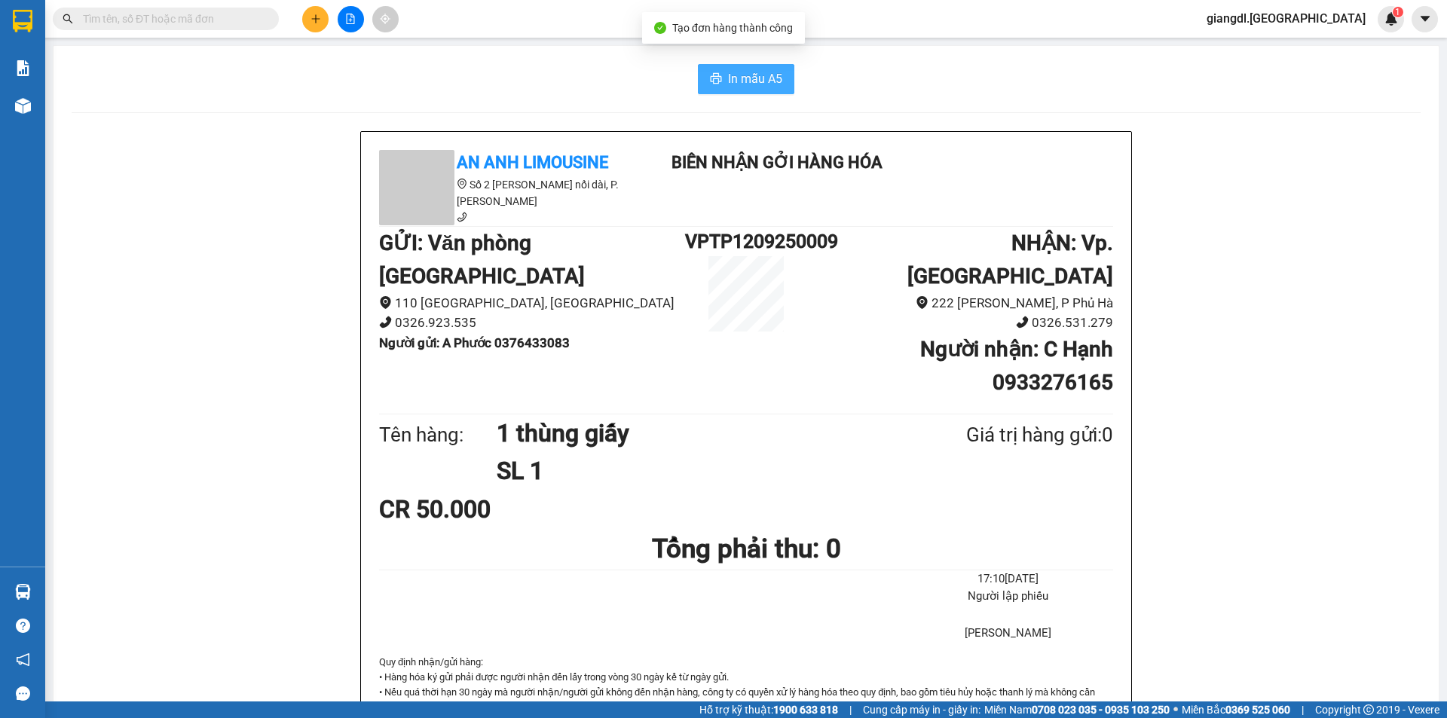
click at [745, 87] on span "In mẫu A5" at bounding box center [755, 78] width 54 height 19
click at [1419, 14] on icon "caret-down" at bounding box center [1426, 19] width 14 height 14
drag, startPoint x: 1199, startPoint y: 63, endPoint x: 1187, endPoint y: 64, distance: 11.4
click at [1196, 63] on div "In mẫu A5 An Anh Limousine Số 2 [PERSON_NAME] nối dài, P. [PERSON_NAME] Biên nh…" at bounding box center [747, 687] width 1386 height 1283
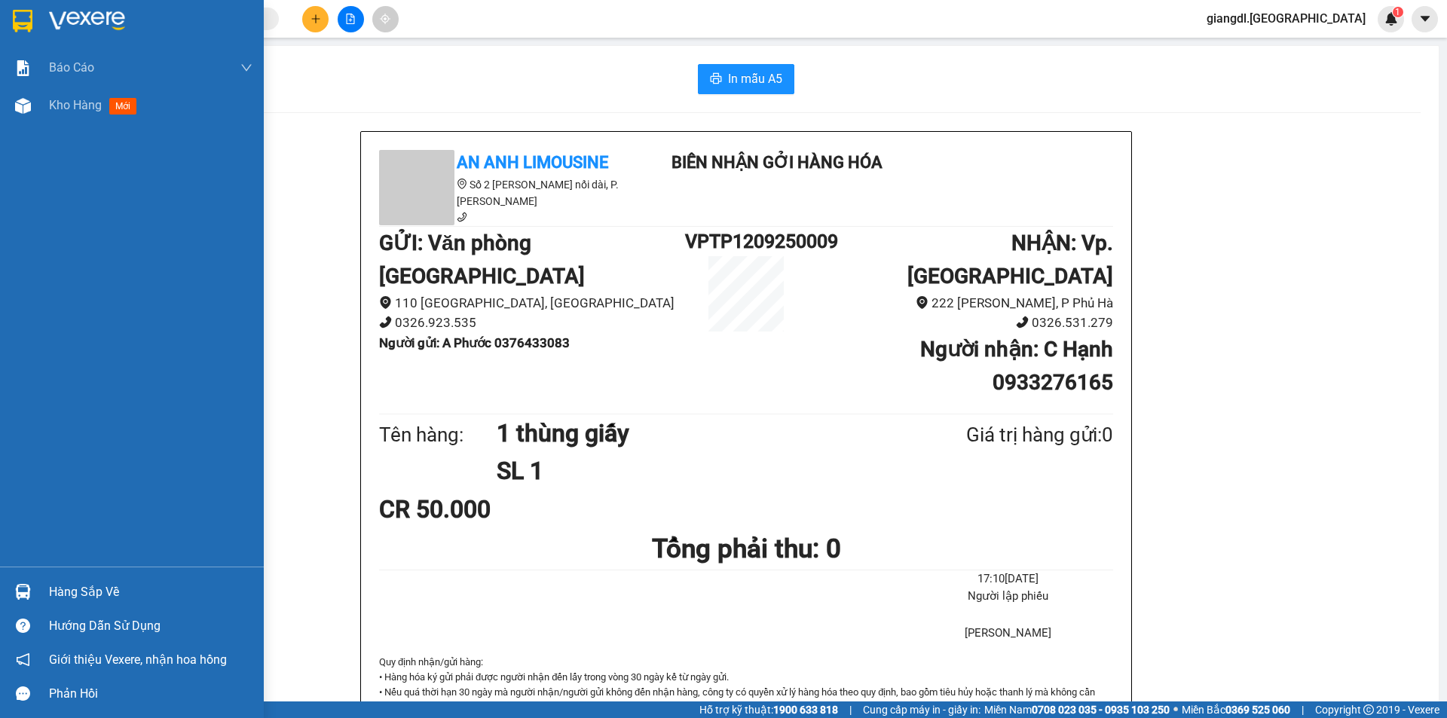
drag, startPoint x: 75, startPoint y: 112, endPoint x: 122, endPoint y: 133, distance: 51.7
click at [78, 114] on div "Kho hàng mới" at bounding box center [95, 105] width 93 height 19
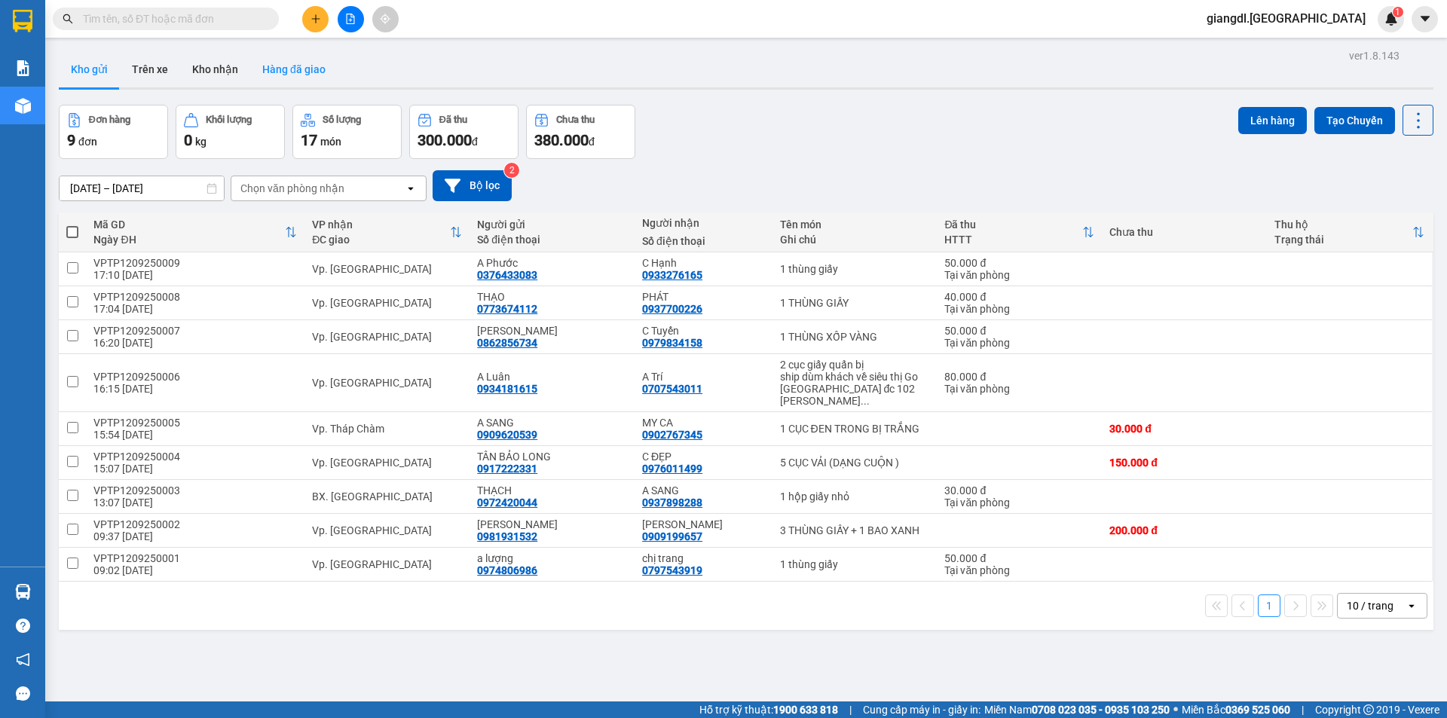
click at [283, 64] on button "Hàng đã giao" at bounding box center [293, 69] width 87 height 36
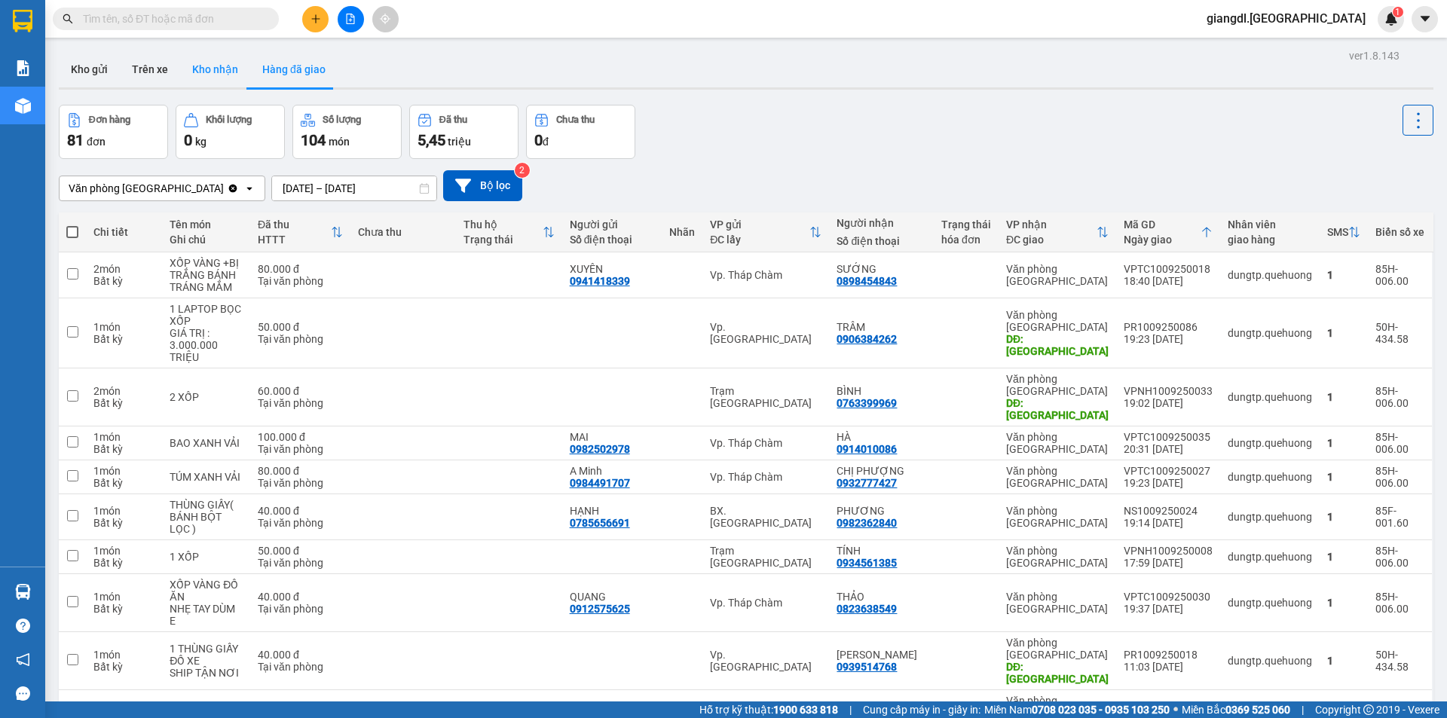
click at [213, 68] on button "Kho nhận" at bounding box center [215, 69] width 70 height 36
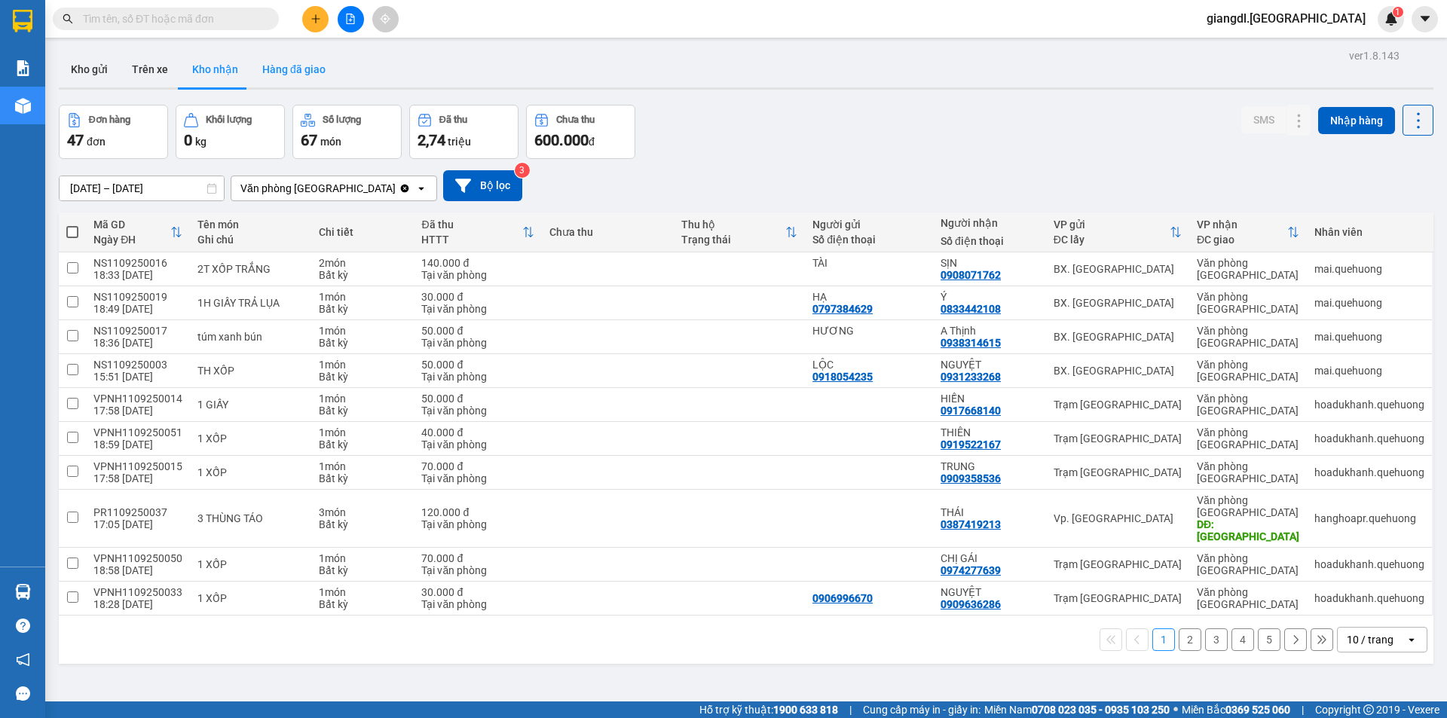
click at [302, 79] on button "Hàng đã giao" at bounding box center [293, 69] width 87 height 36
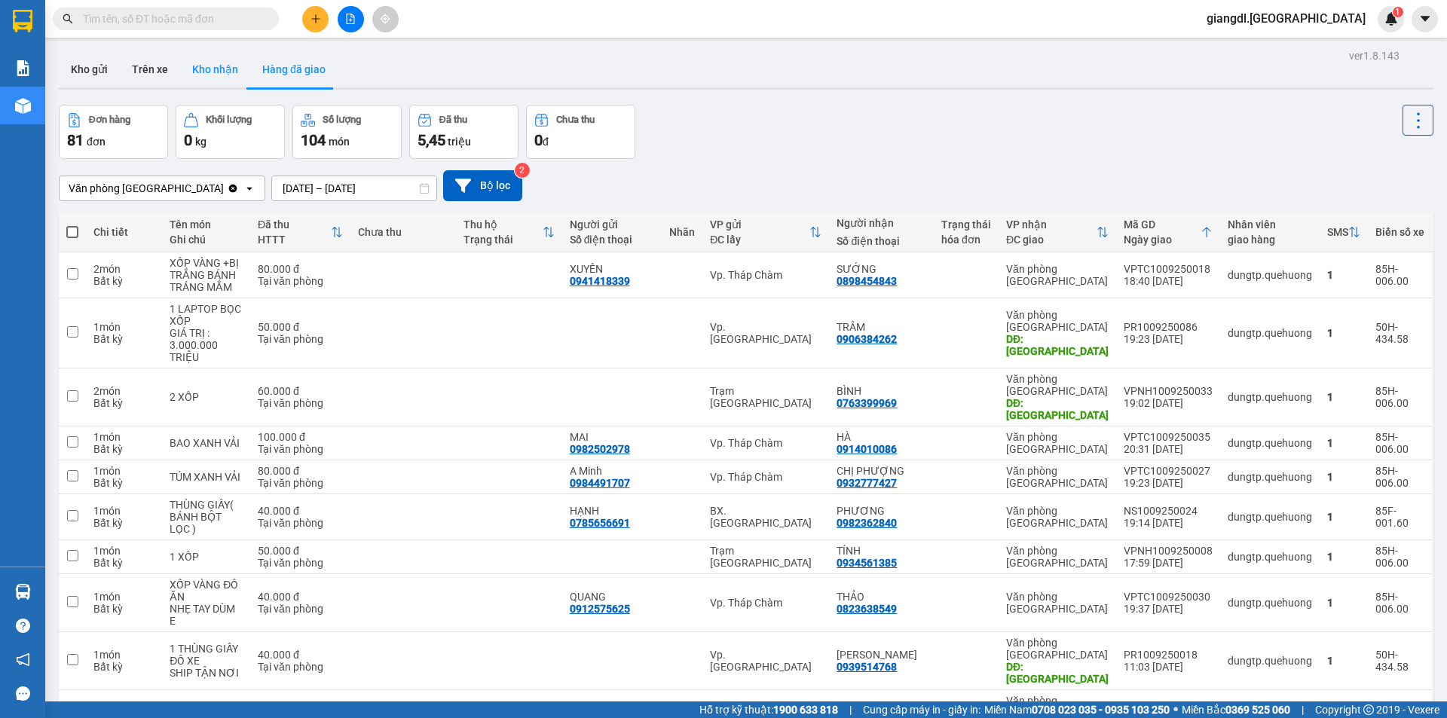
click at [213, 66] on button "Kho nhận" at bounding box center [215, 69] width 70 height 36
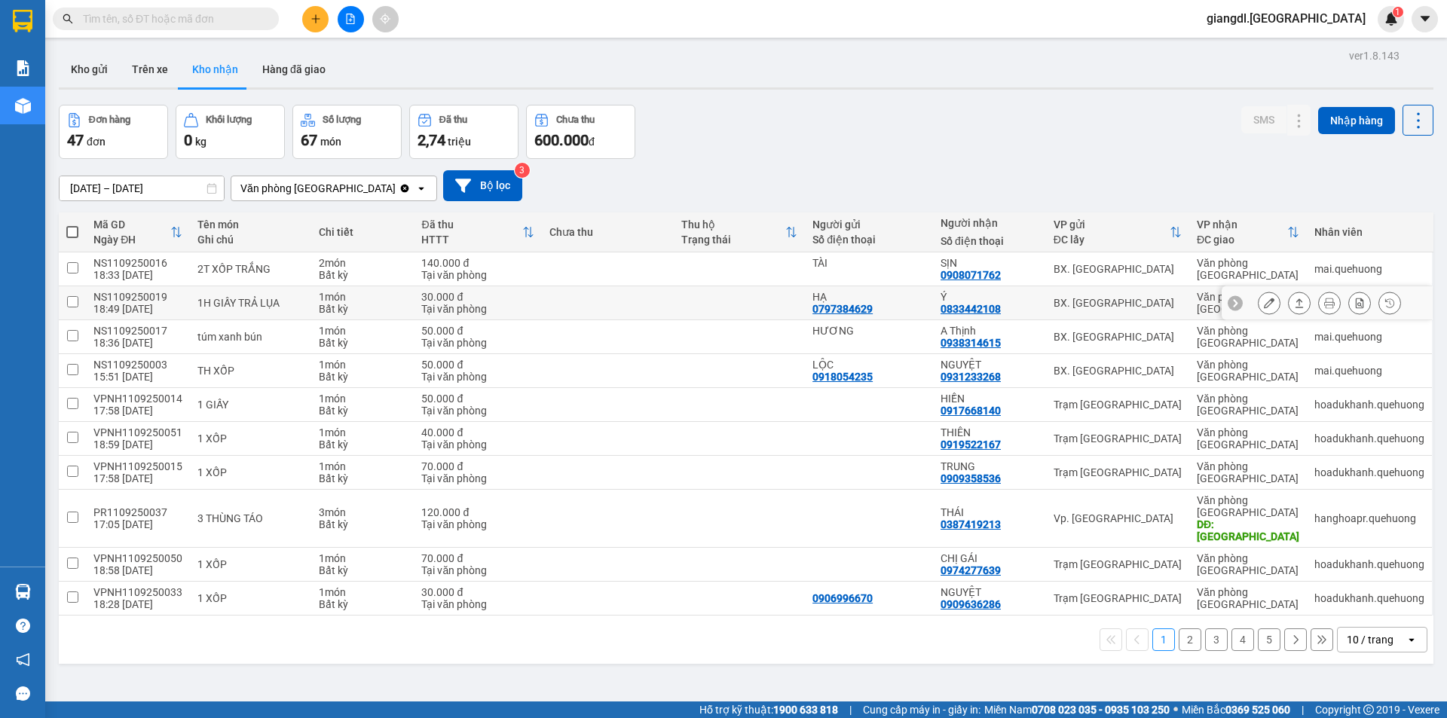
click at [76, 303] on input "checkbox" at bounding box center [72, 301] width 11 height 11
checkbox input "true"
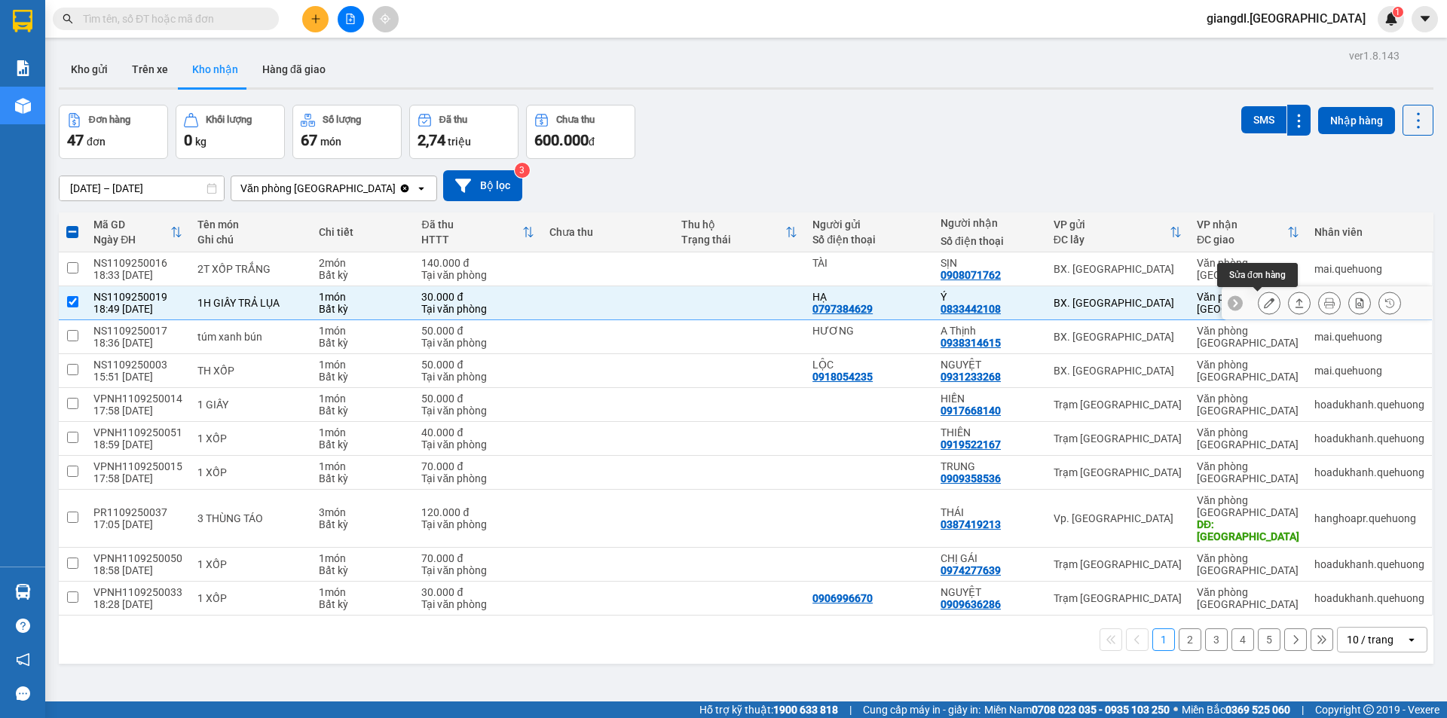
click at [1264, 304] on icon at bounding box center [1269, 303] width 11 height 11
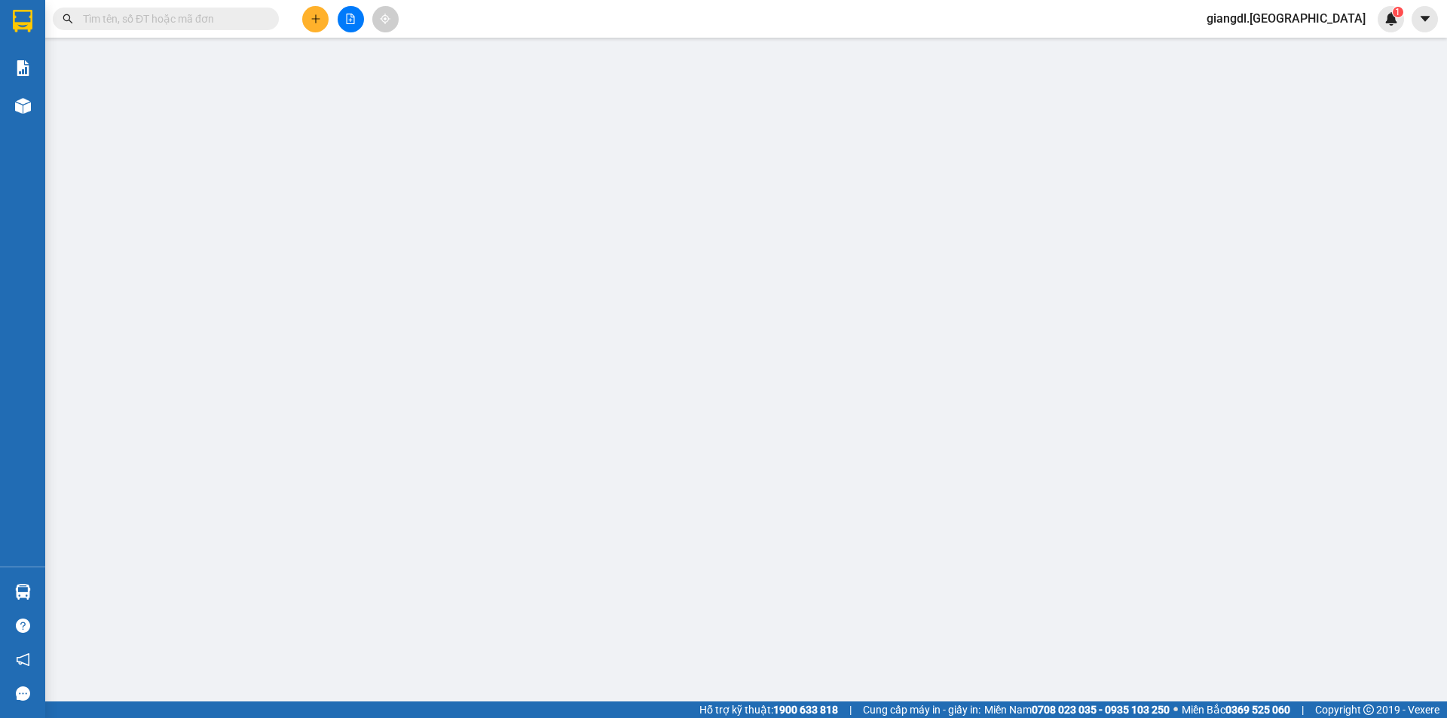
type input "0797384629"
type input "HẠ"
type input "0833442108"
type input "Ý"
type input "30.000"
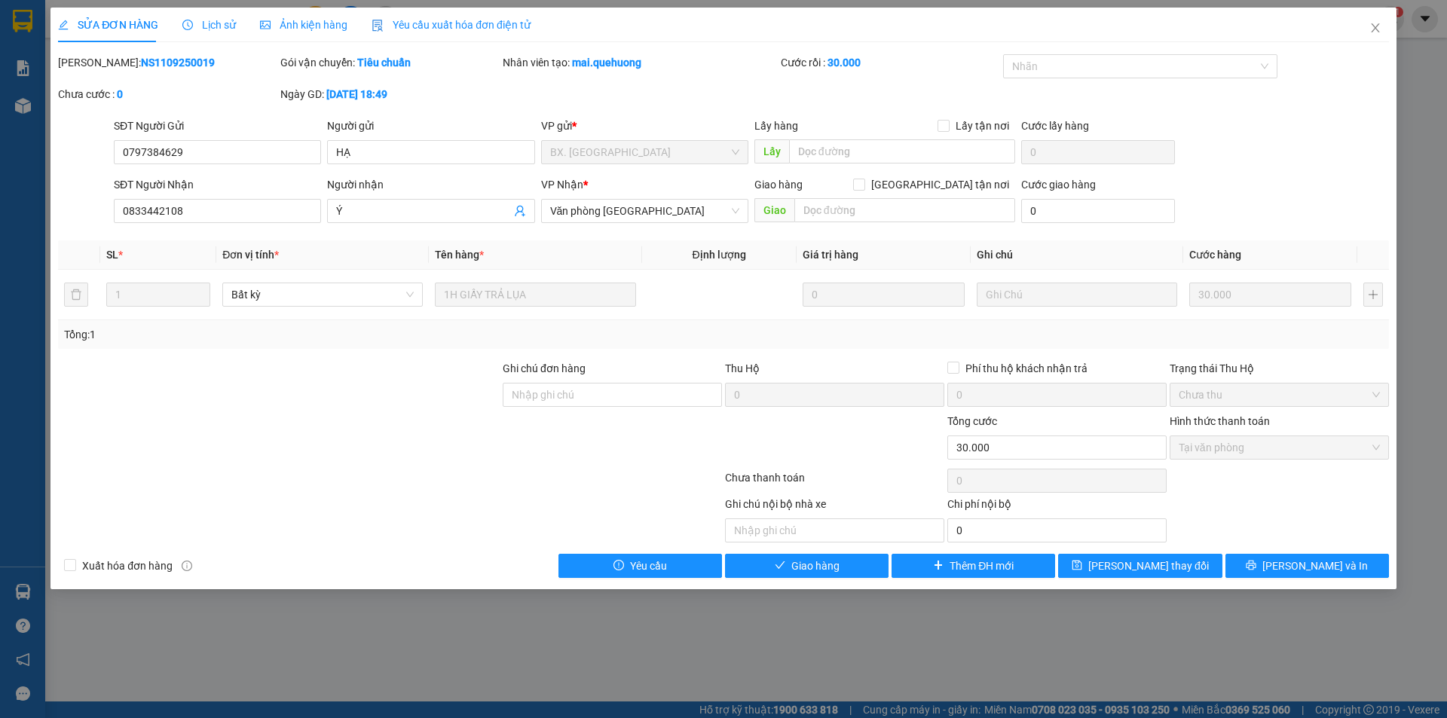
click at [771, 602] on div "SỬA ĐƠN HÀNG Lịch sử Ảnh kiện hàng Yêu cầu xuất hóa đơn điện tử Total Paid Fee …" at bounding box center [723, 359] width 1447 height 718
click at [807, 562] on span "Giao hàng" at bounding box center [816, 566] width 48 height 17
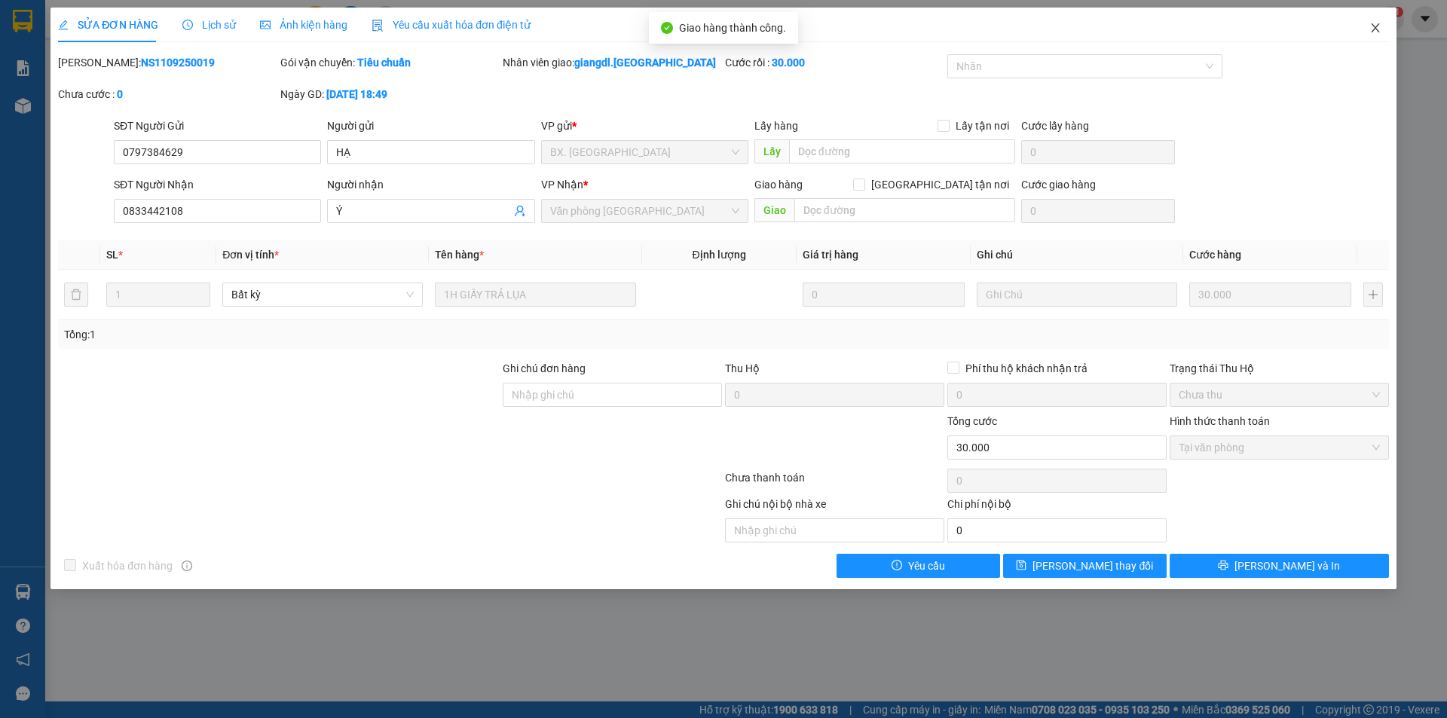
click at [1374, 32] on icon "close" at bounding box center [1376, 28] width 12 height 12
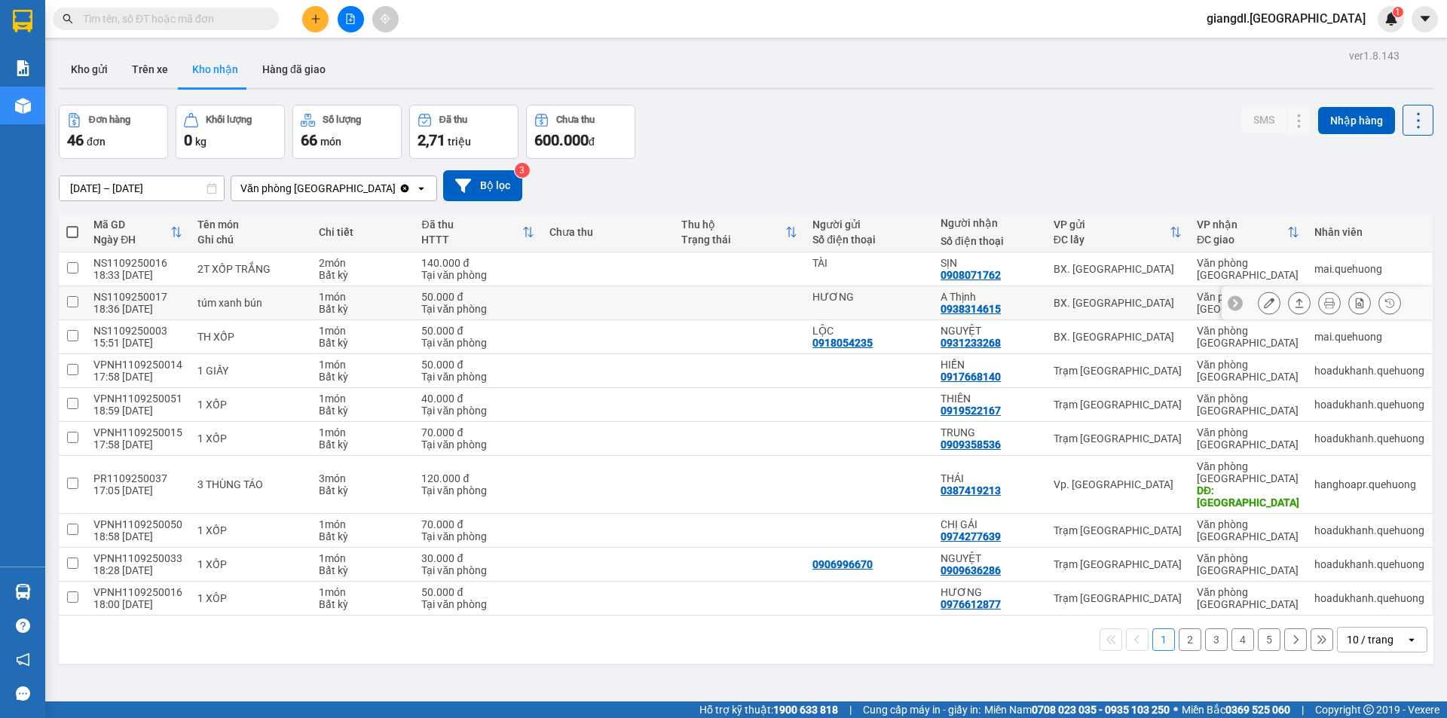
click at [75, 301] on input "checkbox" at bounding box center [72, 301] width 11 height 11
checkbox input "true"
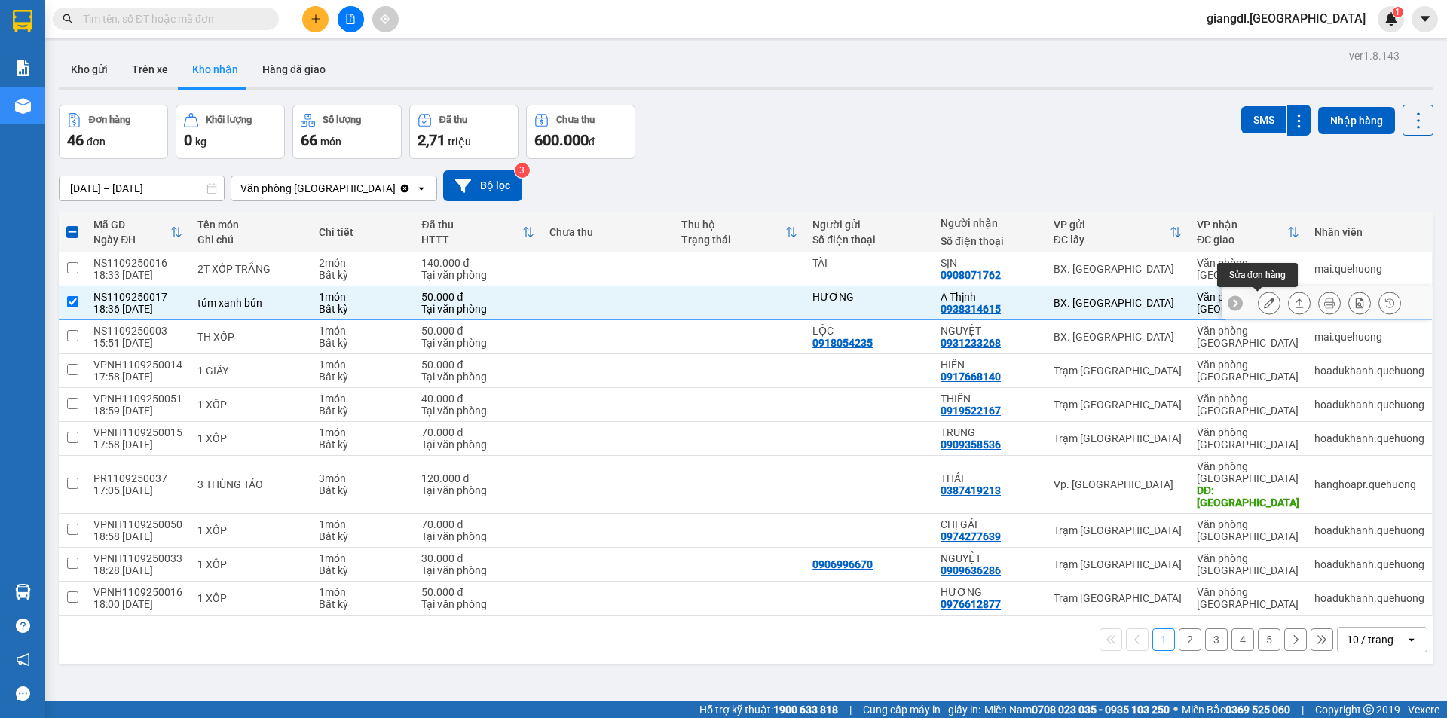
click at [1264, 306] on icon at bounding box center [1269, 303] width 11 height 11
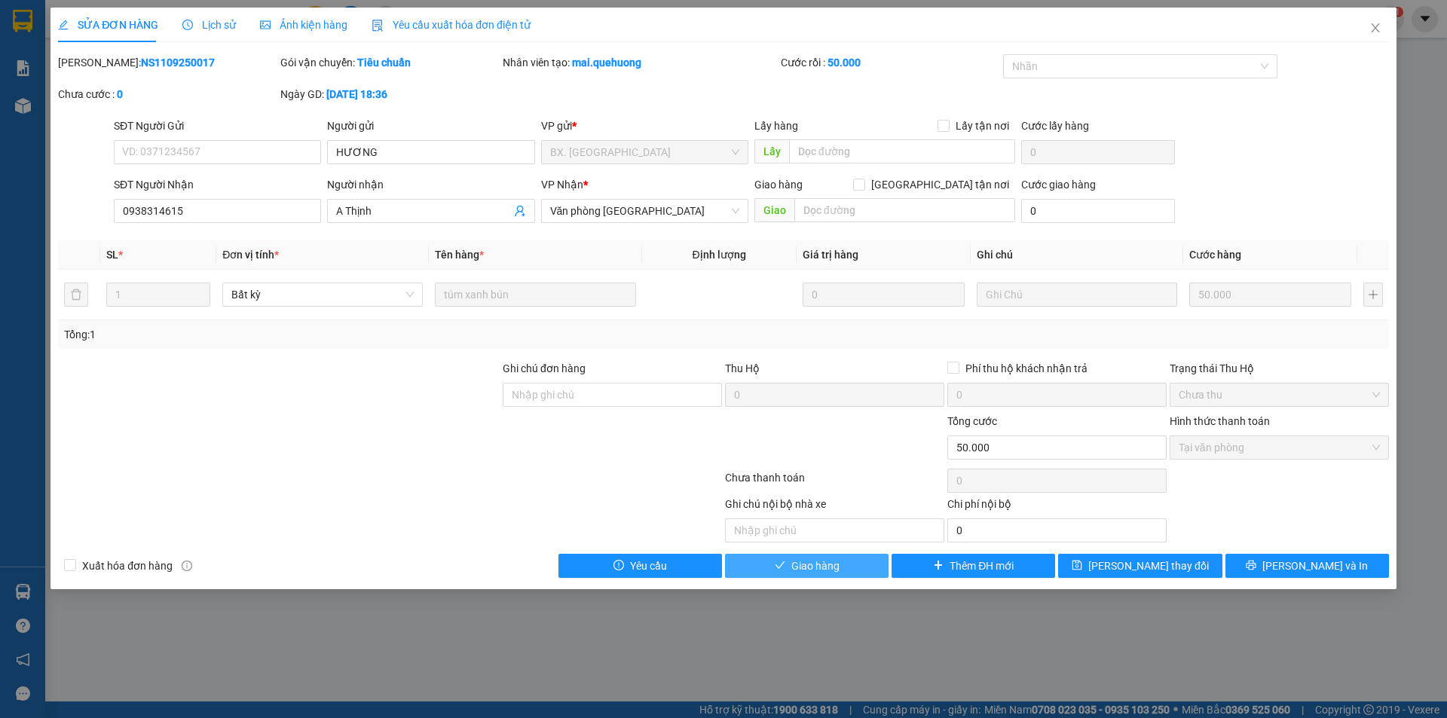
click at [798, 566] on span "Giao hàng" at bounding box center [816, 566] width 48 height 17
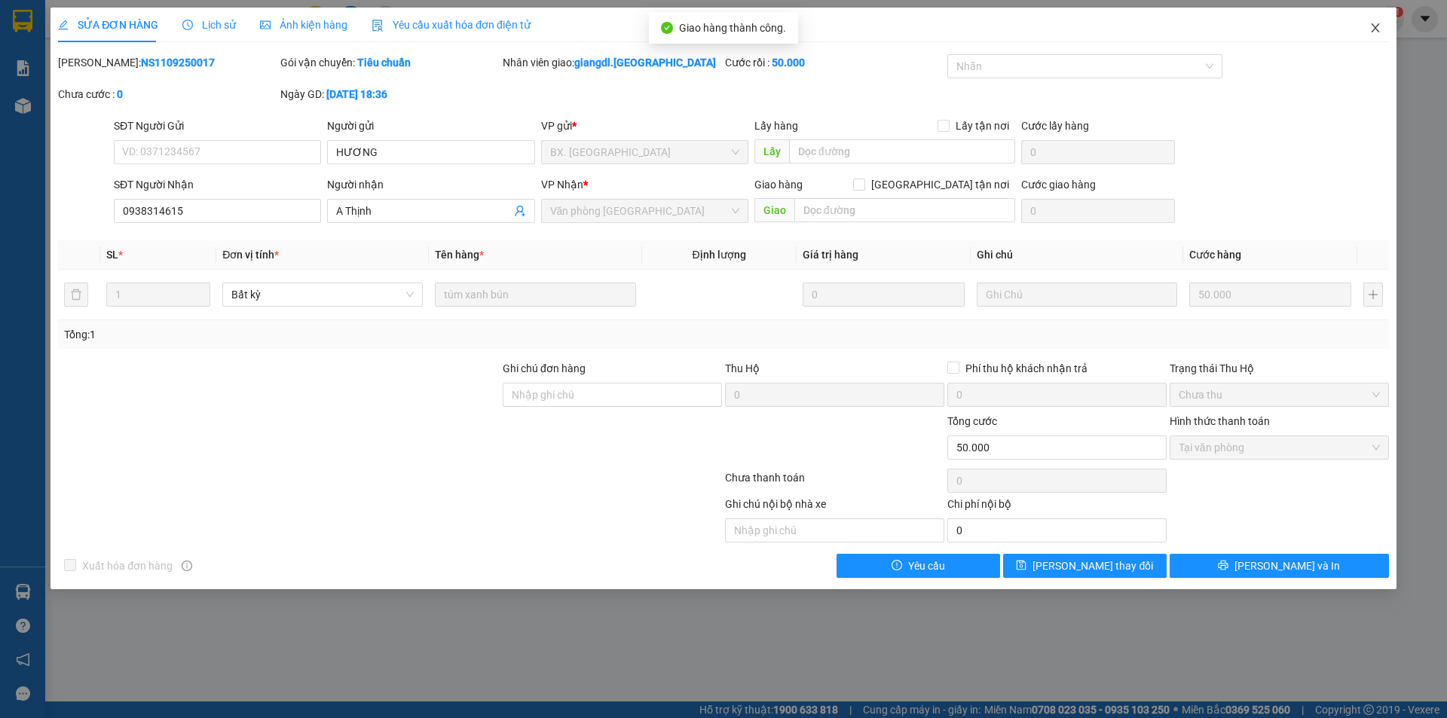
click at [1373, 29] on icon "close" at bounding box center [1376, 28] width 12 height 12
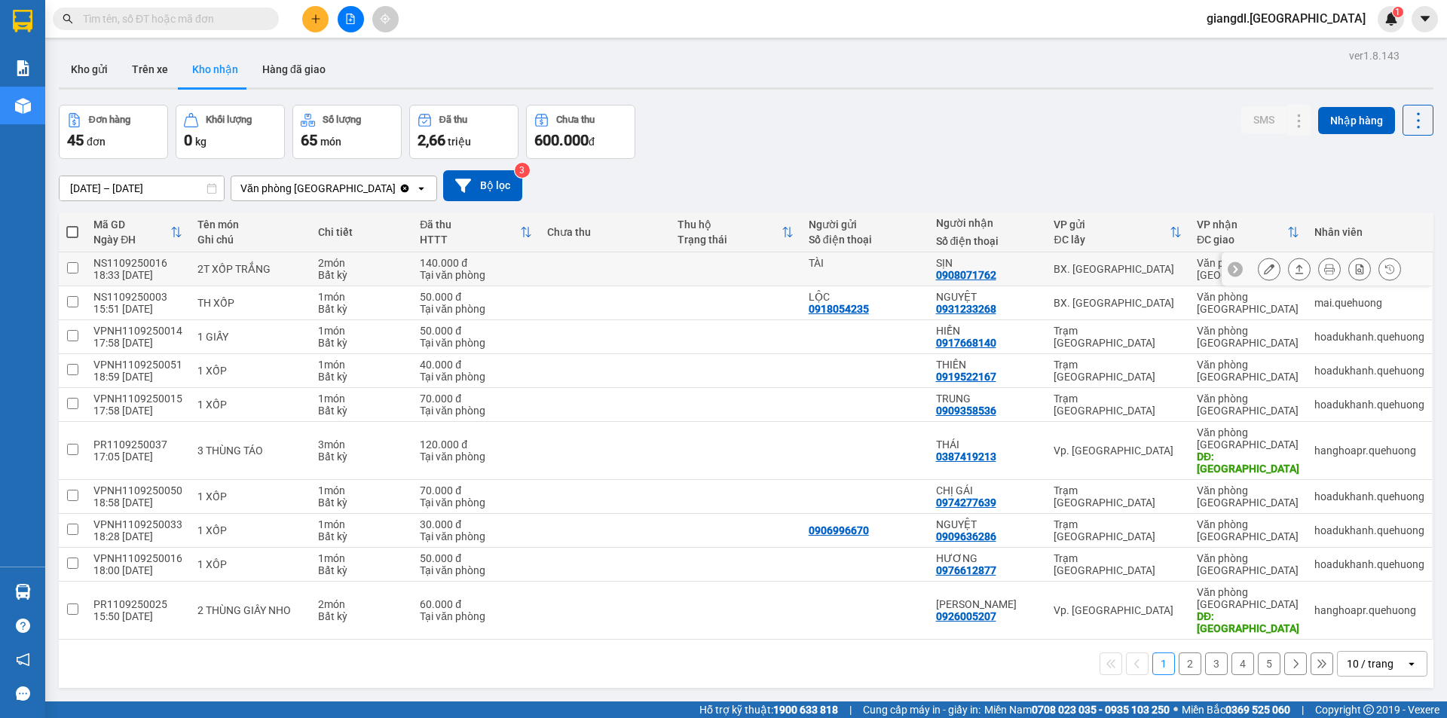
click at [1264, 268] on icon at bounding box center [1269, 269] width 11 height 11
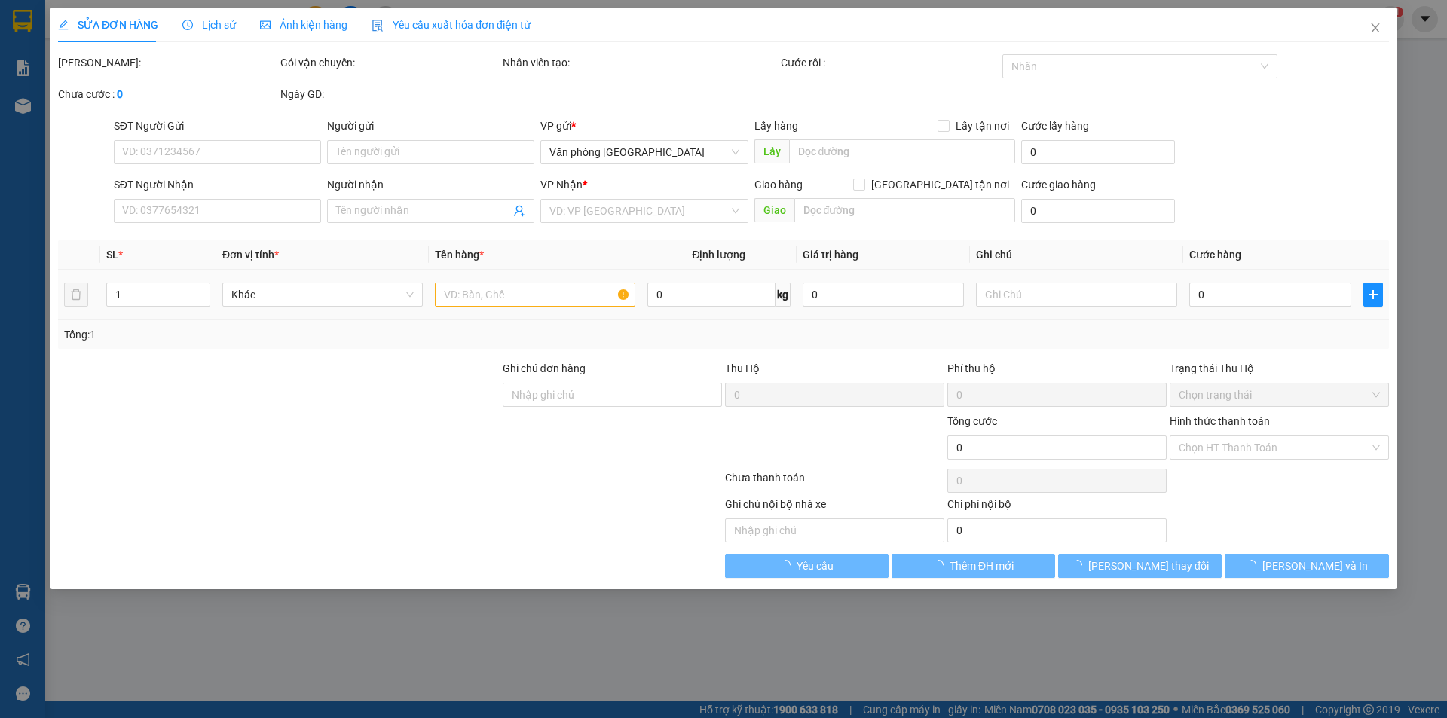
type input "TÀI"
type input "0908071762"
type input "SỊN"
type input "140.000"
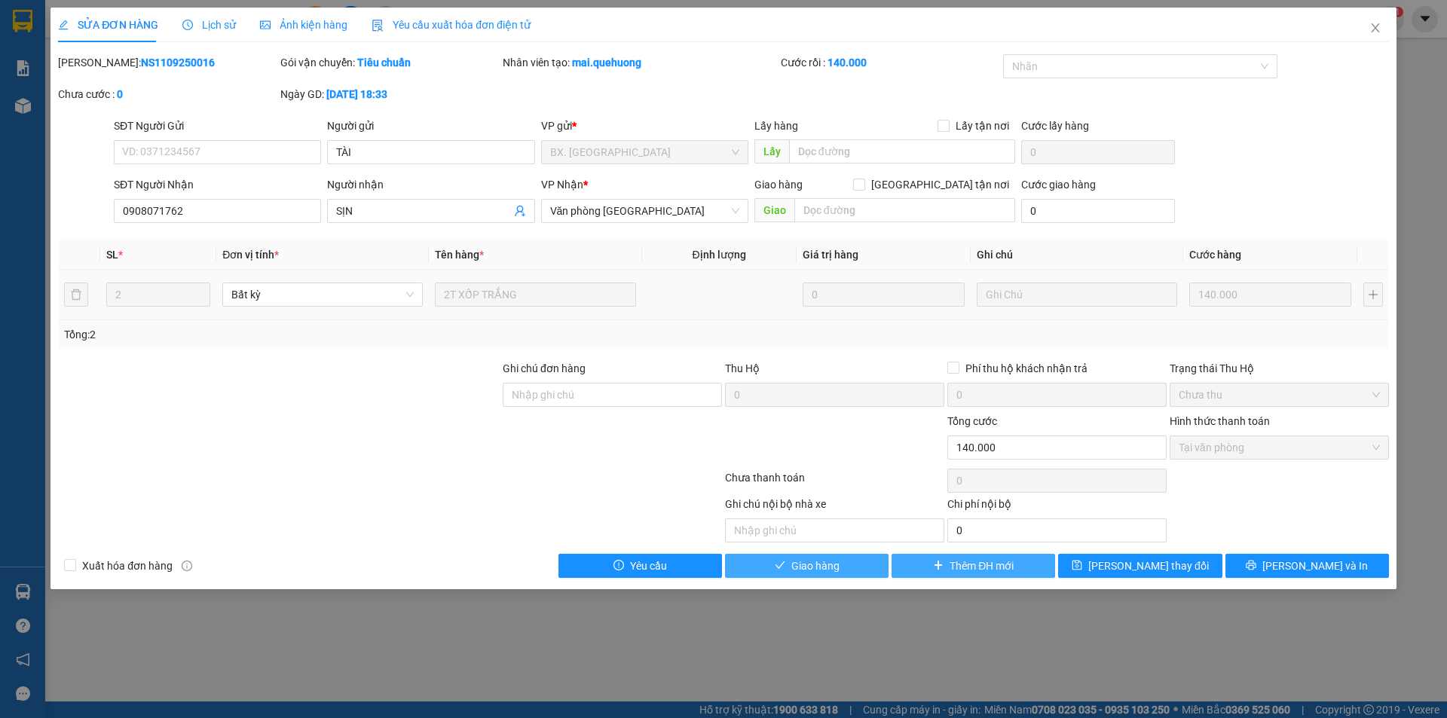
click at [825, 564] on span "Giao hàng" at bounding box center [816, 566] width 48 height 17
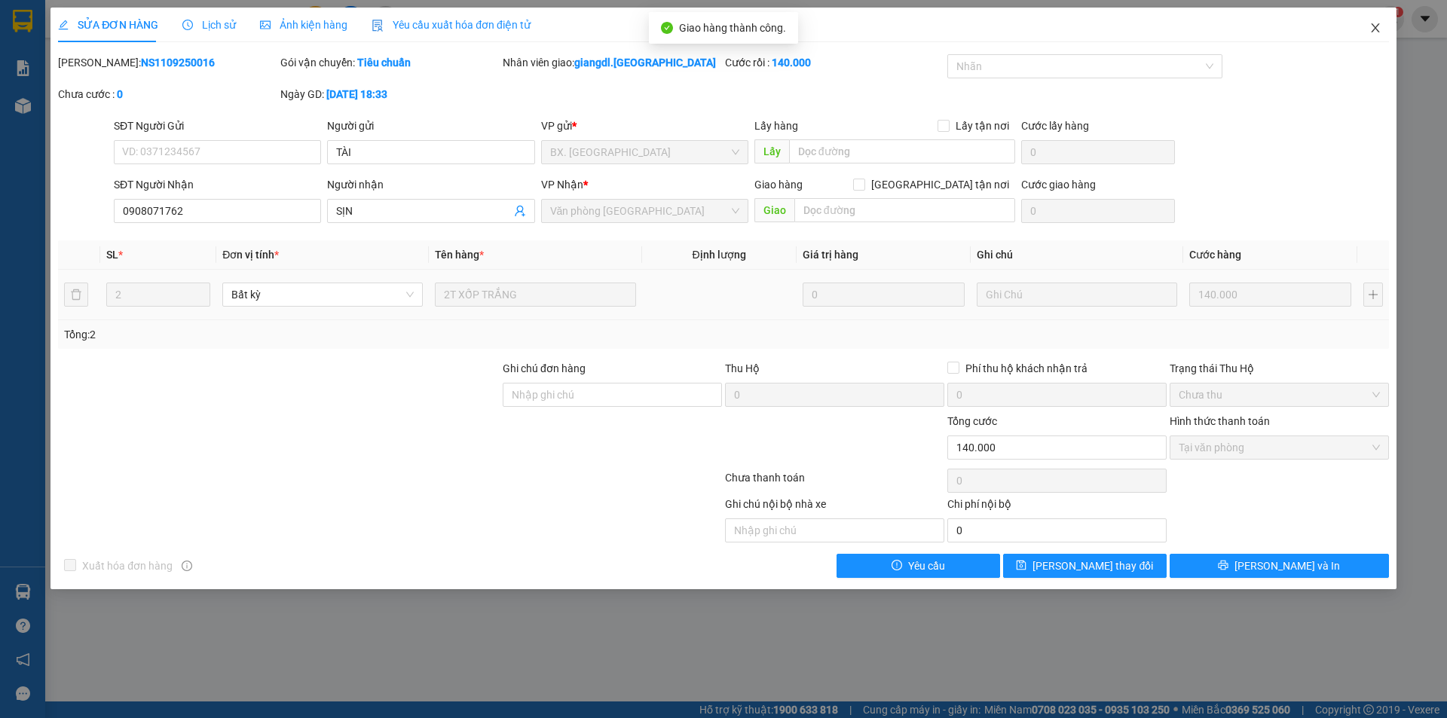
click at [1371, 25] on icon "close" at bounding box center [1376, 28] width 12 height 12
